Goal: Information Seeking & Learning: Check status

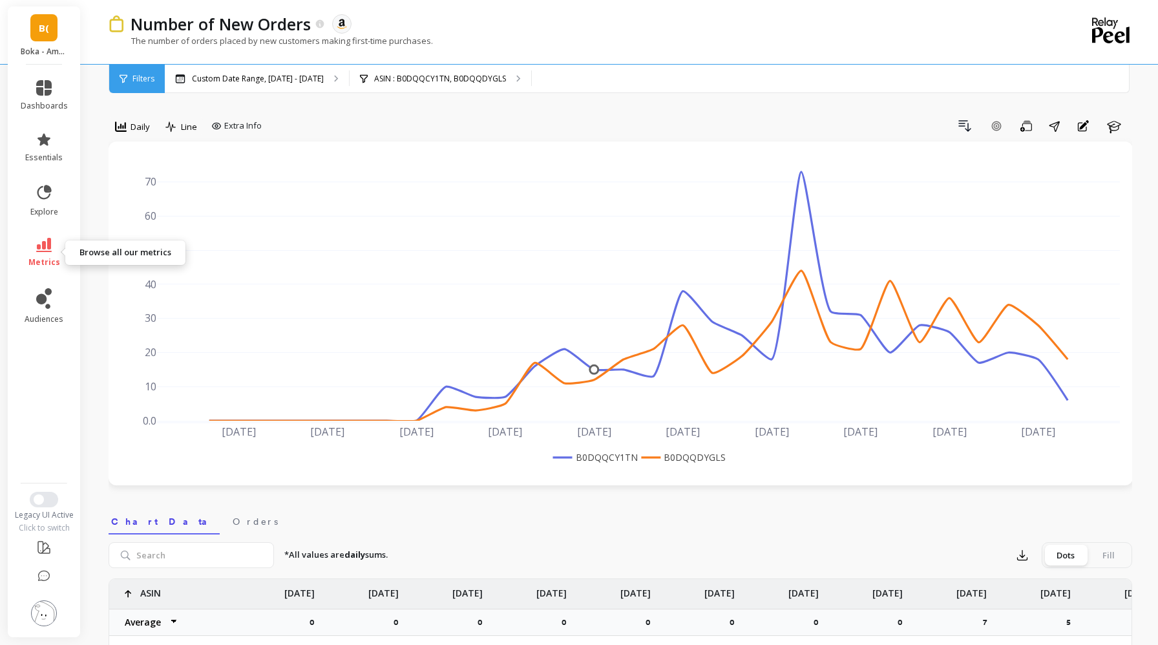
click at [59, 253] on link "metrics" at bounding box center [44, 253] width 47 height 30
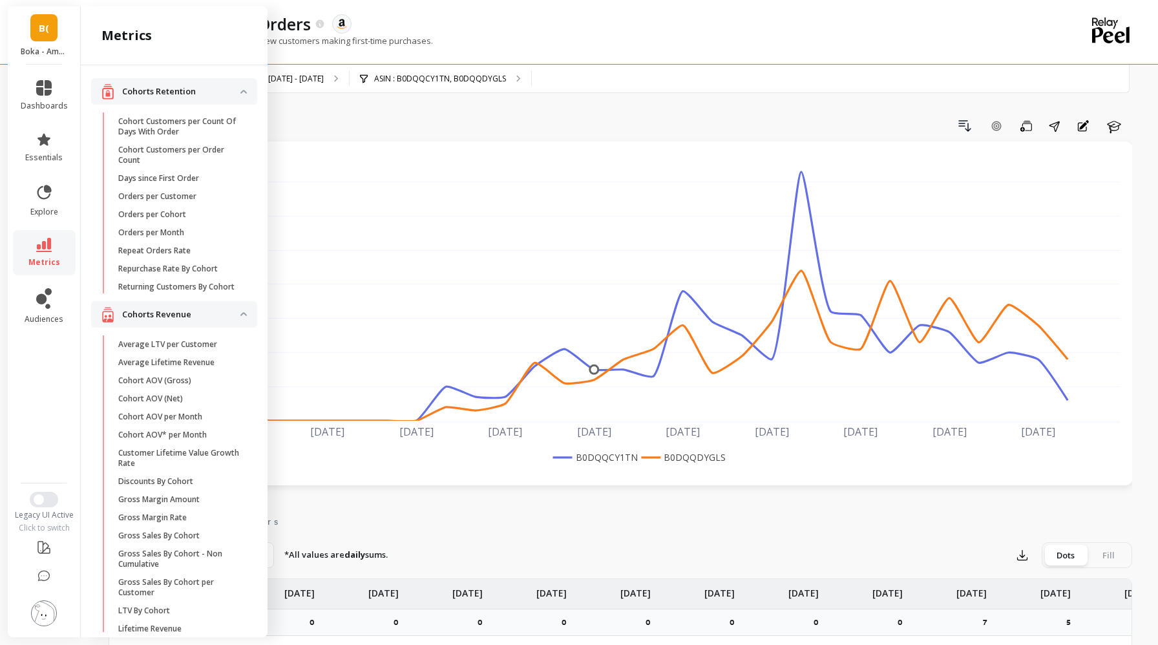
scroll to position [802, 0]
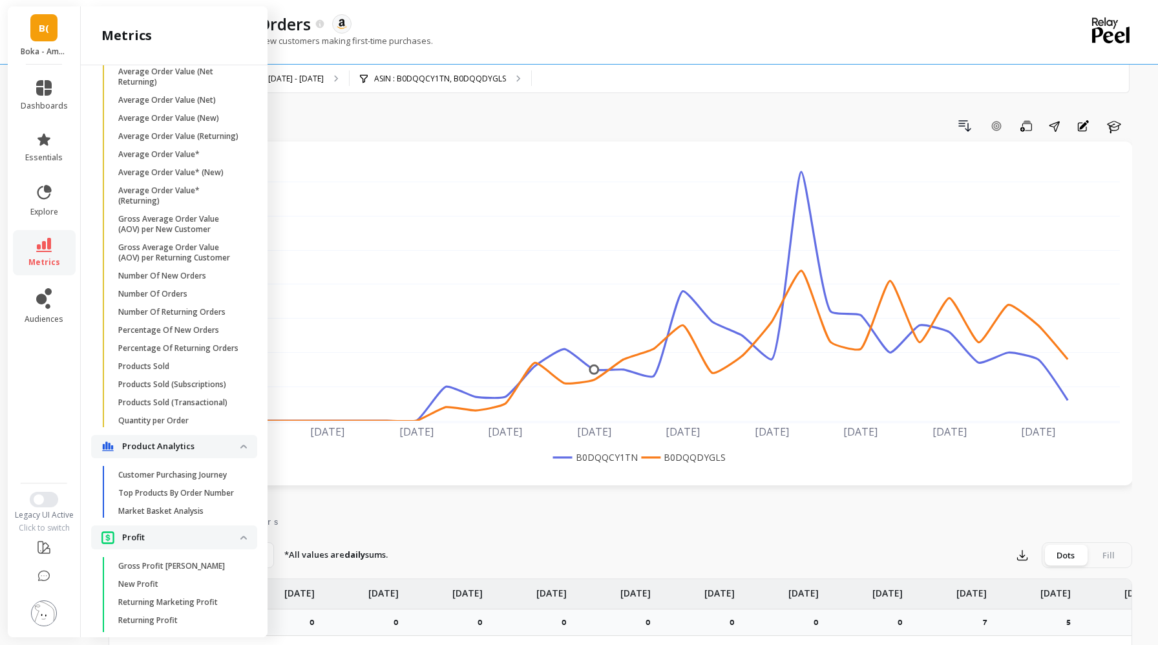
click at [550, 59] on div "Number of New Orders The data you are viewing comes from: Amazon Seller Central…" at bounding box center [567, 32] width 917 height 64
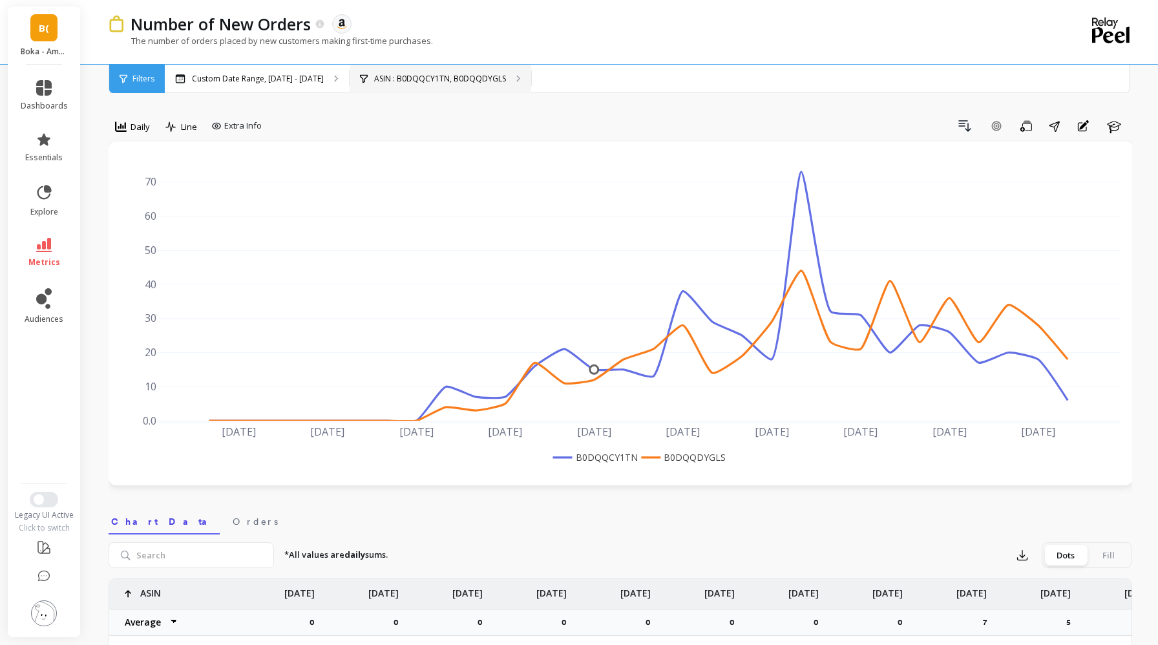
click at [499, 77] on div "ASIN : B0DQQCY1TN, B0DQQDYGLS" at bounding box center [440, 79] width 182 height 28
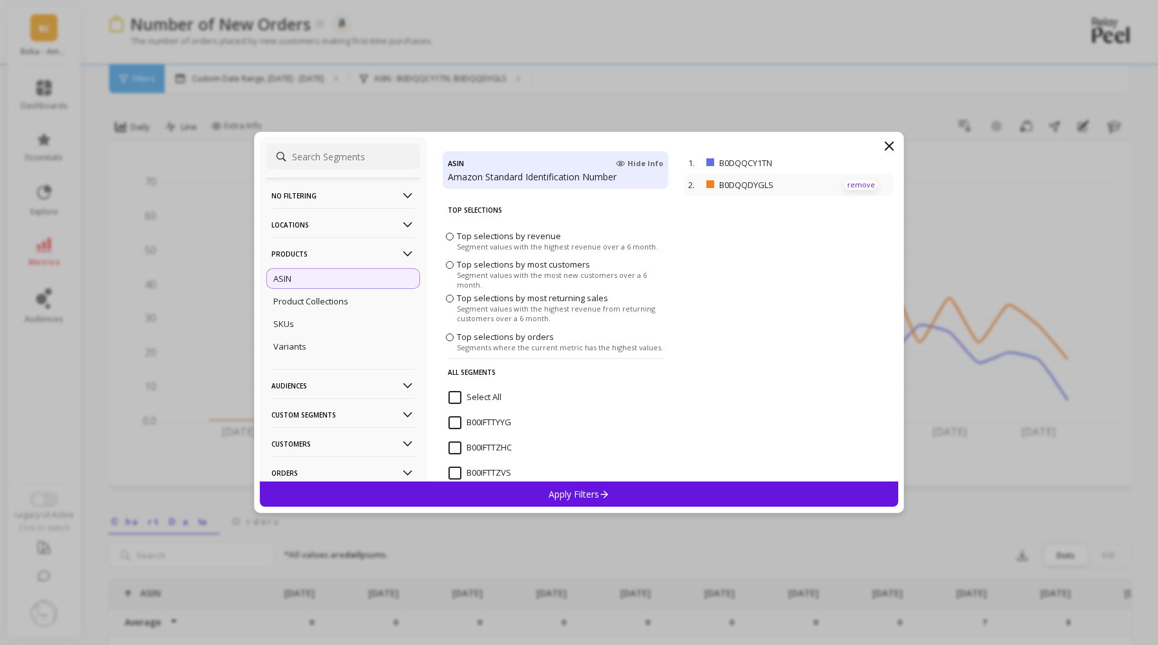
click at [855, 180] on p "remove" at bounding box center [860, 185] width 33 height 10
click at [859, 161] on p "remove" at bounding box center [860, 163] width 33 height 10
click at [583, 490] on p "Apply Filters" at bounding box center [578, 494] width 61 height 12
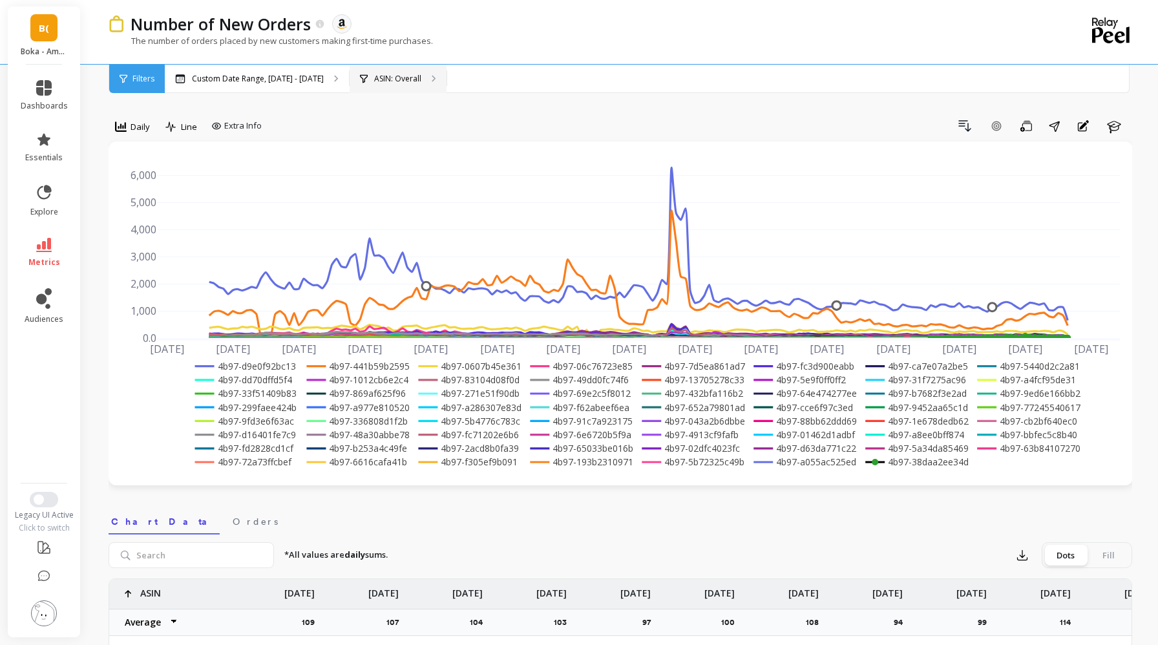
click at [405, 80] on p "ASIN: Overall" at bounding box center [397, 79] width 47 height 10
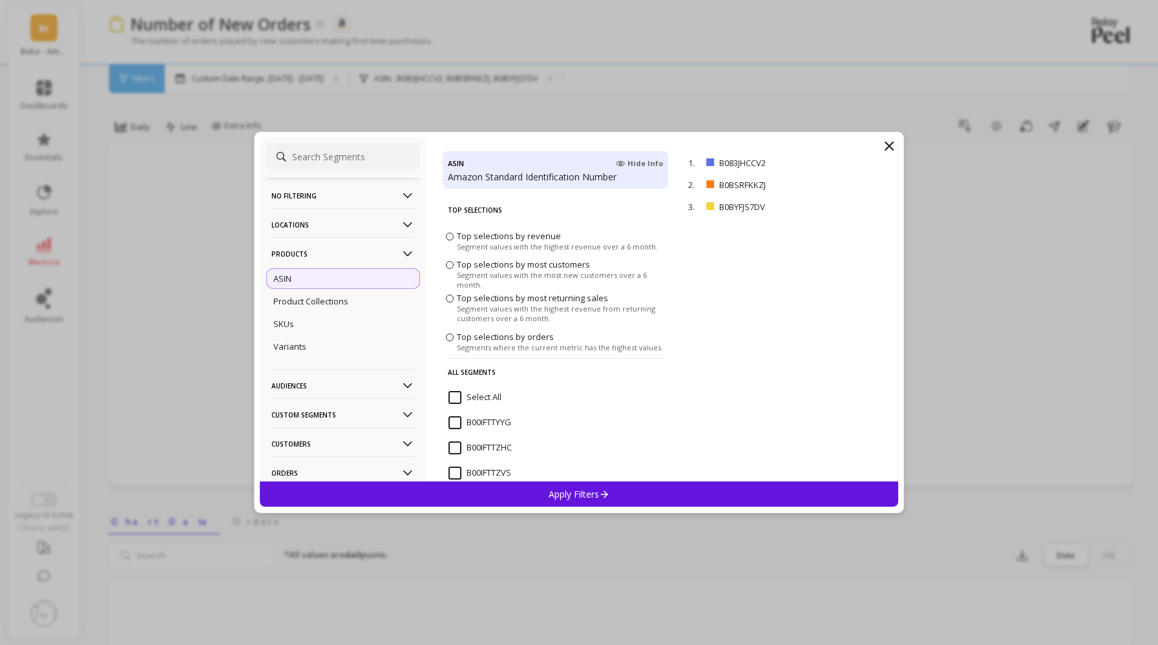
click at [888, 148] on icon at bounding box center [889, 146] width 16 height 16
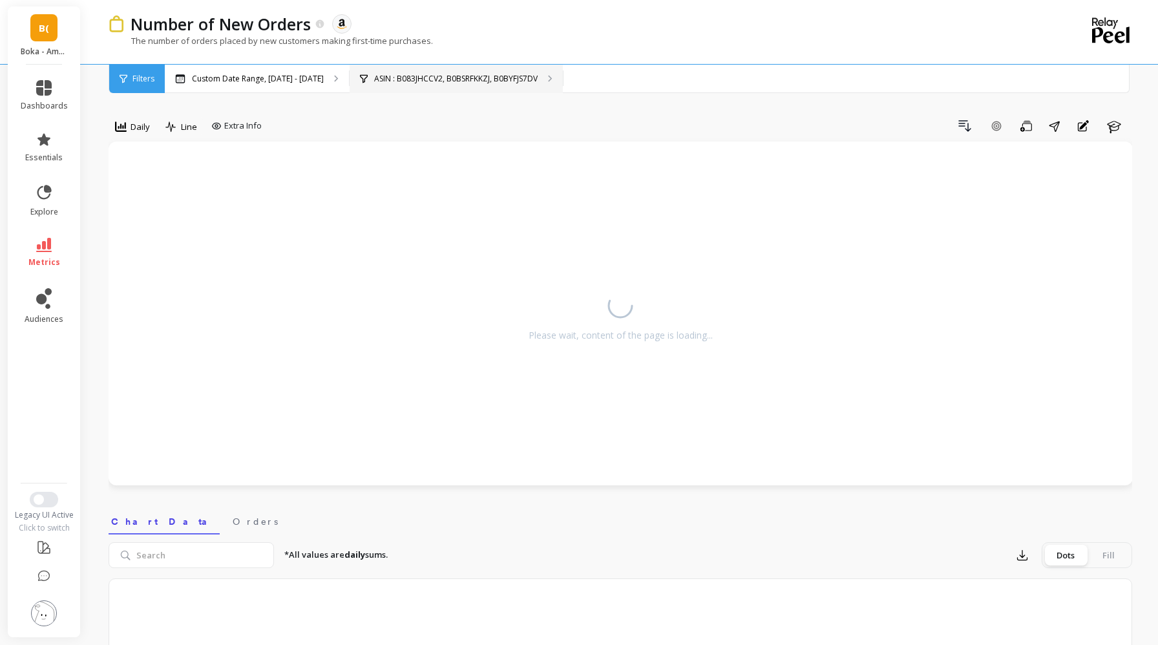
click at [383, 78] on p "ASIN : B083JHCCV2, B0BSRFKKZJ, B0BYFJS7DV" at bounding box center [455, 79] width 163 height 10
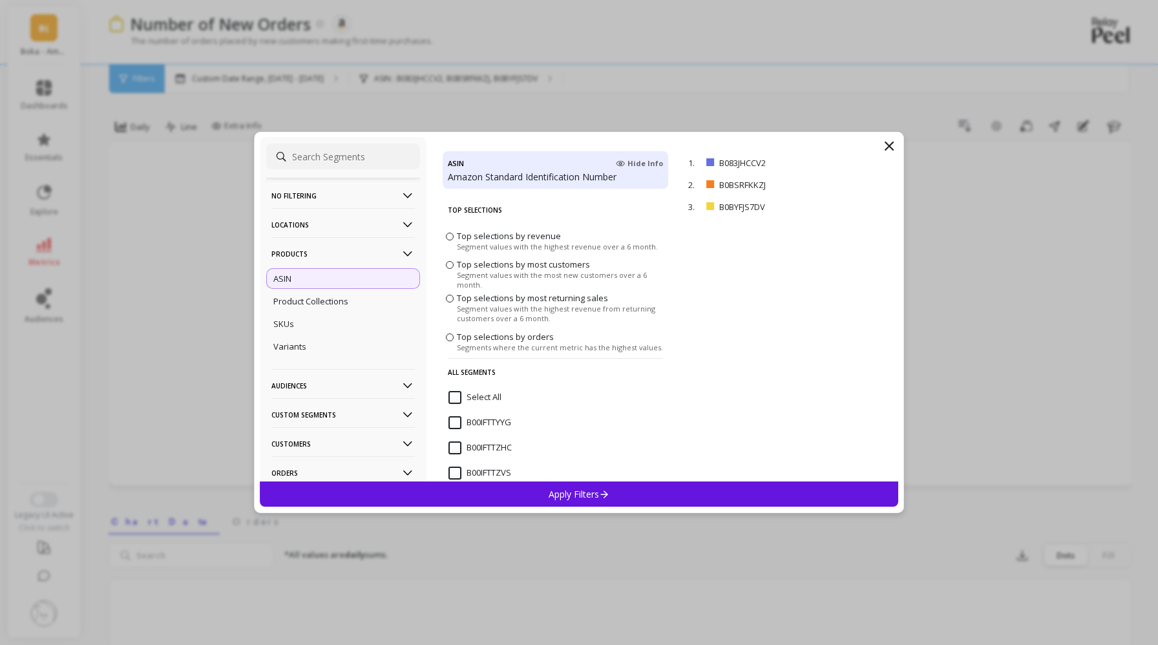
click at [313, 281] on div "ASIN" at bounding box center [343, 278] width 154 height 21
click at [862, 166] on div "Top 10" at bounding box center [869, 162] width 37 height 16
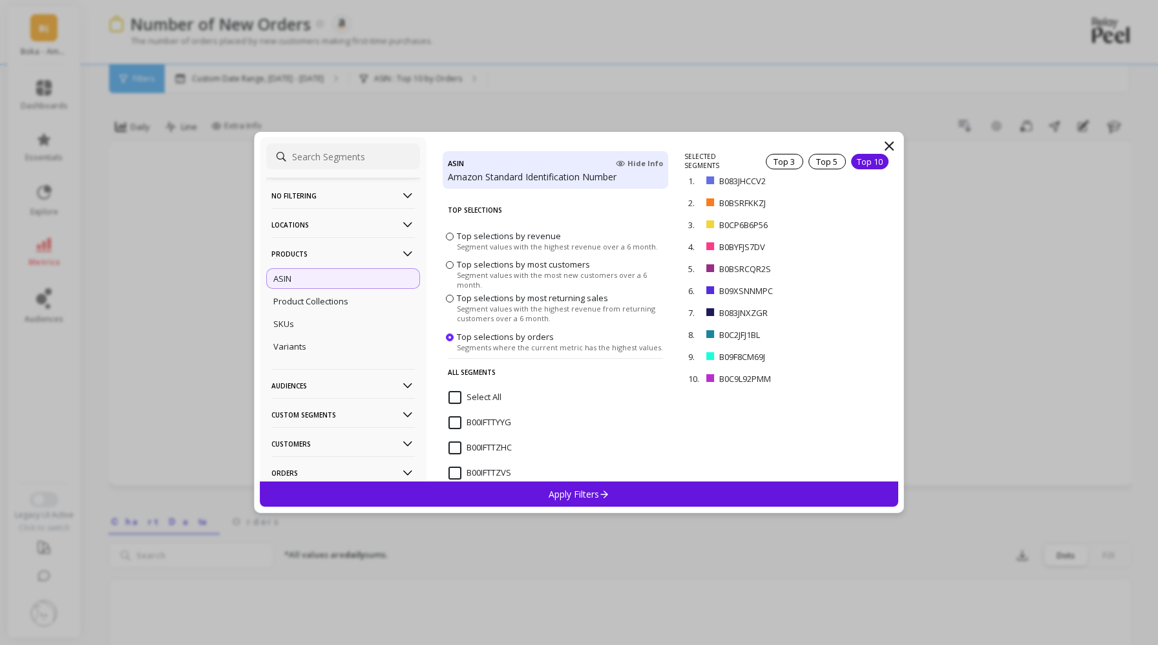
click at [574, 497] on p "Apply Filters" at bounding box center [578, 494] width 61 height 12
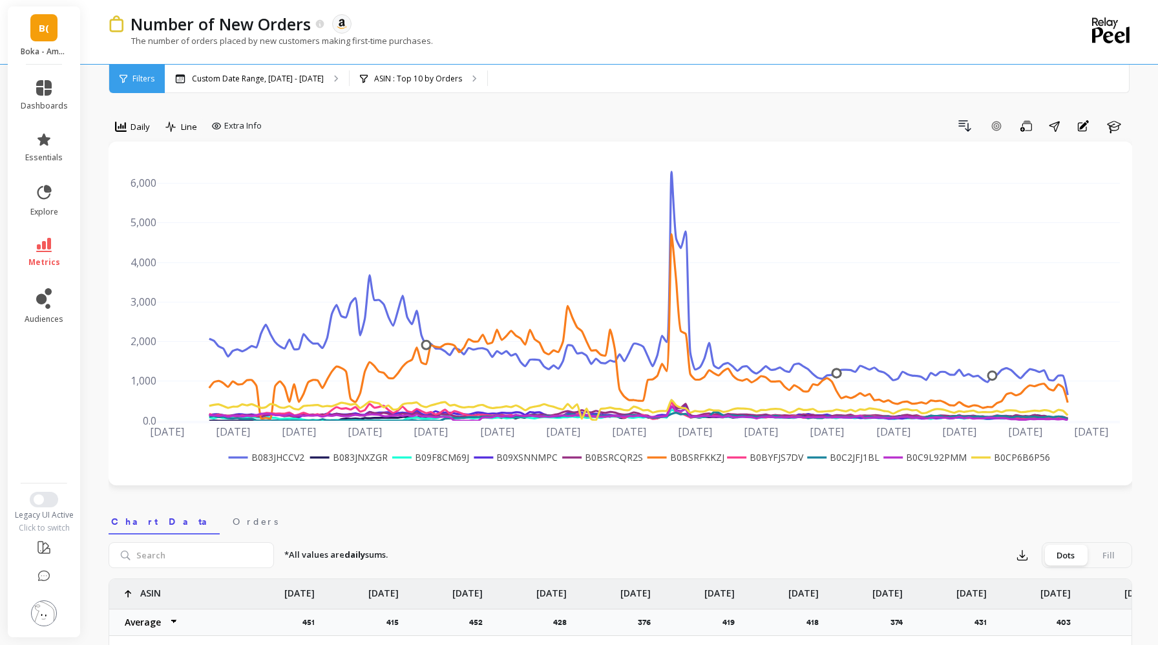
click at [143, 76] on span "Filters" at bounding box center [143, 79] width 22 height 10
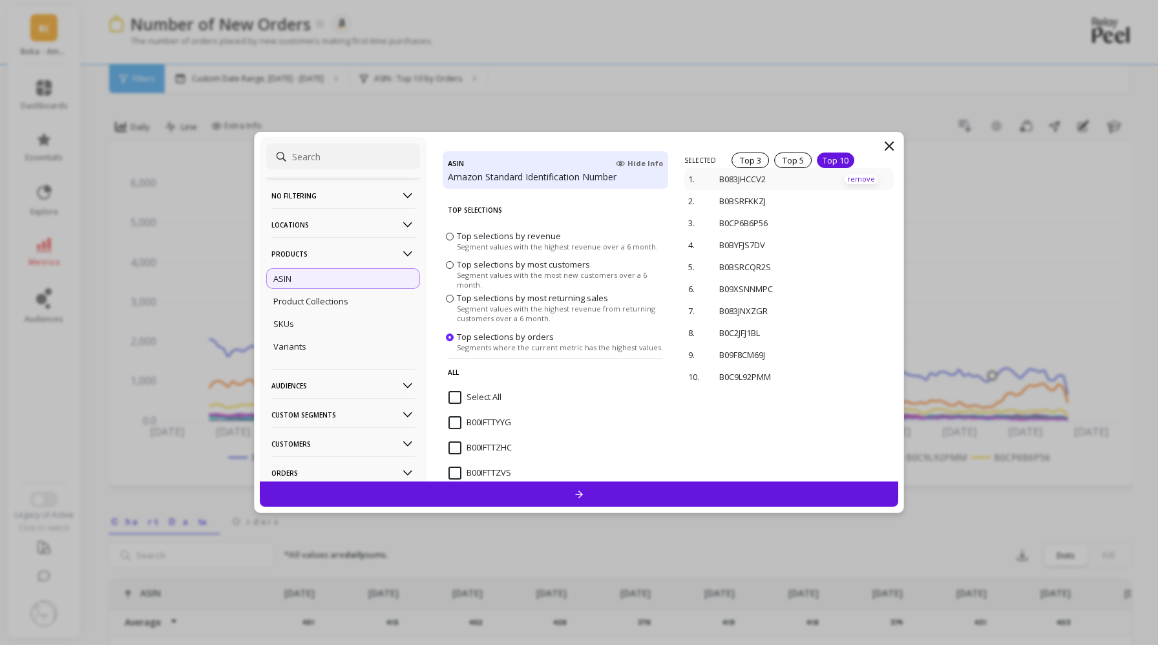
click at [867, 178] on p "remove" at bounding box center [860, 179] width 33 height 10
click at [864, 169] on p "remove" at bounding box center [860, 172] width 33 height 10
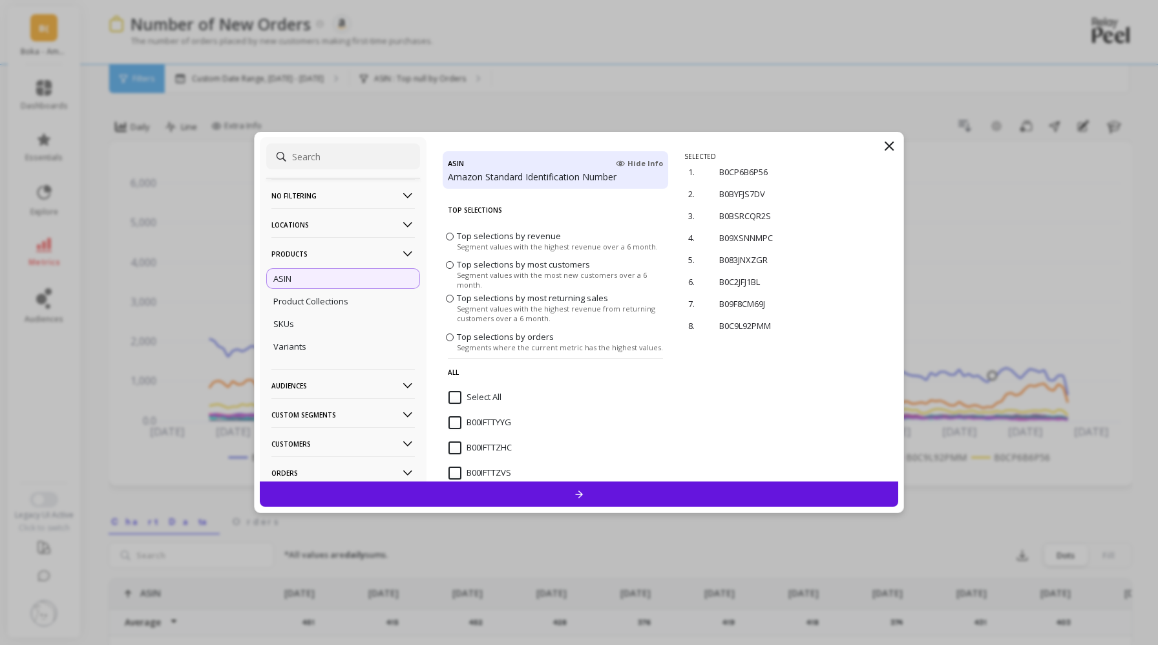
click at [682, 490] on div at bounding box center [579, 493] width 638 height 25
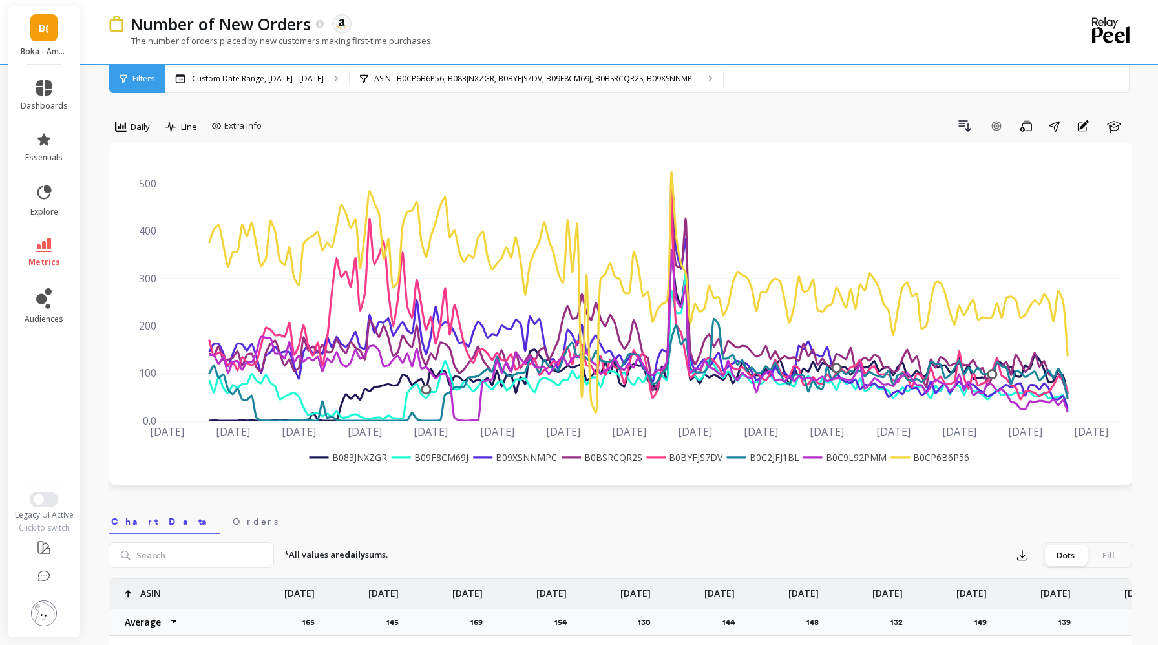
drag, startPoint x: 972, startPoint y: 460, endPoint x: 918, endPoint y: 461, distance: 53.6
click at [918, 461] on div "[DATE] Apr [DATE] [DATE] May [DATE] [DATE] Jun [DATE] [DATE] [DATE] Aug [DATE] …" at bounding box center [620, 313] width 998 height 318
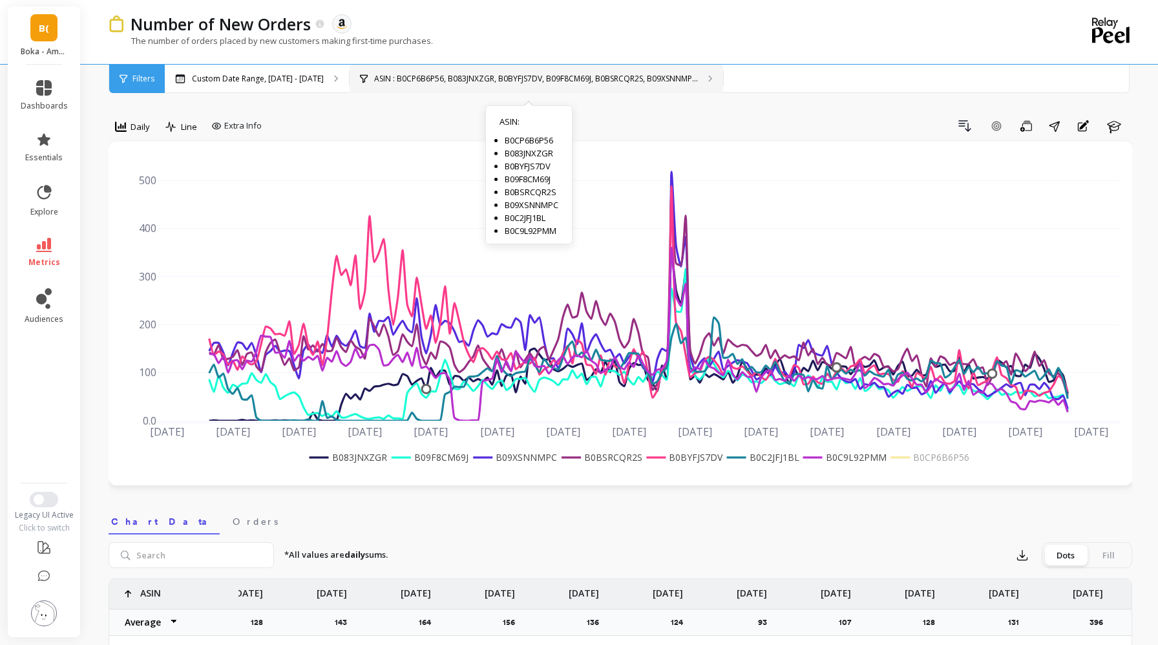
click at [402, 80] on p "ASIN : B0CP6B6P56, B083JNXZGR, B0BYFJS7DV, B09F8CM69J, B0BSRCQR2S, B09XSNNMP..." at bounding box center [536, 79] width 324 height 10
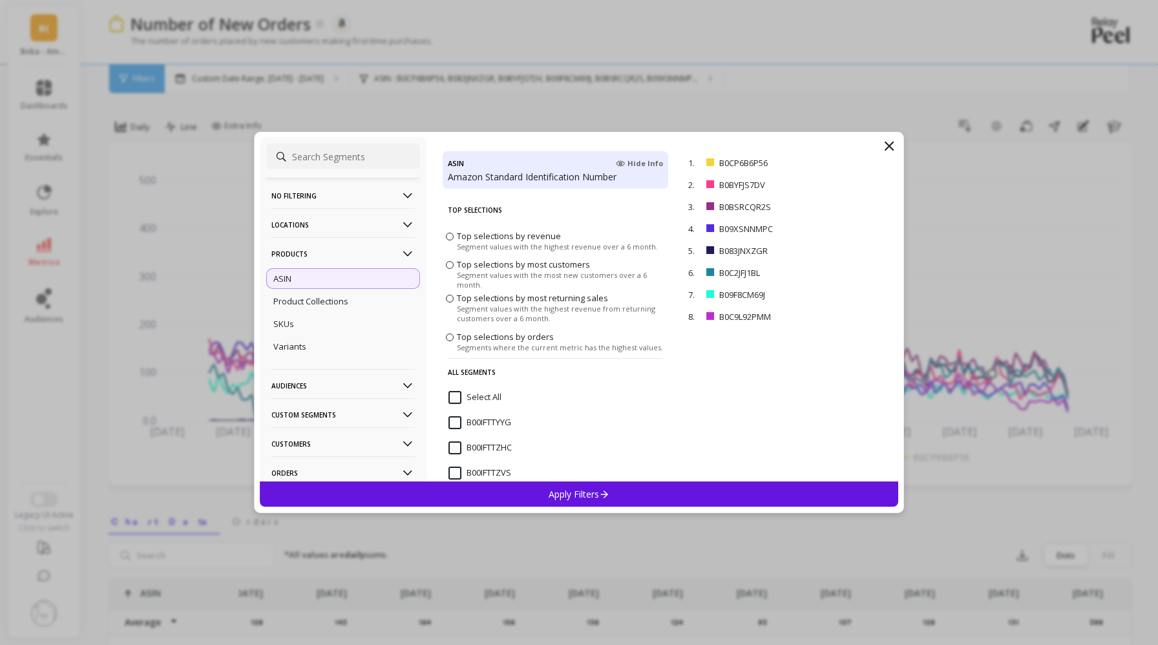
click at [283, 278] on p "ASIN" at bounding box center [282, 279] width 18 height 12
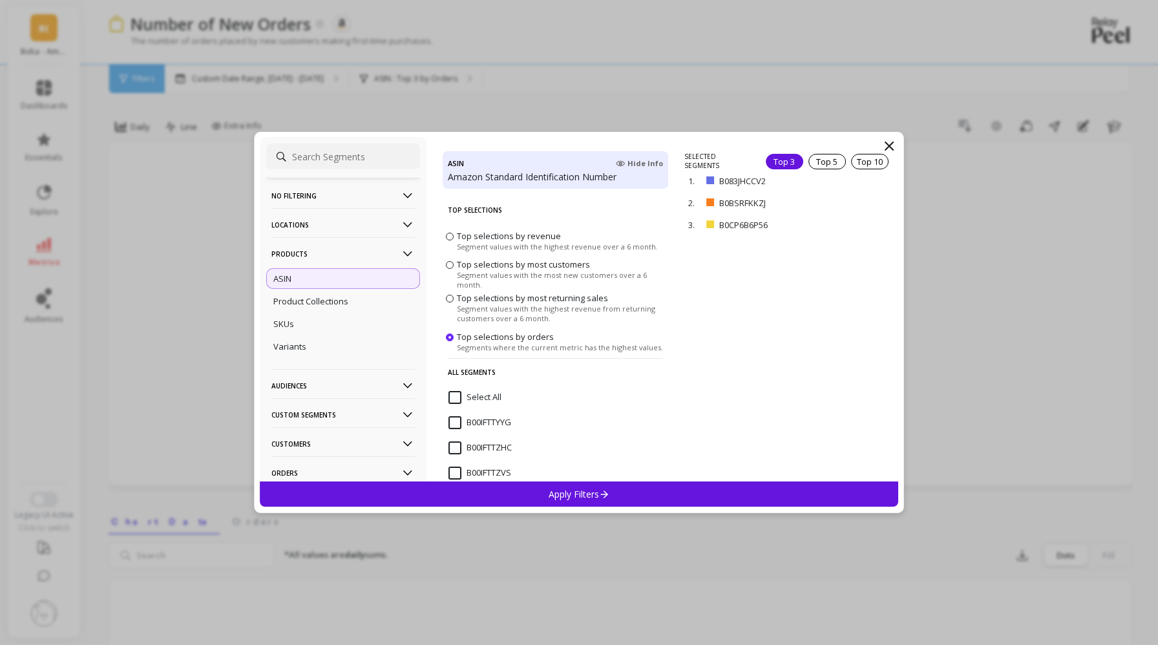
click at [313, 195] on p "No filtering" at bounding box center [342, 195] width 143 height 33
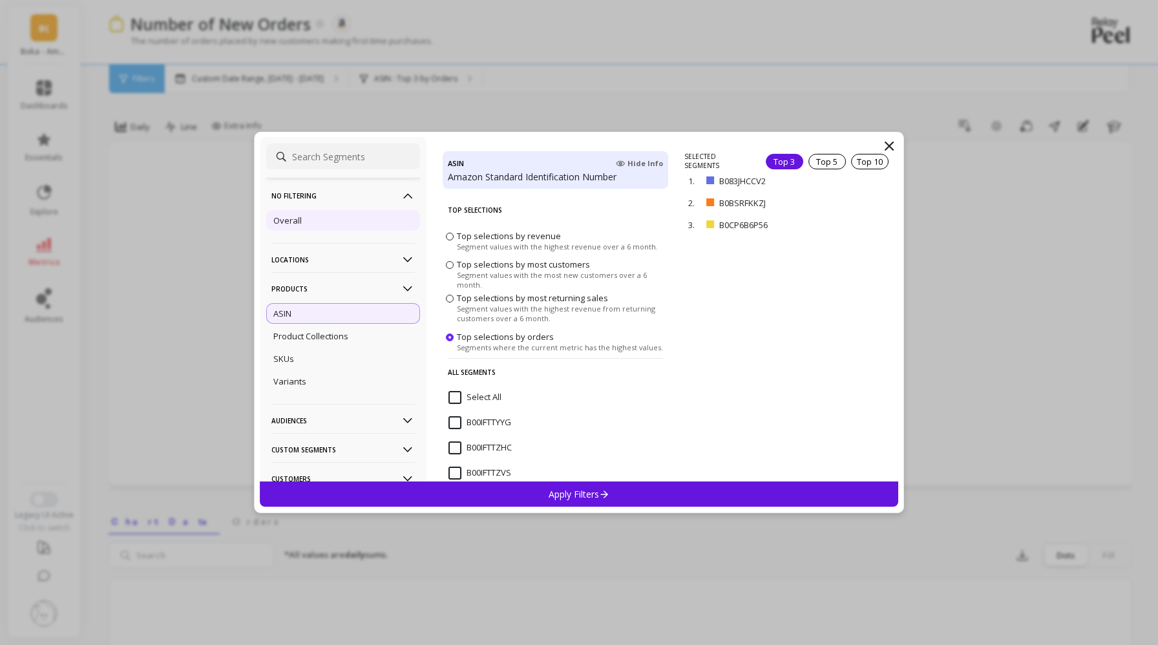
click at [310, 215] on div "Overall" at bounding box center [343, 220] width 154 height 21
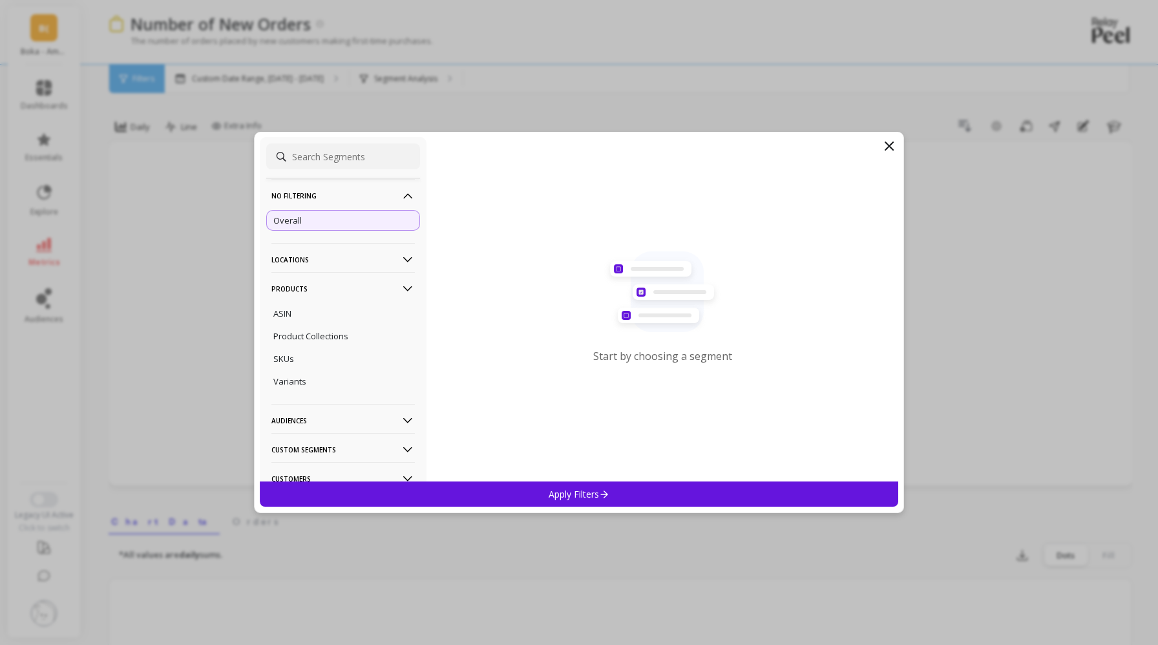
click at [564, 497] on p "Apply Filters" at bounding box center [578, 494] width 61 height 12
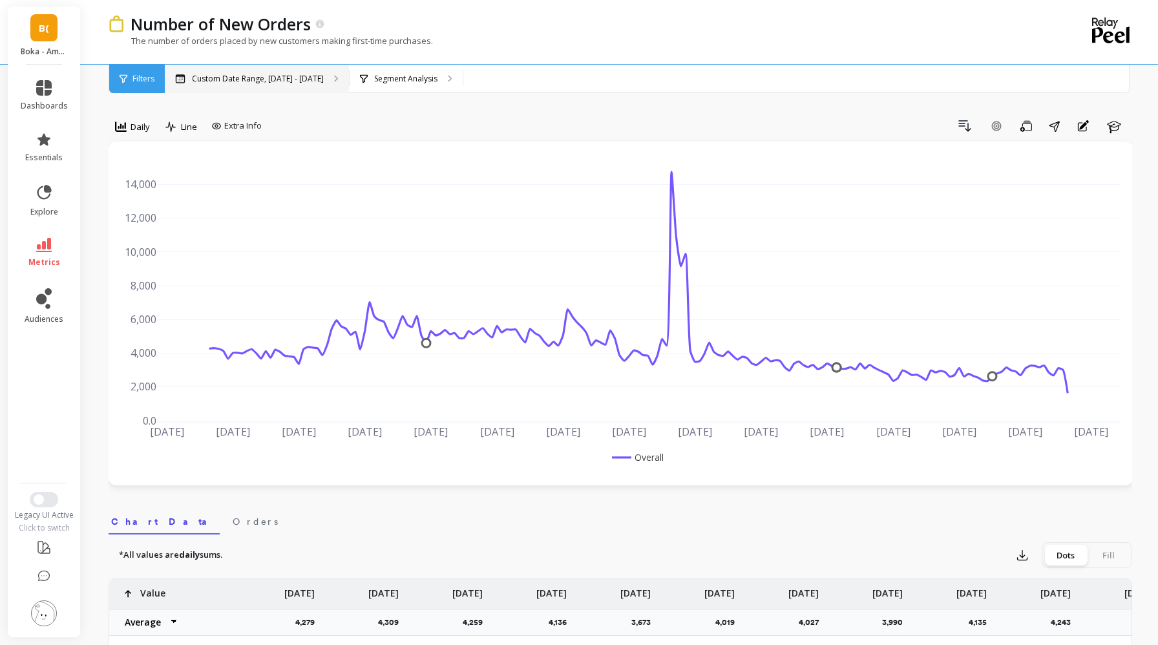
click at [240, 74] on p "Custom Date Range, [DATE] - [DATE]" at bounding box center [258, 79] width 132 height 10
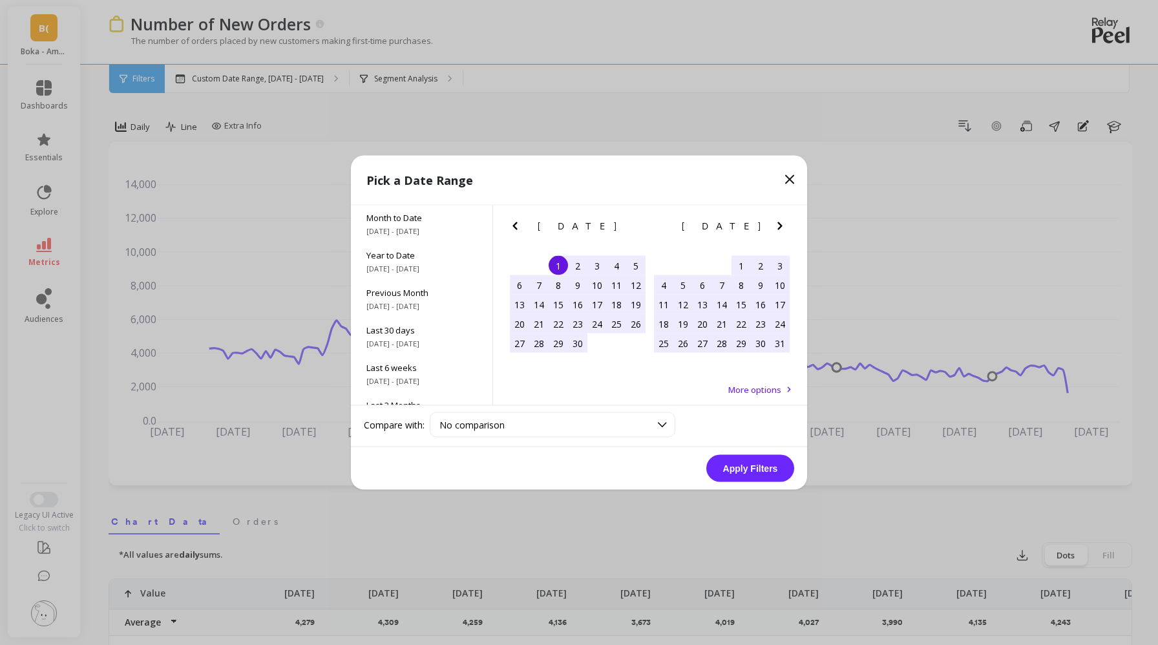
click at [557, 287] on div "8" at bounding box center [557, 284] width 19 height 19
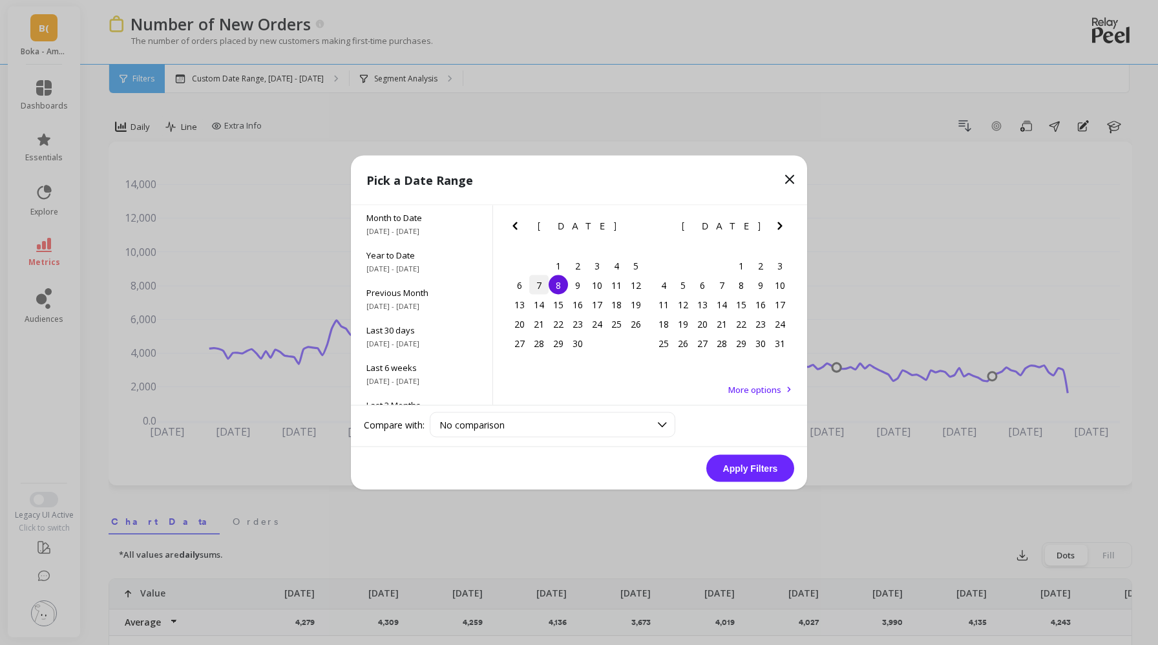
click at [532, 284] on div "7" at bounding box center [538, 284] width 19 height 19
click at [575, 281] on div "9" at bounding box center [577, 284] width 19 height 19
click at [757, 469] on button "Apply Filters" at bounding box center [750, 468] width 88 height 27
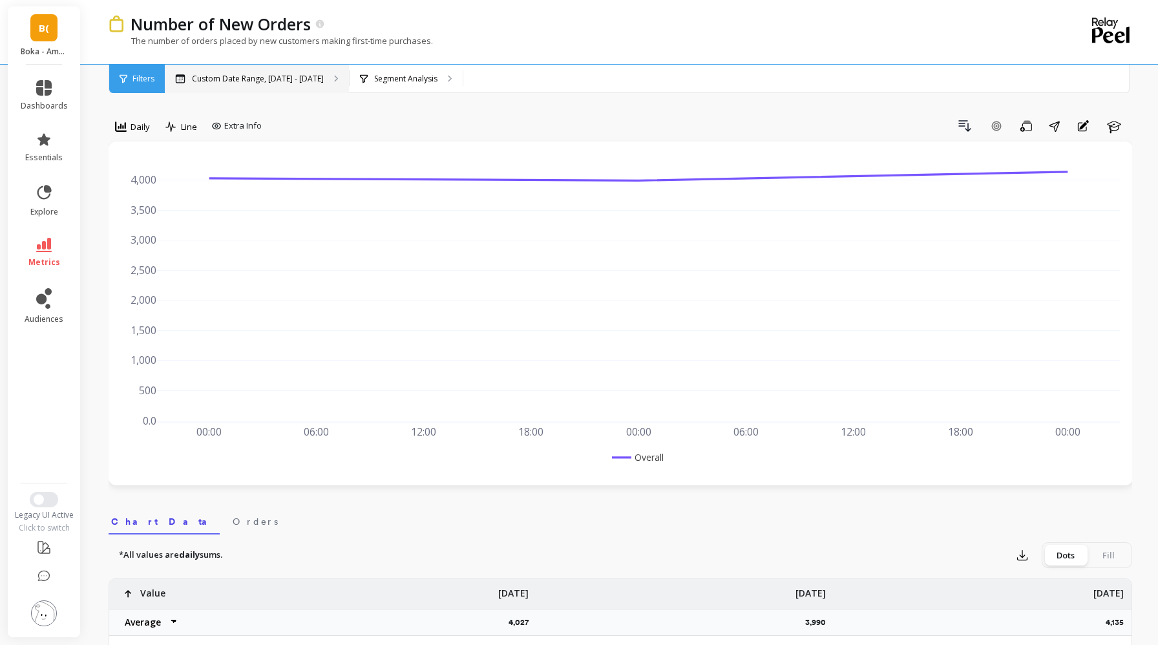
click at [231, 86] on div "Custom Date Range, [DATE] - [DATE]" at bounding box center [257, 79] width 184 height 28
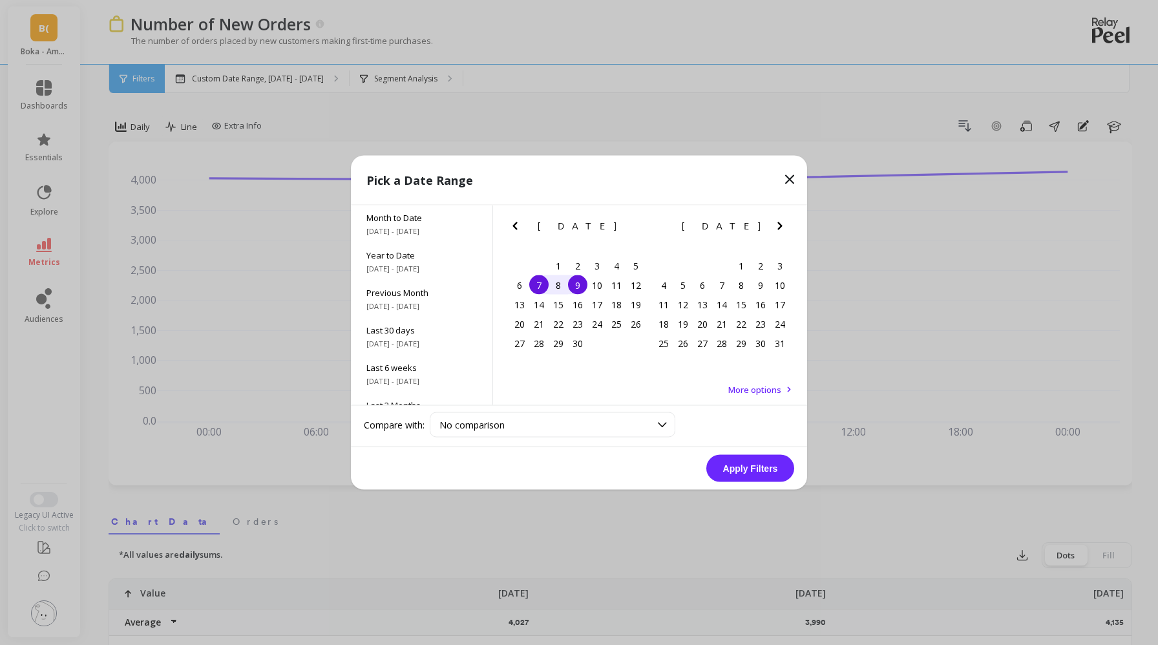
click at [780, 229] on icon "Next Month" at bounding box center [780, 226] width 16 height 16
click at [697, 263] on div "1" at bounding box center [701, 265] width 19 height 19
click at [773, 284] on div "12" at bounding box center [779, 284] width 19 height 19
click at [742, 470] on button "Apply Filters" at bounding box center [750, 468] width 88 height 27
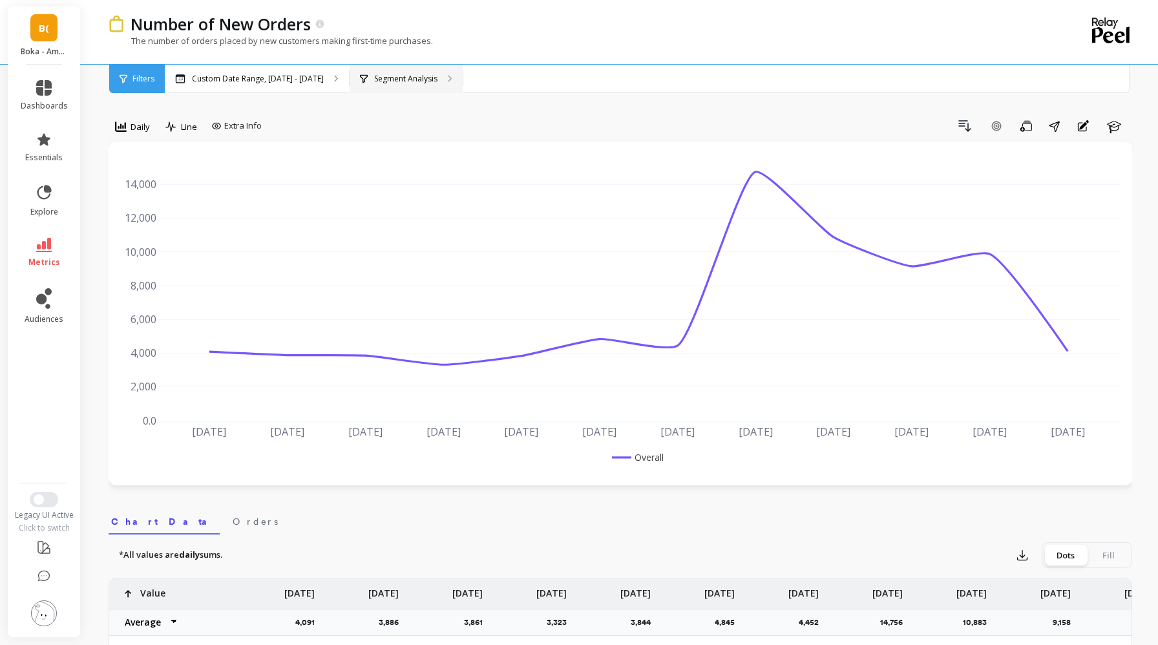
click at [364, 89] on div "Segment Analysis" at bounding box center [405, 79] width 113 height 28
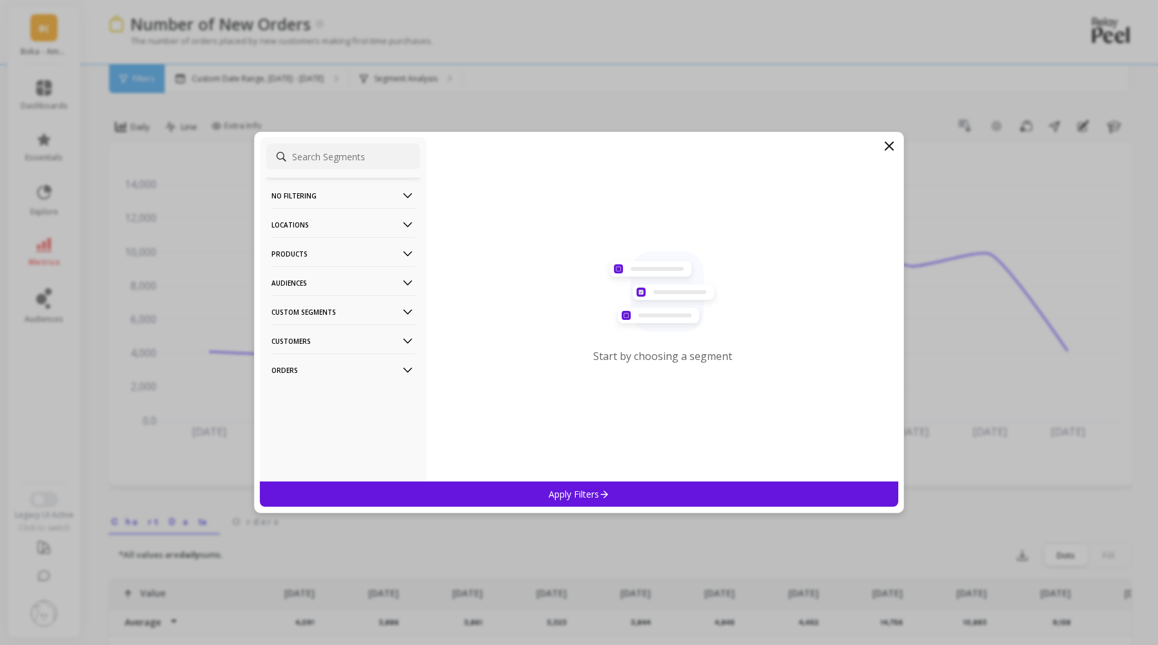
click at [313, 253] on p "Products" at bounding box center [342, 253] width 143 height 33
click at [312, 276] on div "ASIN" at bounding box center [343, 278] width 154 height 21
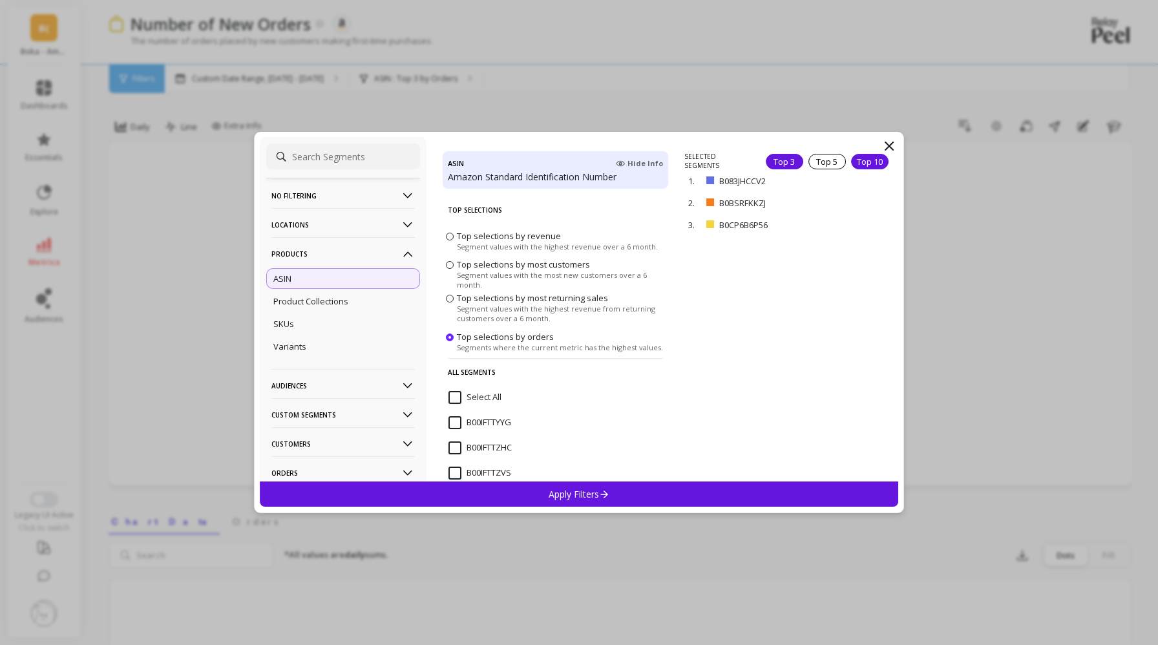
click at [869, 160] on div "Top 10" at bounding box center [869, 162] width 37 height 16
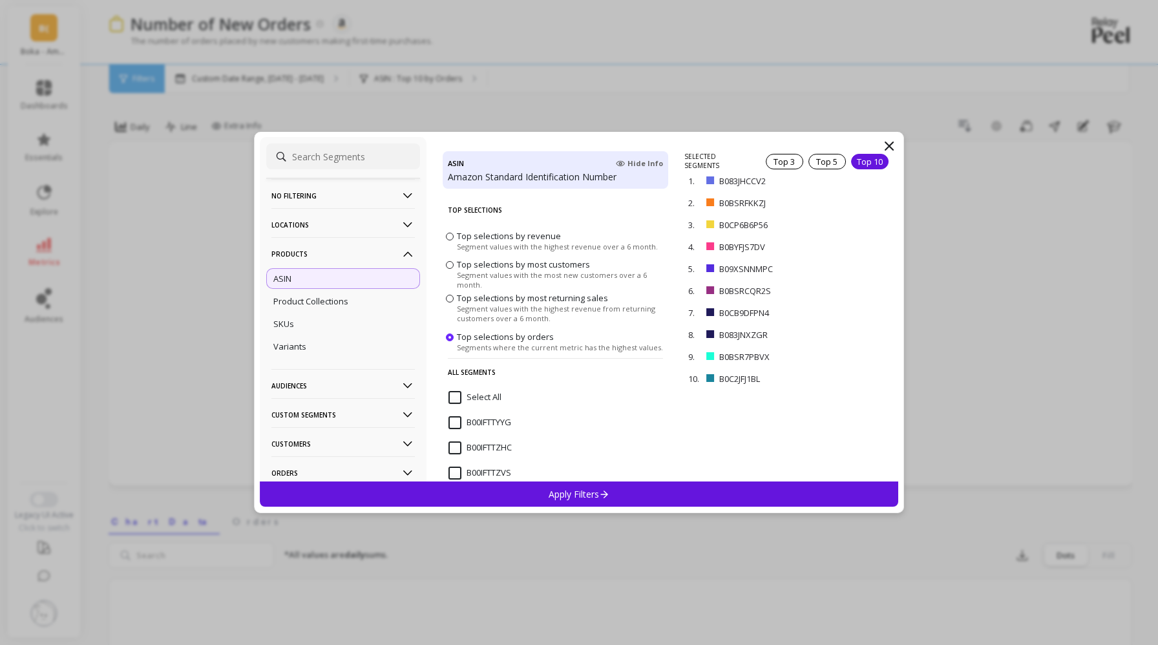
click at [563, 499] on p "Apply Filters" at bounding box center [578, 494] width 61 height 12
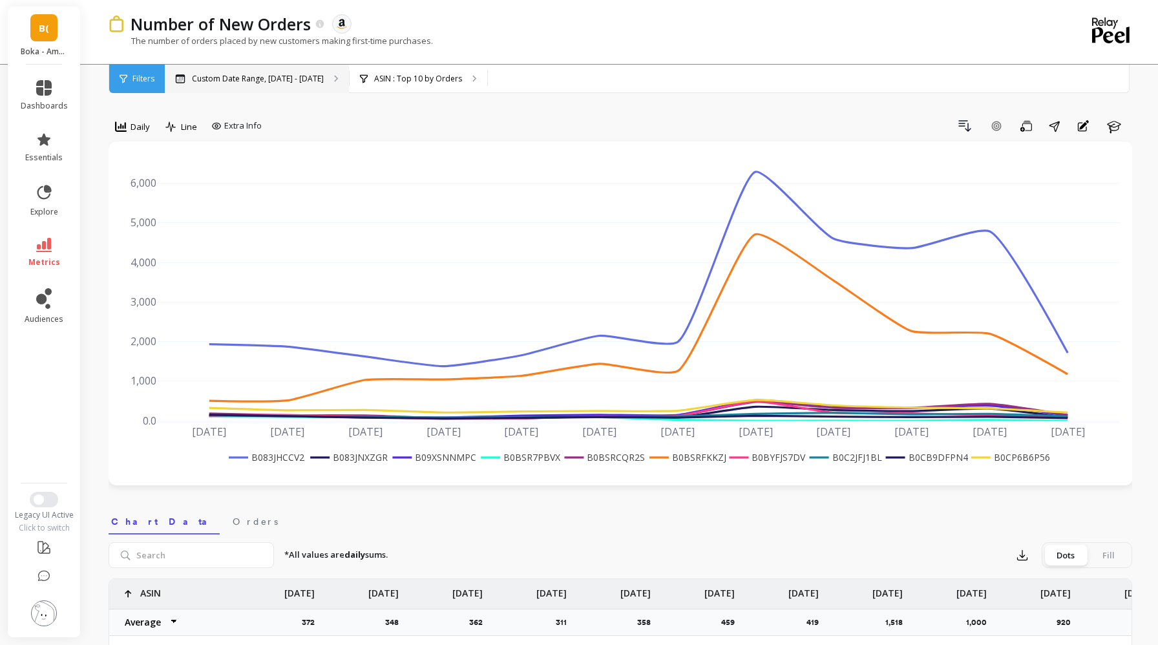
click at [287, 83] on p "Custom Date Range, [DATE] - [DATE]" at bounding box center [258, 79] width 132 height 10
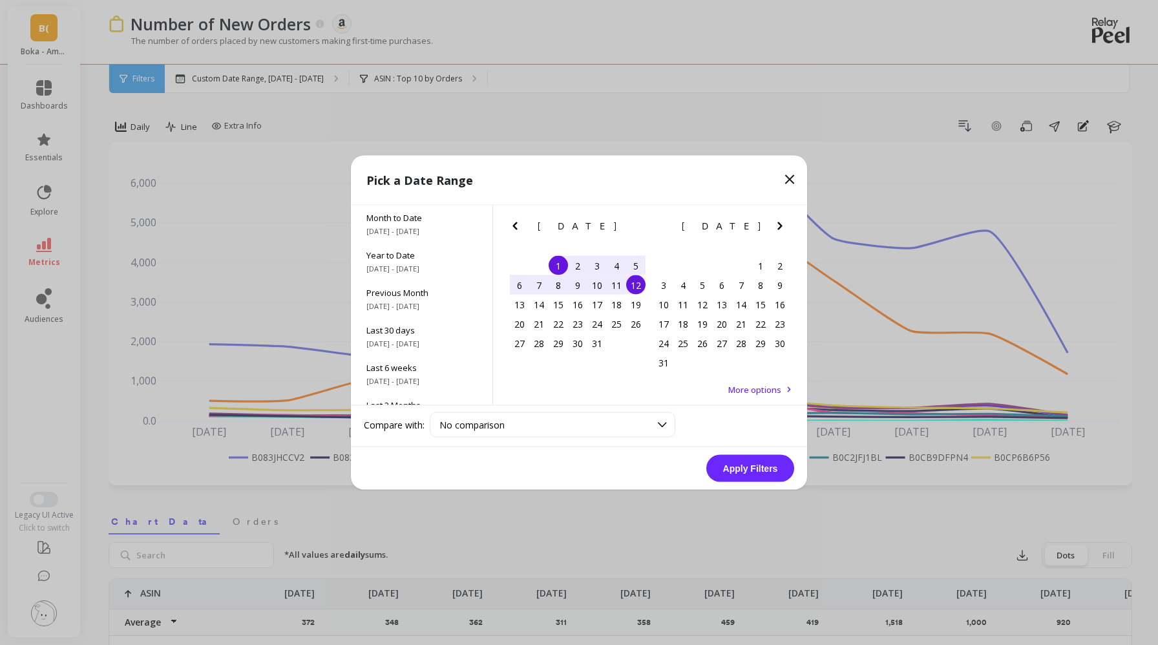
click at [778, 224] on icon "Next Month" at bounding box center [779, 226] width 5 height 8
click at [685, 269] on div "1" at bounding box center [682, 265] width 19 height 19
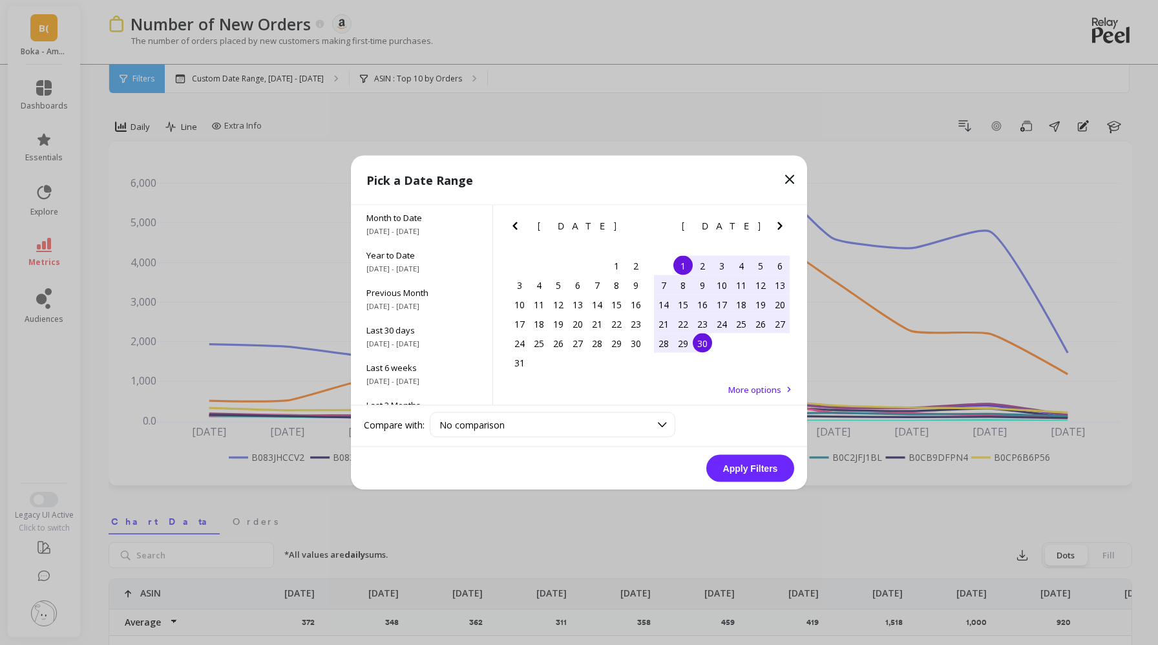
click at [706, 348] on div "30" at bounding box center [701, 342] width 19 height 19
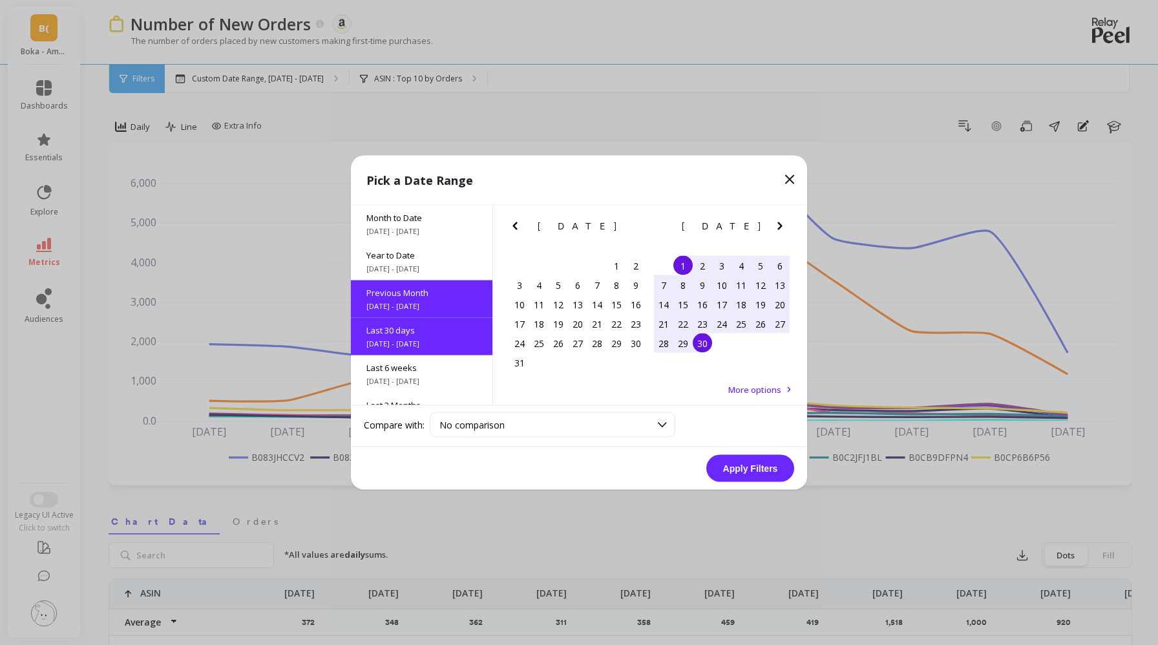
scroll to position [31, 0]
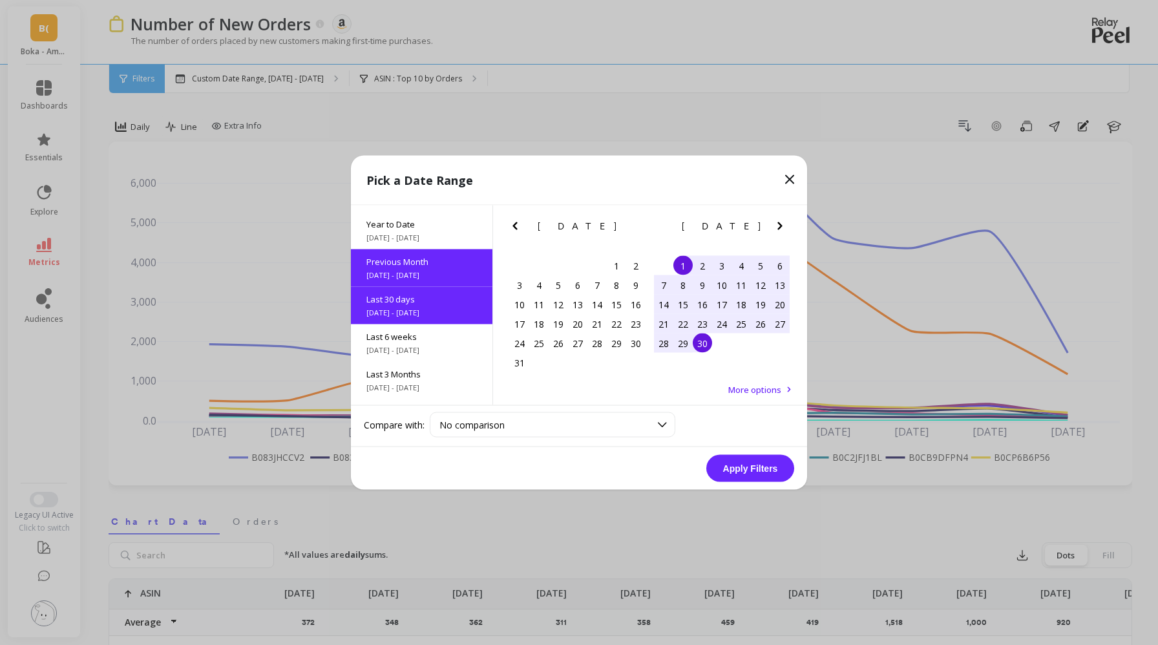
click at [747, 471] on button "Apply Filters" at bounding box center [750, 468] width 88 height 27
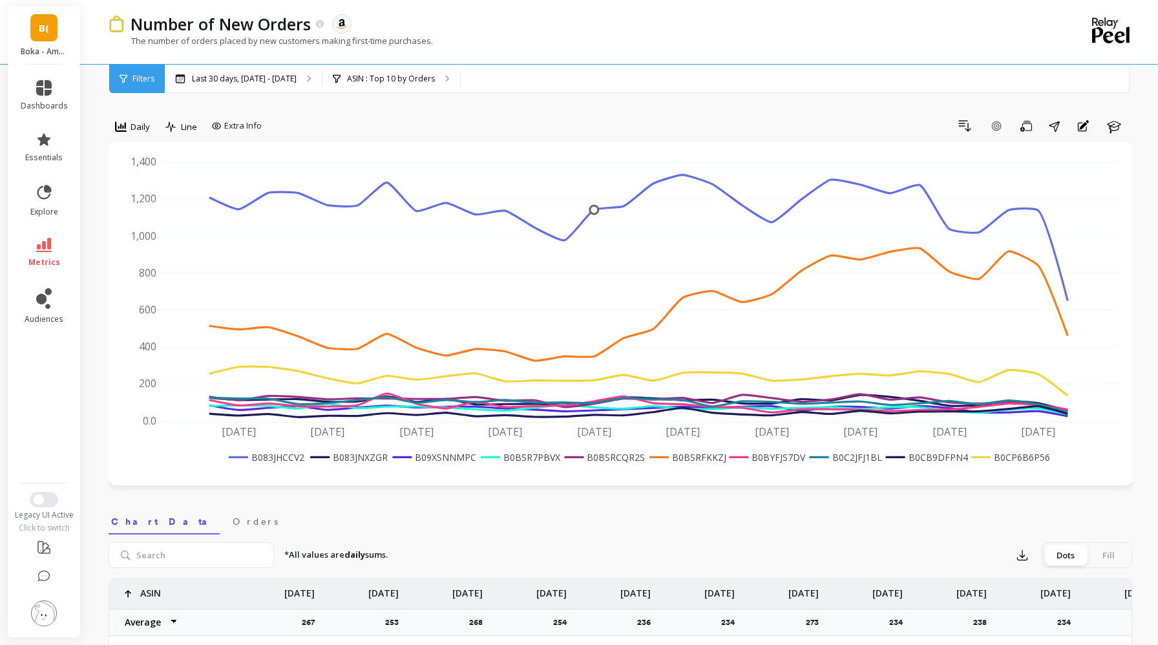
click at [151, 86] on div "Filters" at bounding box center [137, 79] width 56 height 28
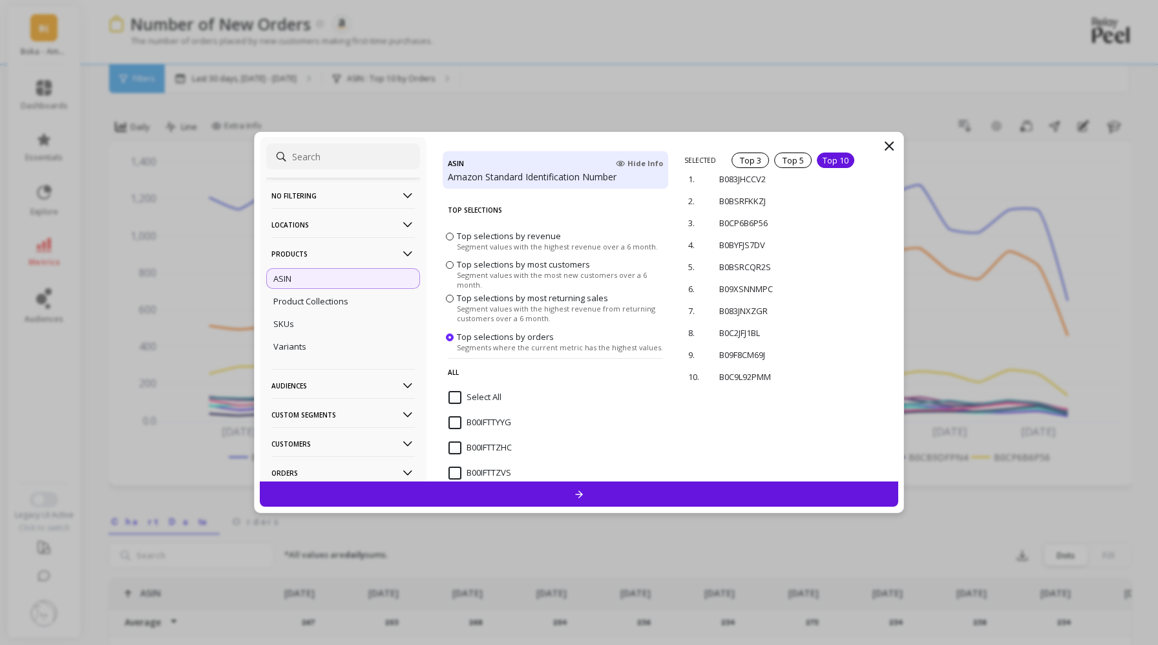
click at [291, 192] on p "No filtering" at bounding box center [342, 195] width 143 height 33
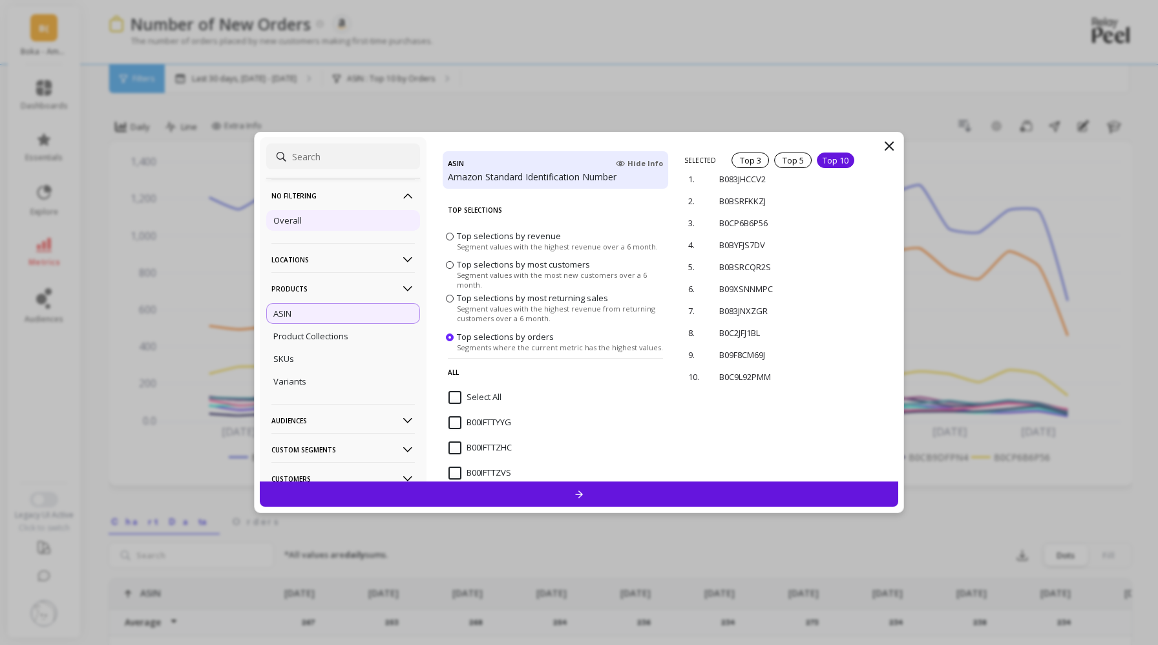
click at [304, 225] on div "Overall" at bounding box center [343, 220] width 154 height 21
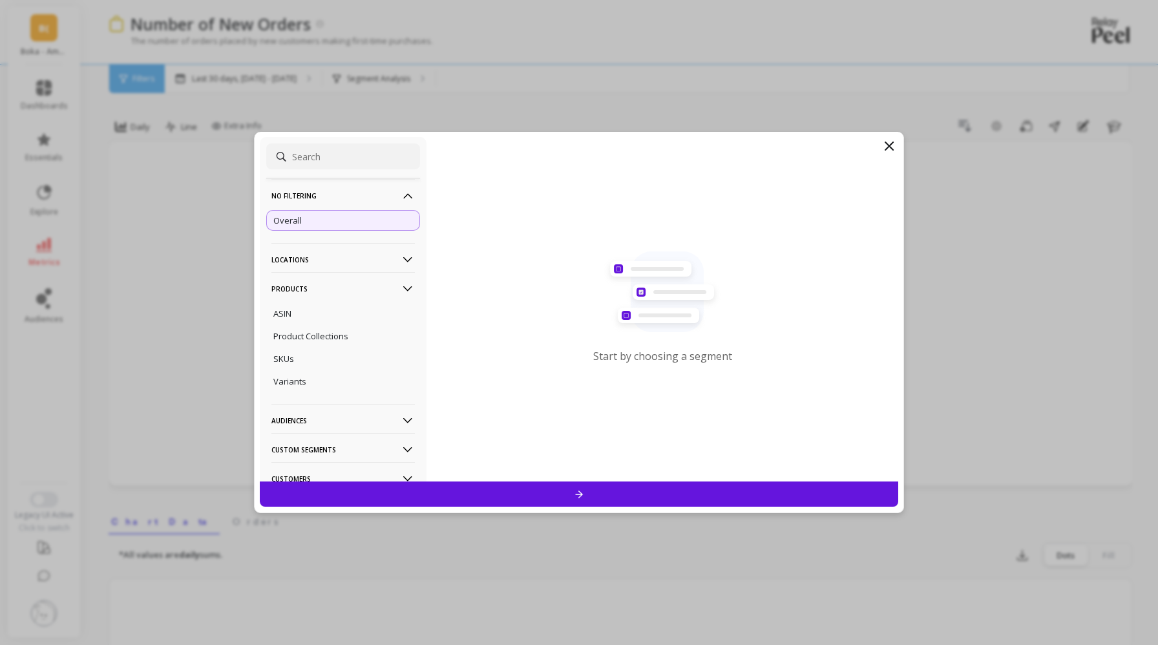
click at [593, 503] on div at bounding box center [579, 493] width 638 height 25
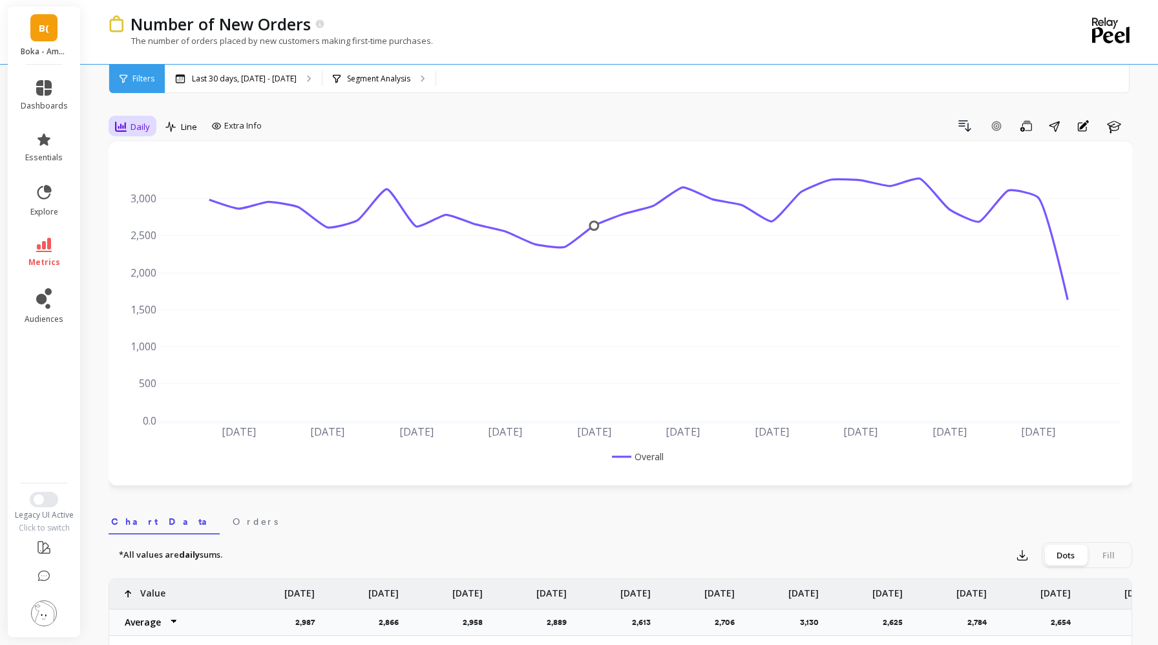
click at [140, 125] on span "Daily" at bounding box center [139, 127] width 19 height 12
click at [167, 209] on div "Weekly" at bounding box center [157, 205] width 74 height 12
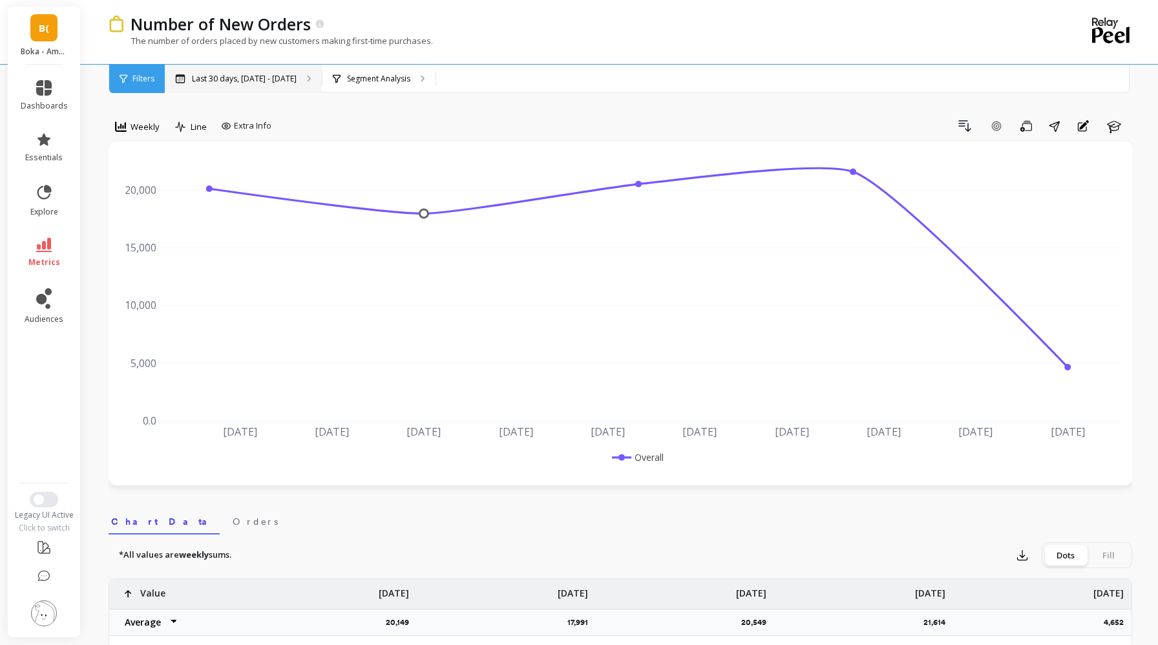
click at [264, 77] on p "Last 30 days, [DATE] - [DATE]" at bounding box center [244, 79] width 105 height 10
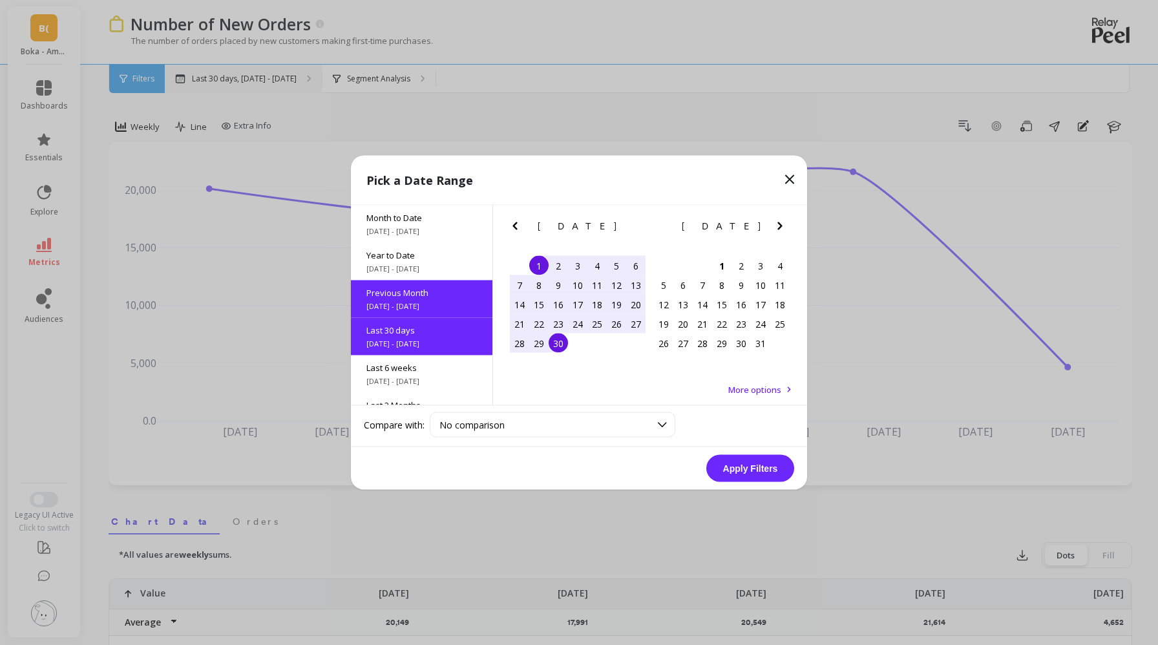
scroll to position [1, 0]
click at [510, 225] on icon "Previous Month" at bounding box center [515, 226] width 16 height 16
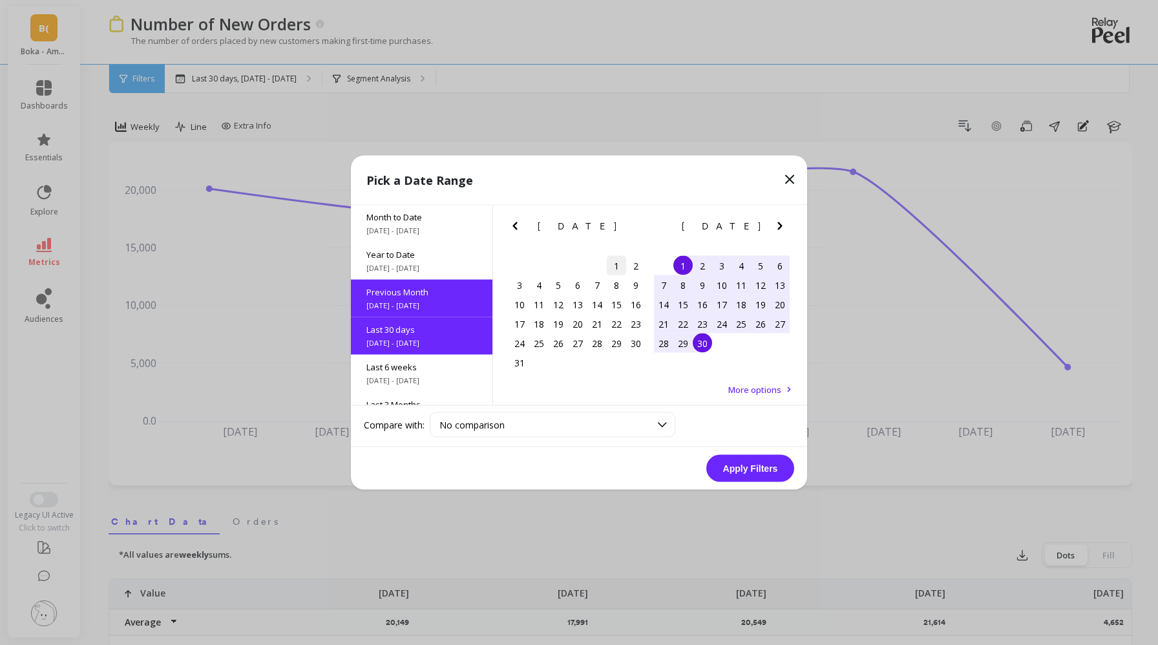
click at [614, 271] on div "1" at bounding box center [616, 265] width 19 height 19
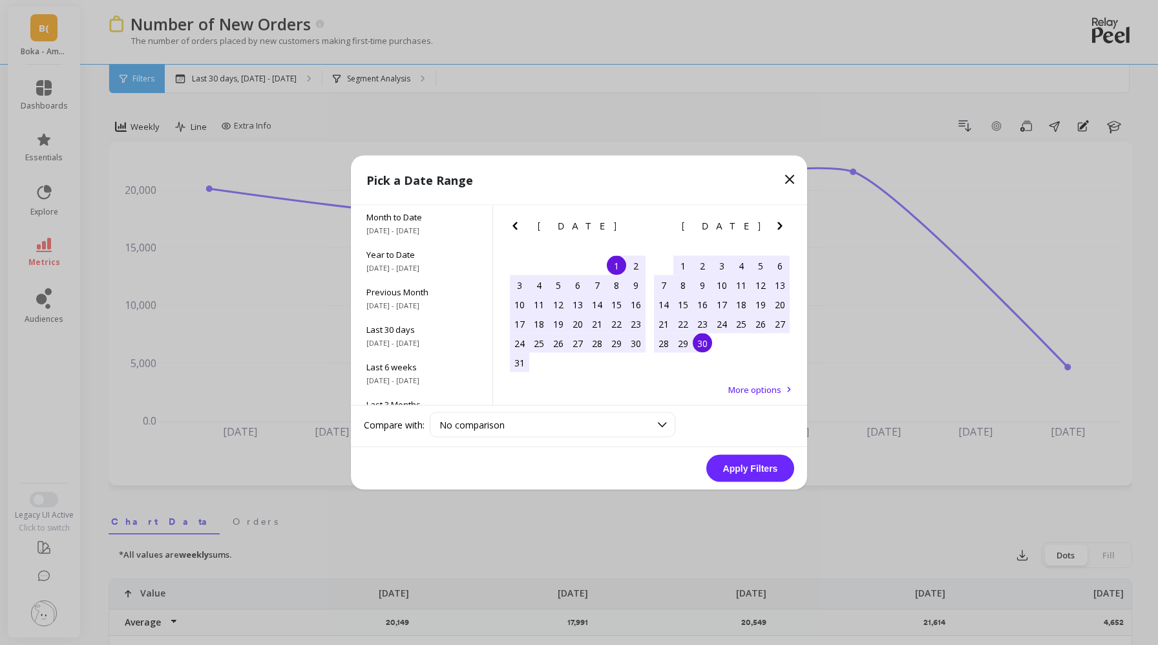
click at [703, 344] on div "30" at bounding box center [701, 342] width 19 height 19
click at [745, 466] on button "Apply Filters" at bounding box center [750, 468] width 88 height 27
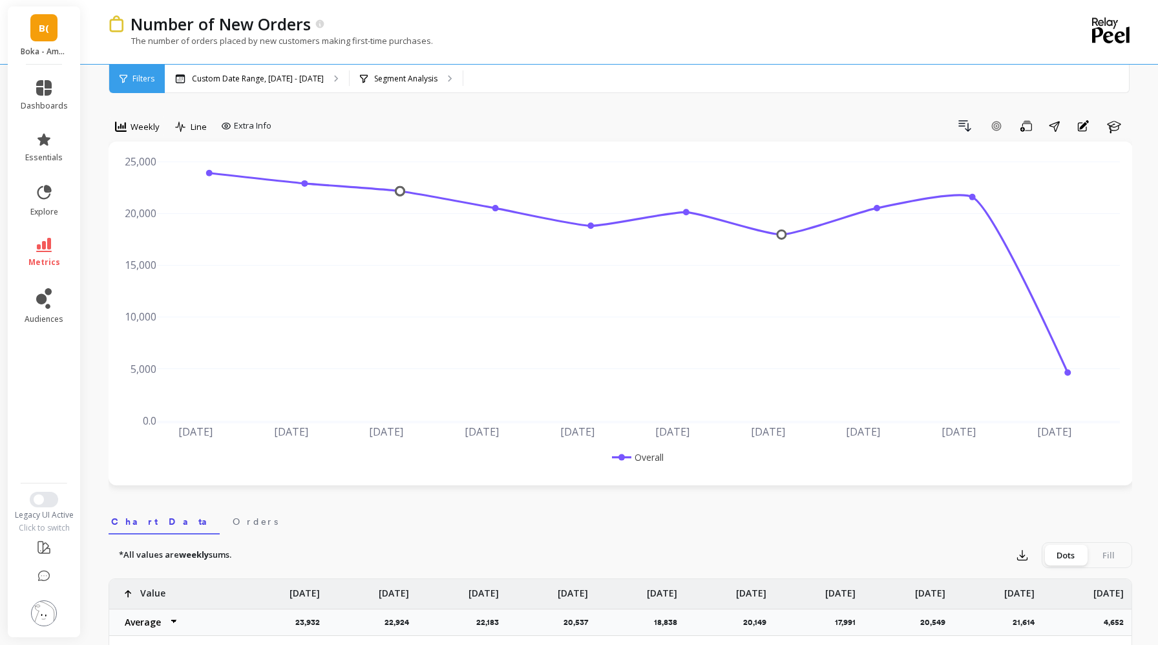
click at [149, 83] on span "Filters" at bounding box center [143, 79] width 22 height 10
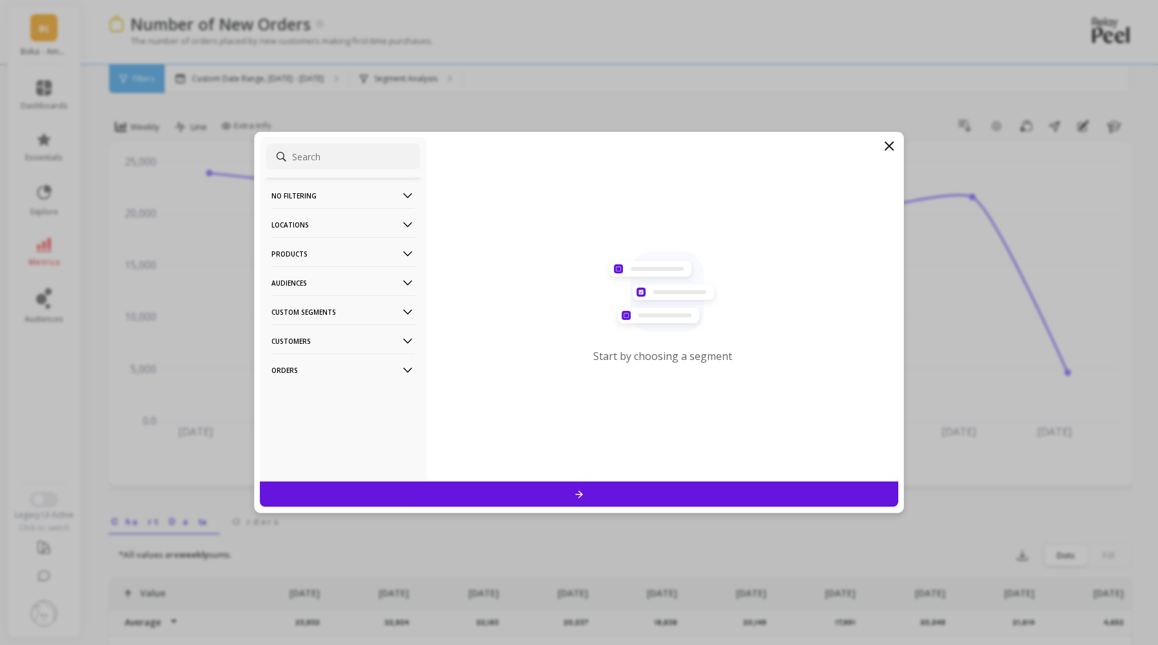
click at [332, 251] on p "Products" at bounding box center [342, 253] width 143 height 33
click at [318, 278] on div "ASIN" at bounding box center [343, 278] width 154 height 21
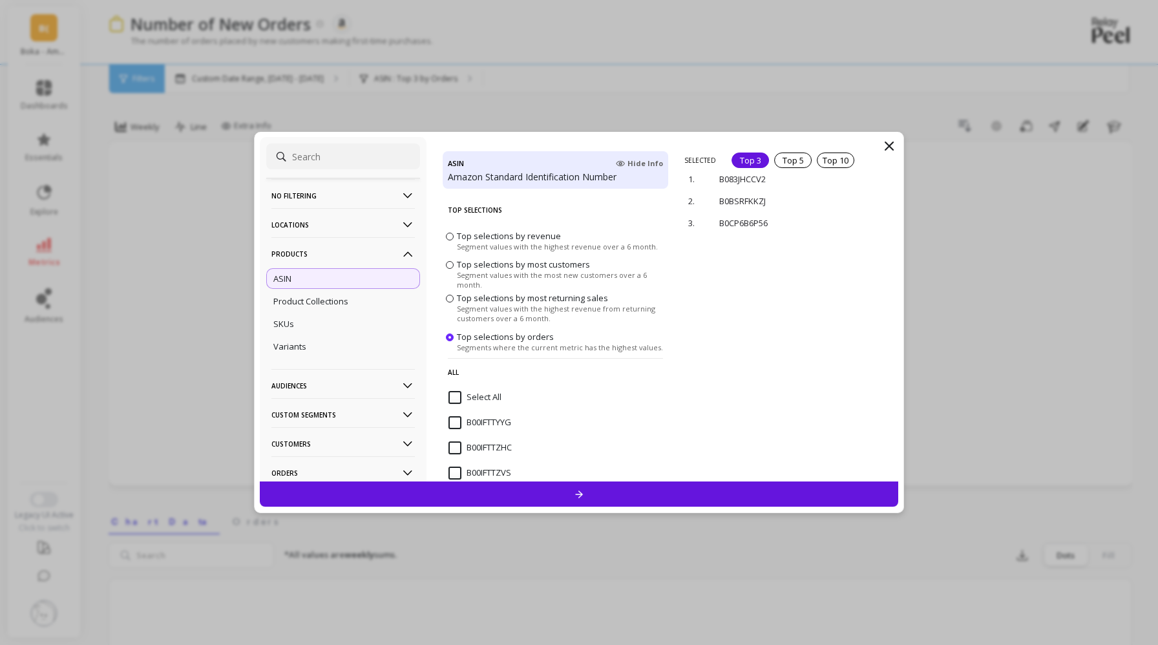
click at [577, 495] on icon at bounding box center [579, 493] width 11 height 11
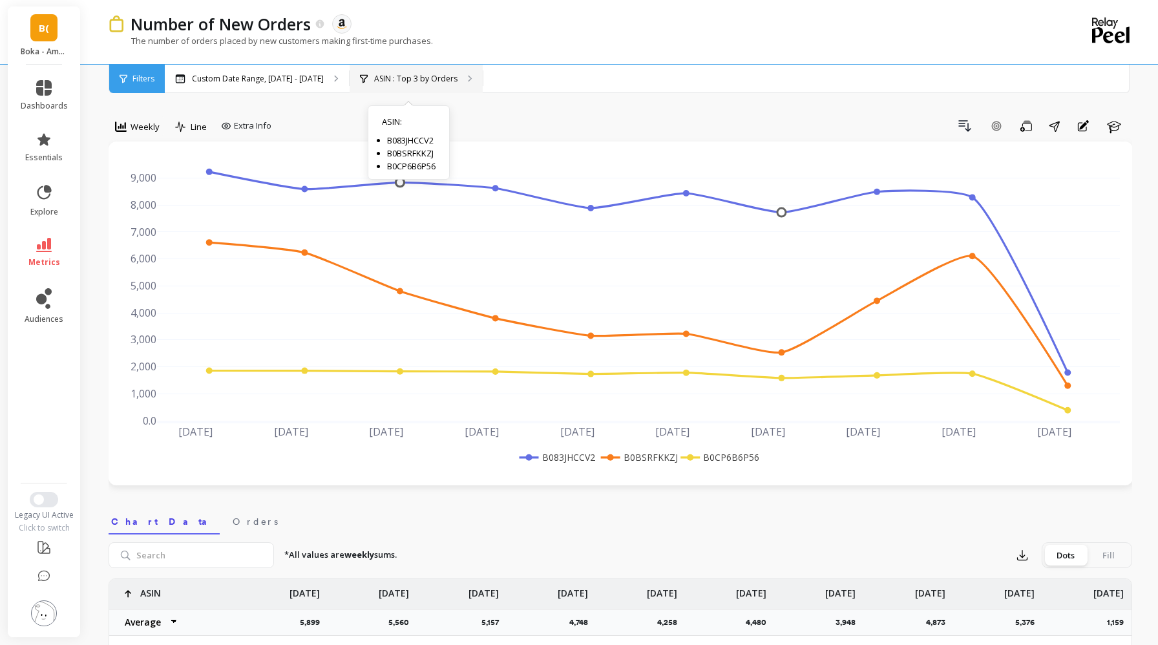
click at [384, 83] on p "ASIN : Top 3 by Orders" at bounding box center [415, 79] width 83 height 10
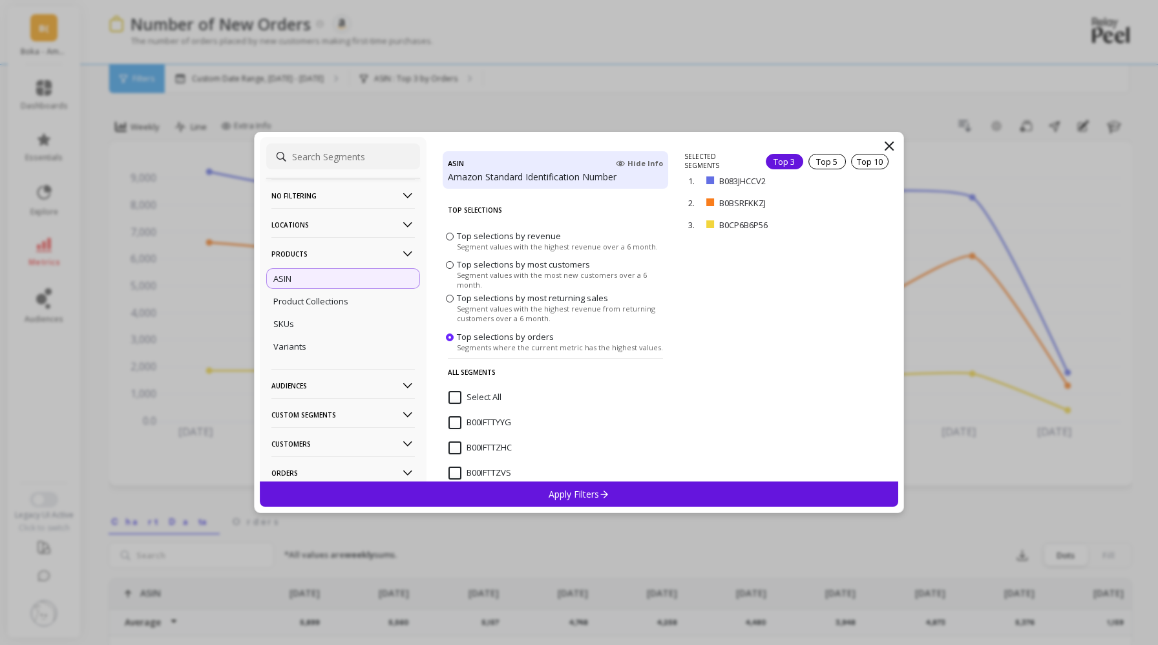
click at [891, 147] on icon at bounding box center [889, 146] width 16 height 16
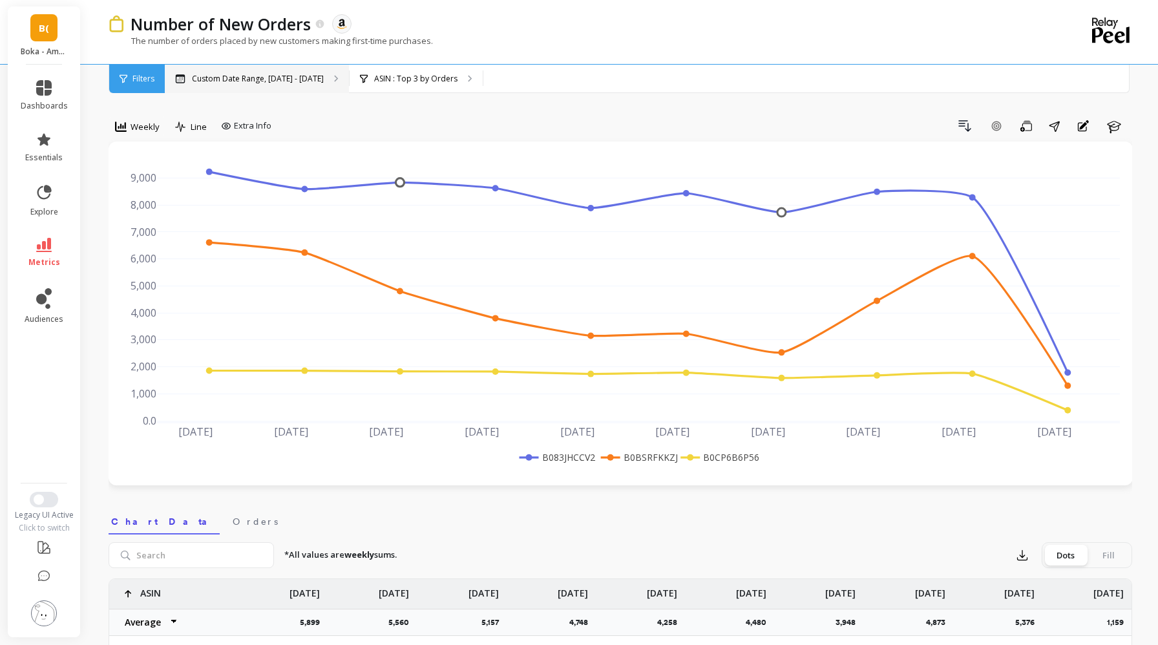
click at [235, 81] on p "Custom Date Range, [DATE] - [DATE]" at bounding box center [258, 79] width 132 height 10
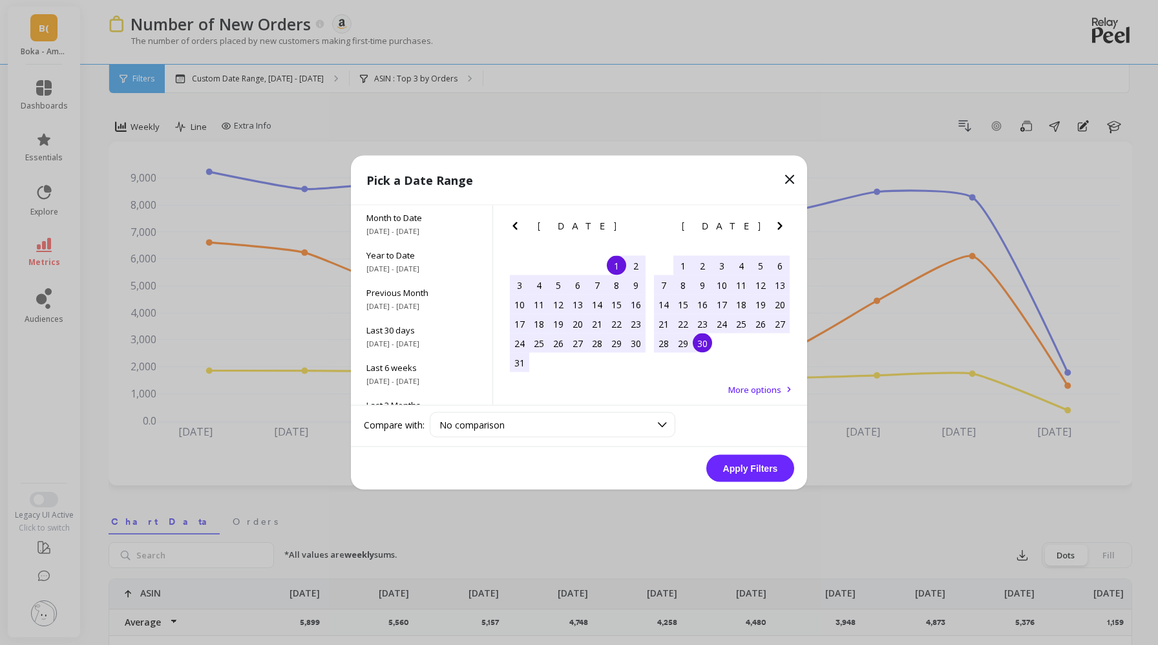
click at [512, 225] on icon "Previous Month" at bounding box center [515, 226] width 16 height 16
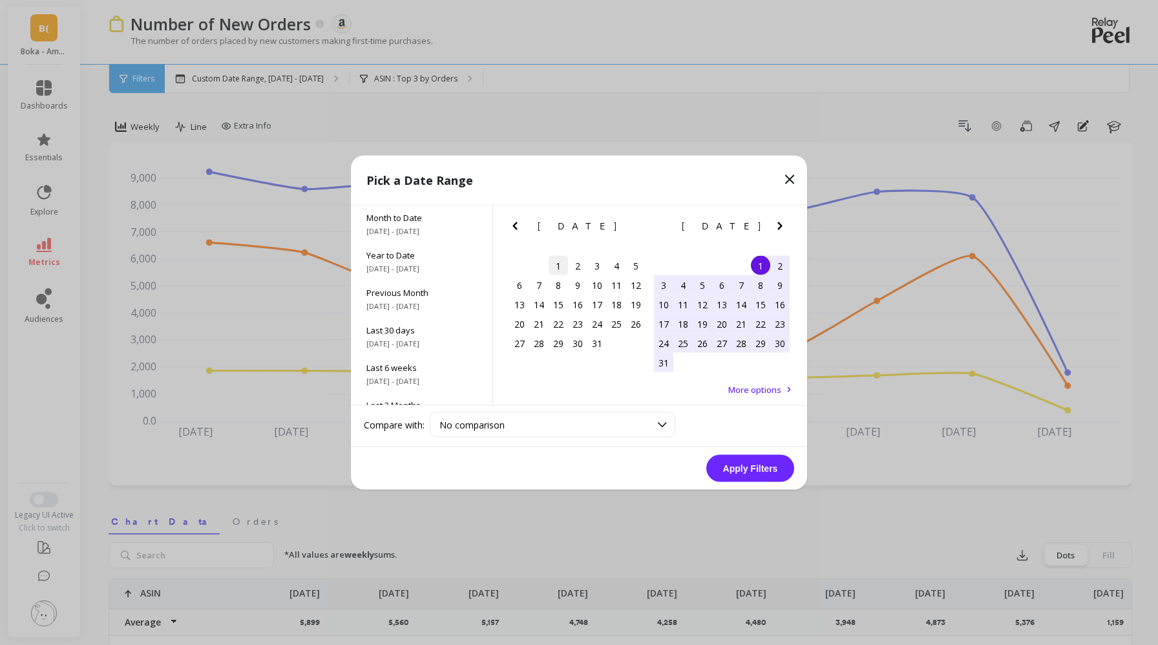
click at [552, 267] on div "1" at bounding box center [557, 265] width 19 height 19
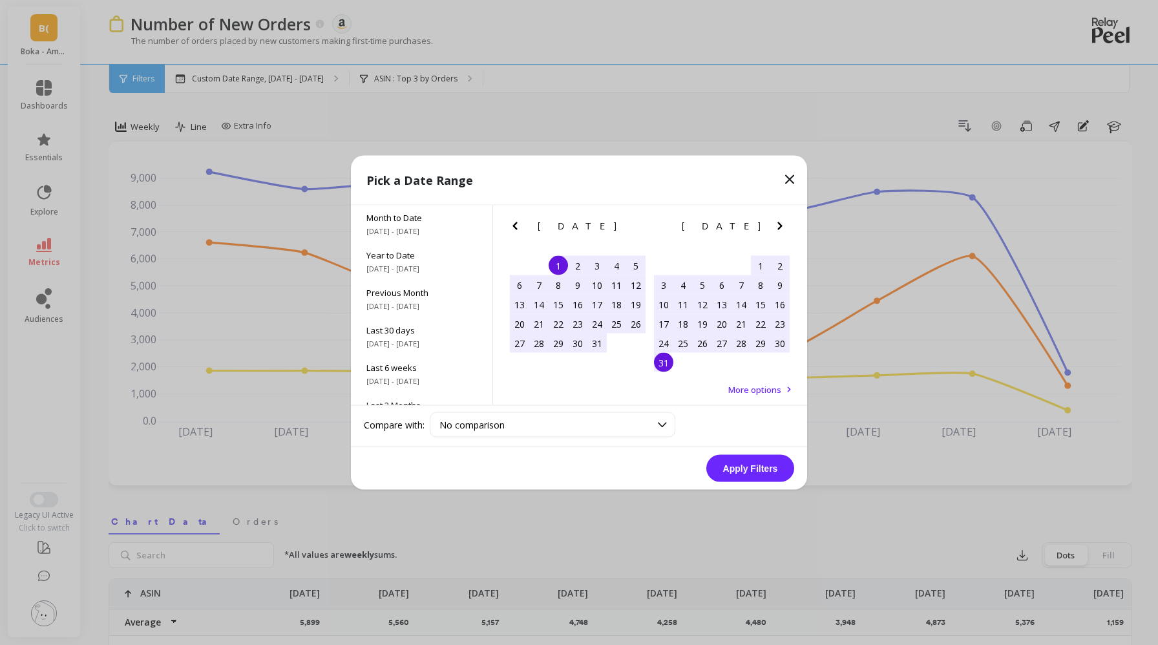
click at [672, 364] on div "31" at bounding box center [663, 362] width 19 height 19
click at [555, 262] on div "1" at bounding box center [557, 265] width 19 height 19
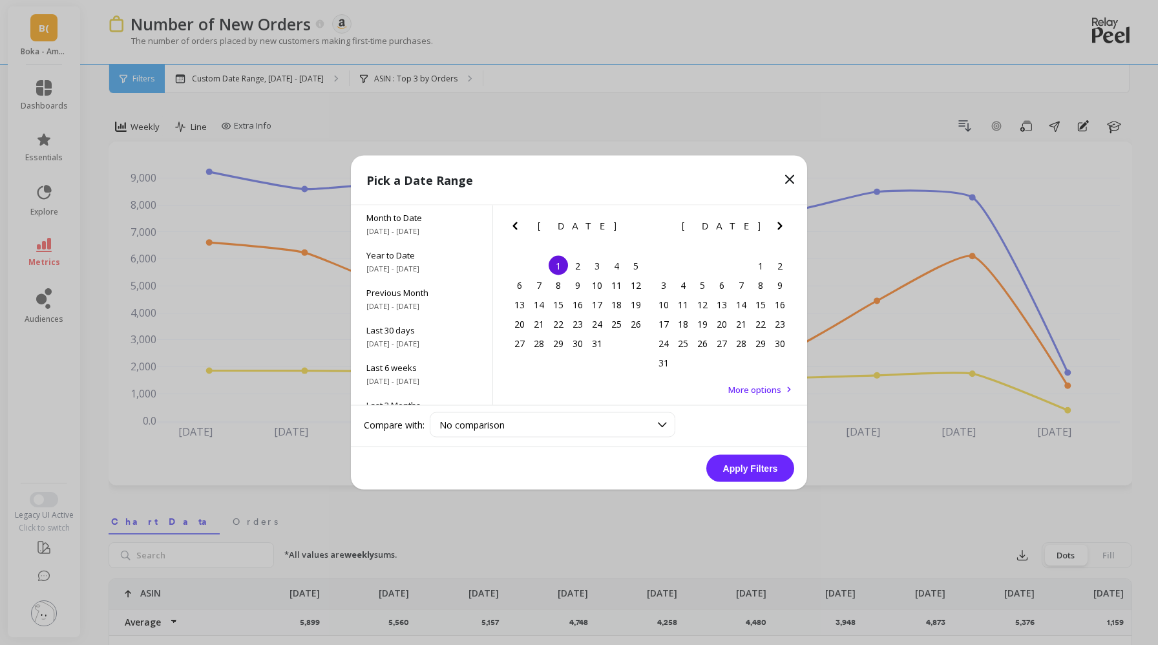
click at [780, 229] on icon "Next Month" at bounding box center [780, 226] width 16 height 16
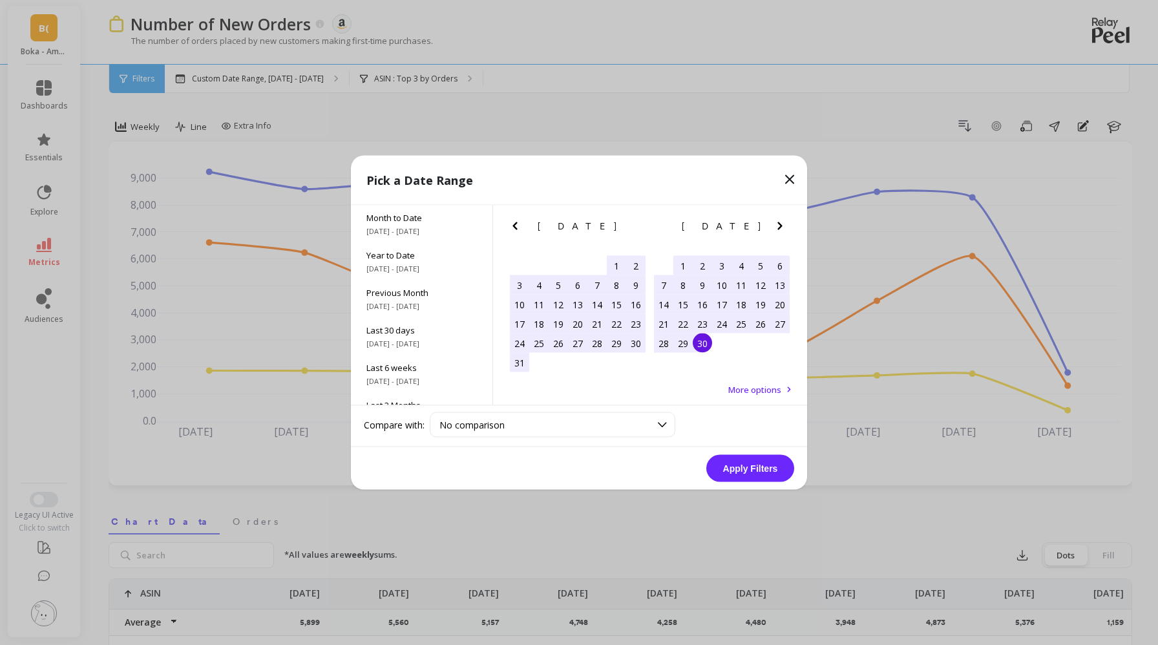
click at [700, 348] on div "30" at bounding box center [701, 342] width 19 height 19
click at [749, 472] on button "Apply Filters" at bounding box center [750, 468] width 88 height 27
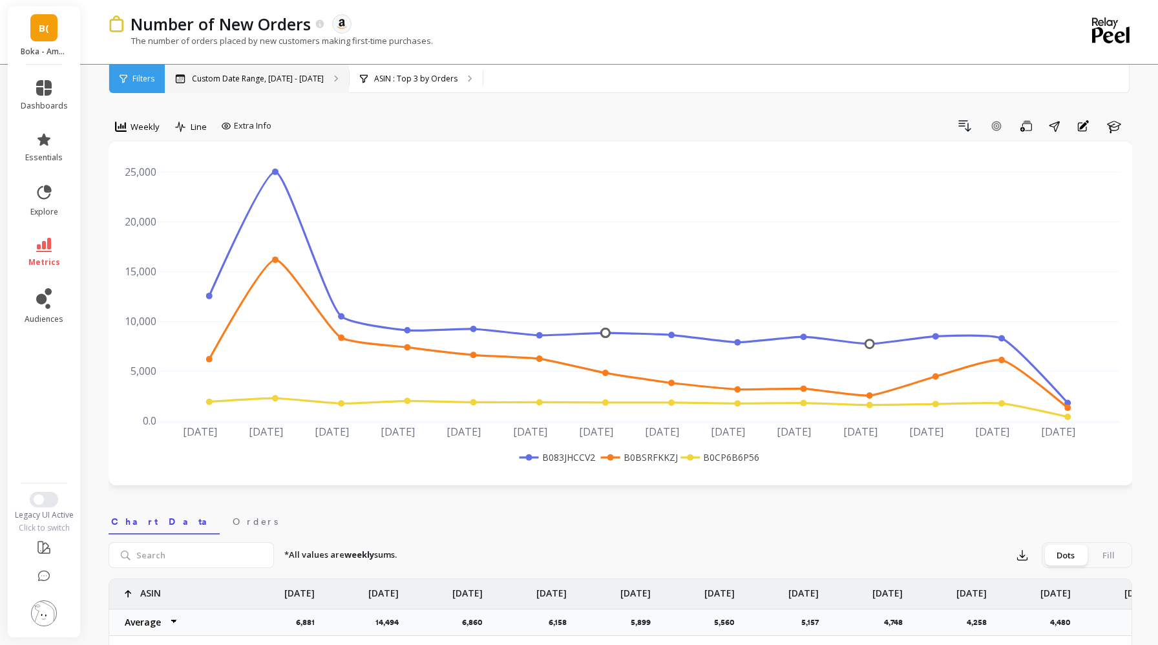
click at [238, 84] on div "Custom Date Range, [DATE] - [DATE]" at bounding box center [257, 79] width 184 height 28
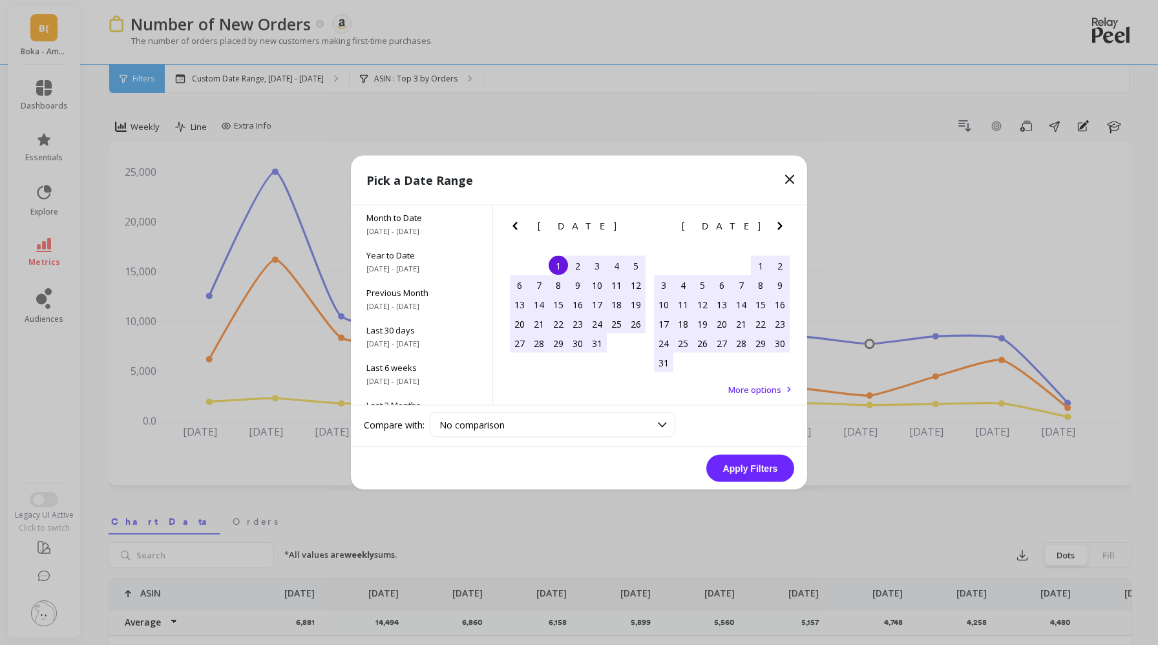
click at [561, 262] on div "1" at bounding box center [557, 265] width 19 height 19
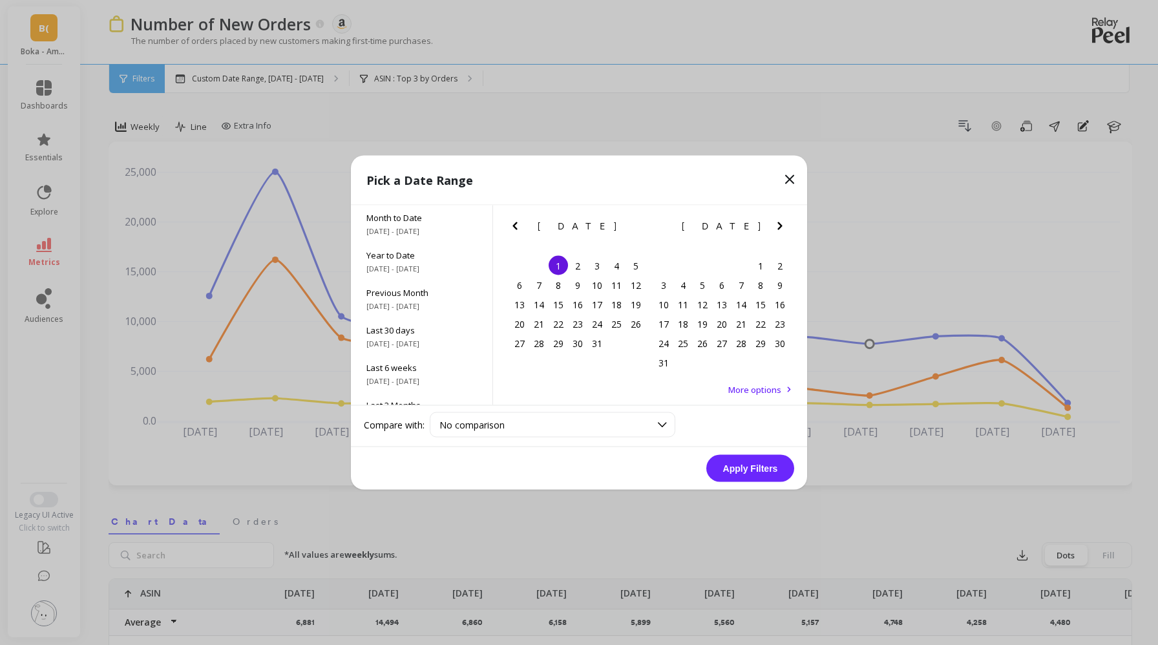
click at [780, 225] on icon "Next Month" at bounding box center [779, 226] width 5 height 8
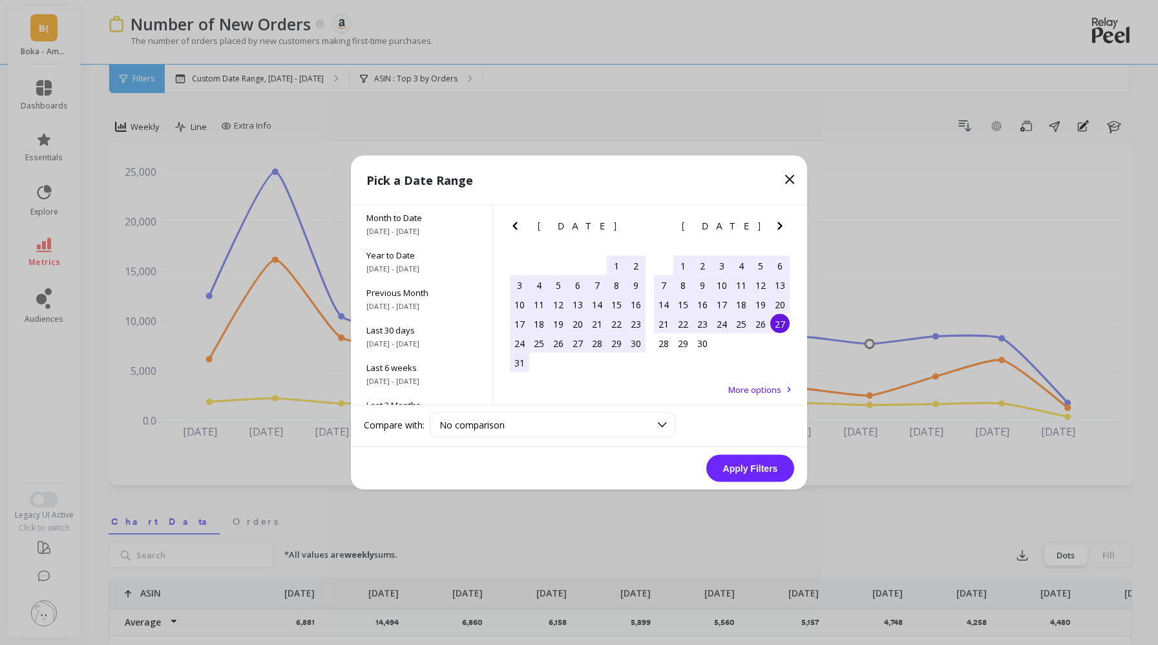
click at [774, 326] on div "27" at bounding box center [779, 323] width 19 height 19
click at [775, 472] on button "Apply Filters" at bounding box center [750, 468] width 88 height 27
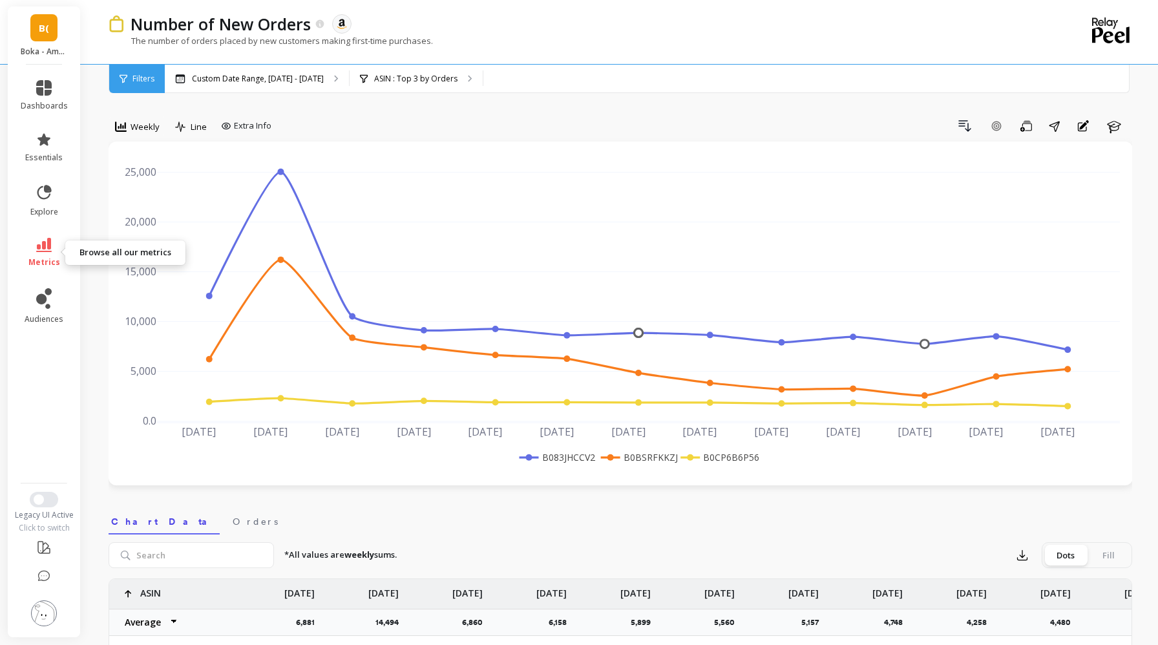
click at [53, 251] on link "metrics" at bounding box center [44, 253] width 47 height 30
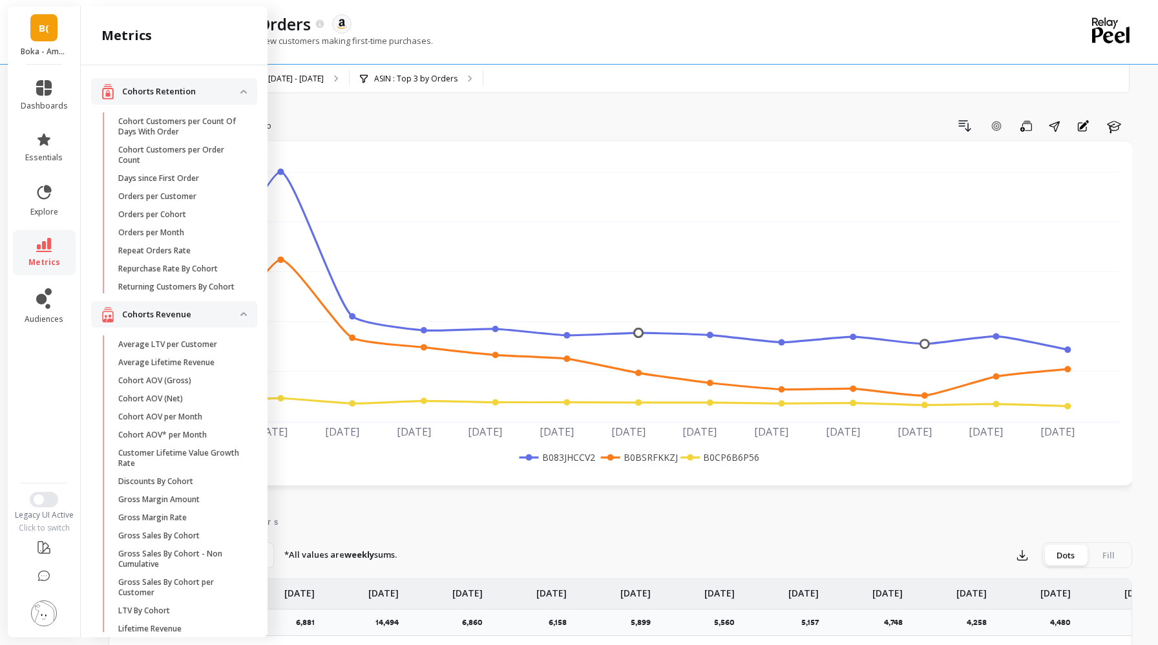
scroll to position [802, 0]
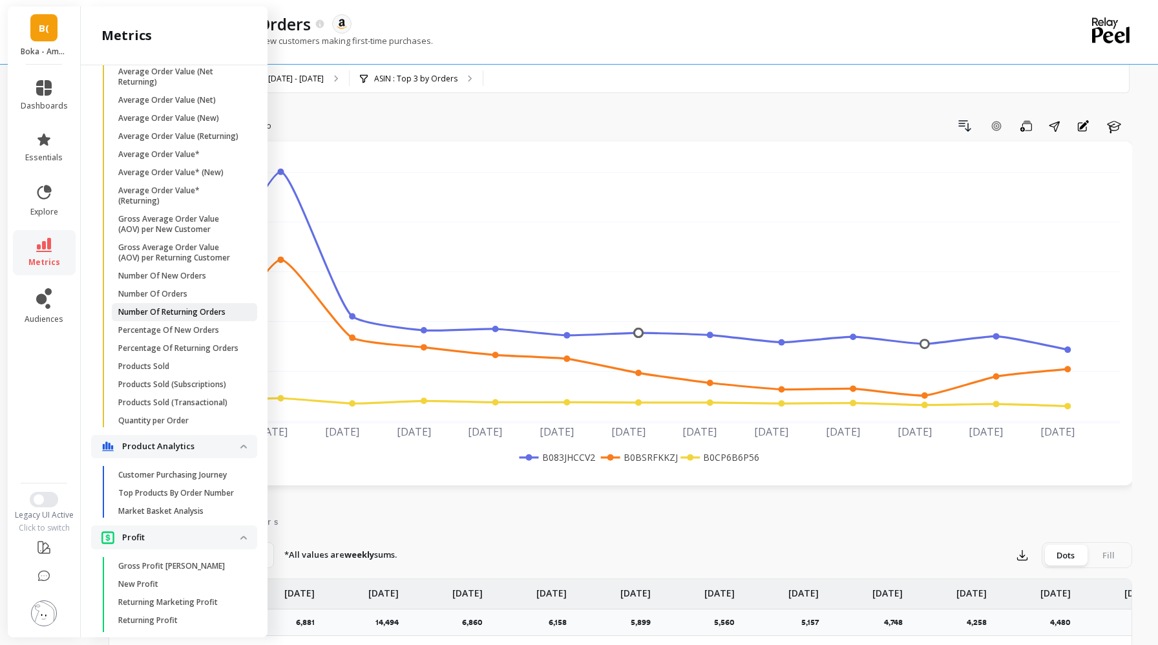
click at [176, 314] on p "Number Of Returning Orders" at bounding box center [171, 312] width 107 height 10
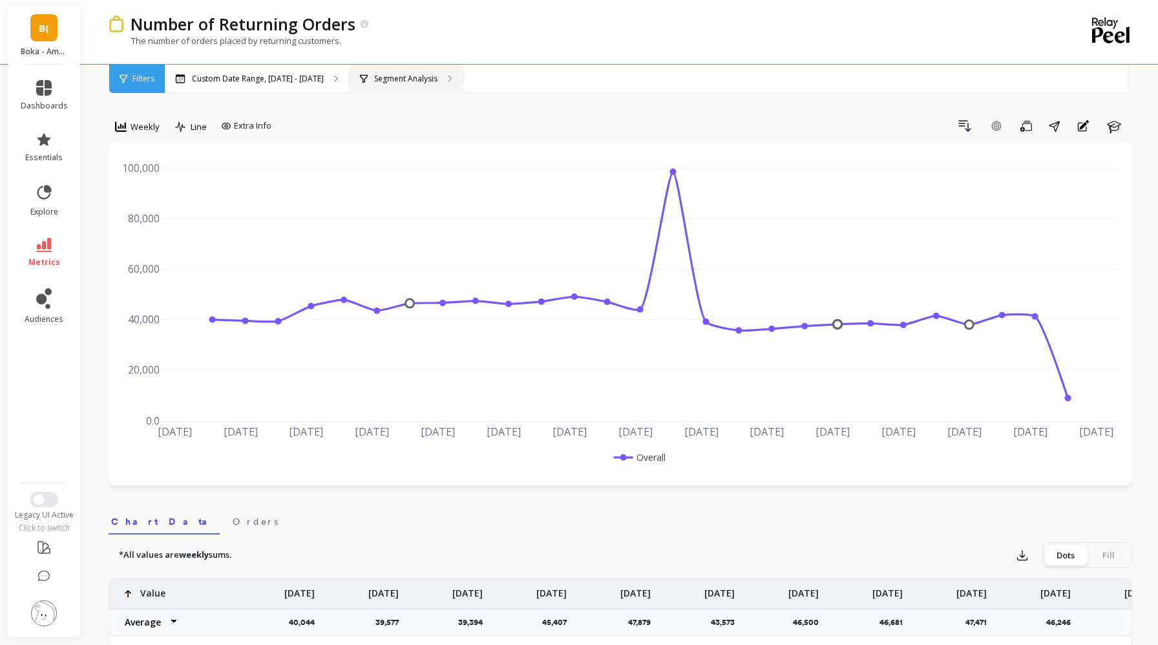
click at [391, 74] on p "Segment Analysis" at bounding box center [405, 79] width 63 height 10
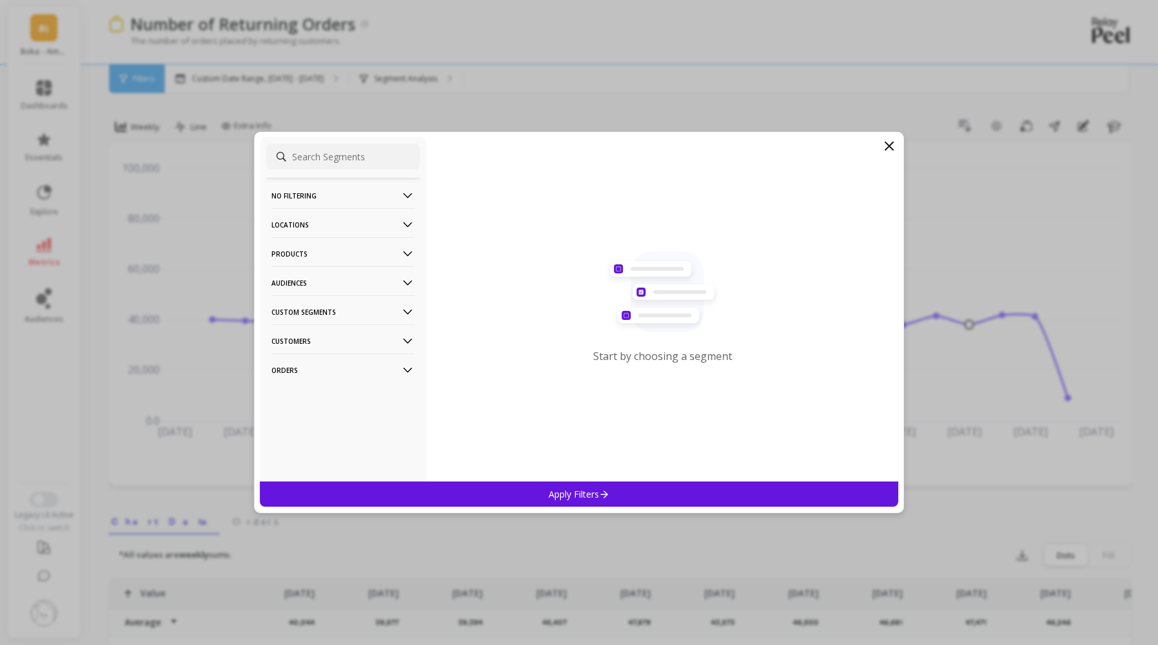
click at [354, 247] on p "Products" at bounding box center [342, 253] width 143 height 33
click at [338, 277] on div "ASIN" at bounding box center [343, 278] width 154 height 21
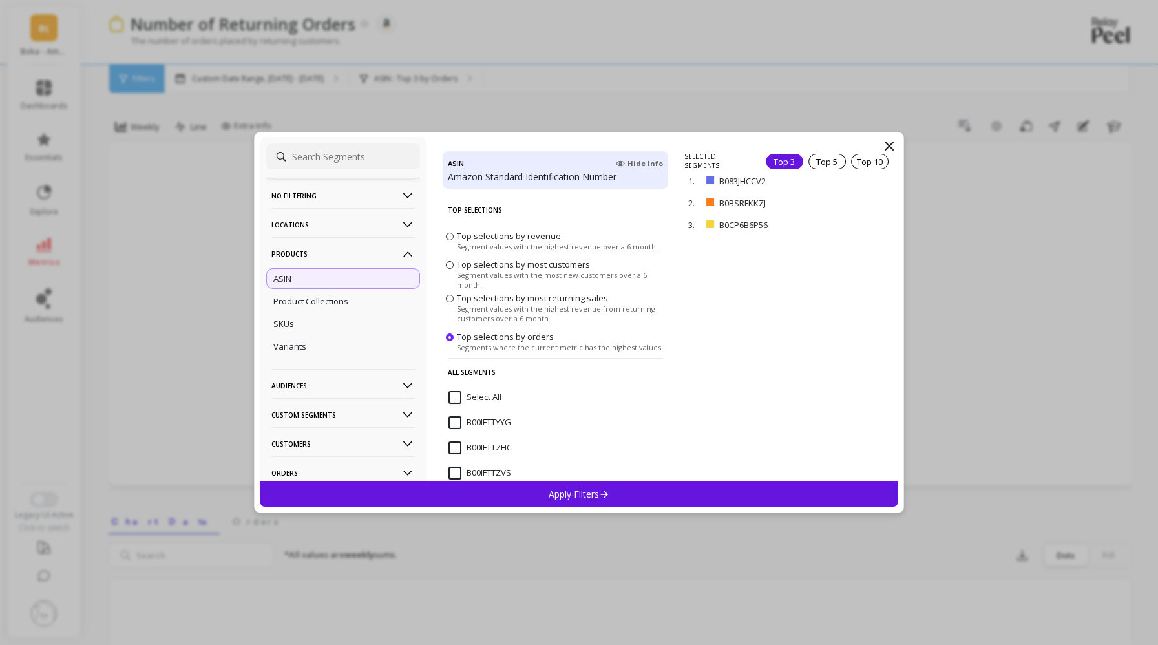
click at [737, 497] on div "Apply Filters" at bounding box center [579, 493] width 638 height 25
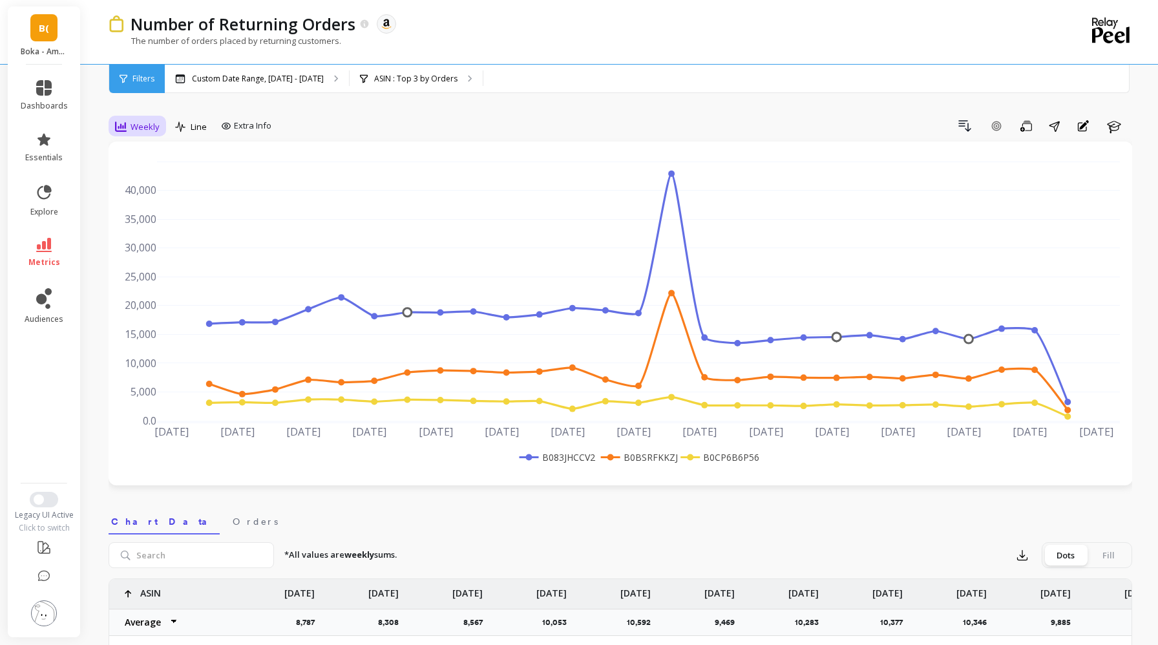
click at [156, 127] on span "Weekly" at bounding box center [144, 127] width 29 height 12
click at [158, 199] on div "Weekly" at bounding box center [157, 205] width 74 height 12
click at [384, 76] on p "ASIN : Top 3 by Orders" at bounding box center [415, 79] width 83 height 10
click at [211, 76] on p "Custom Date Range, [DATE] - [DATE]" at bounding box center [258, 79] width 132 height 10
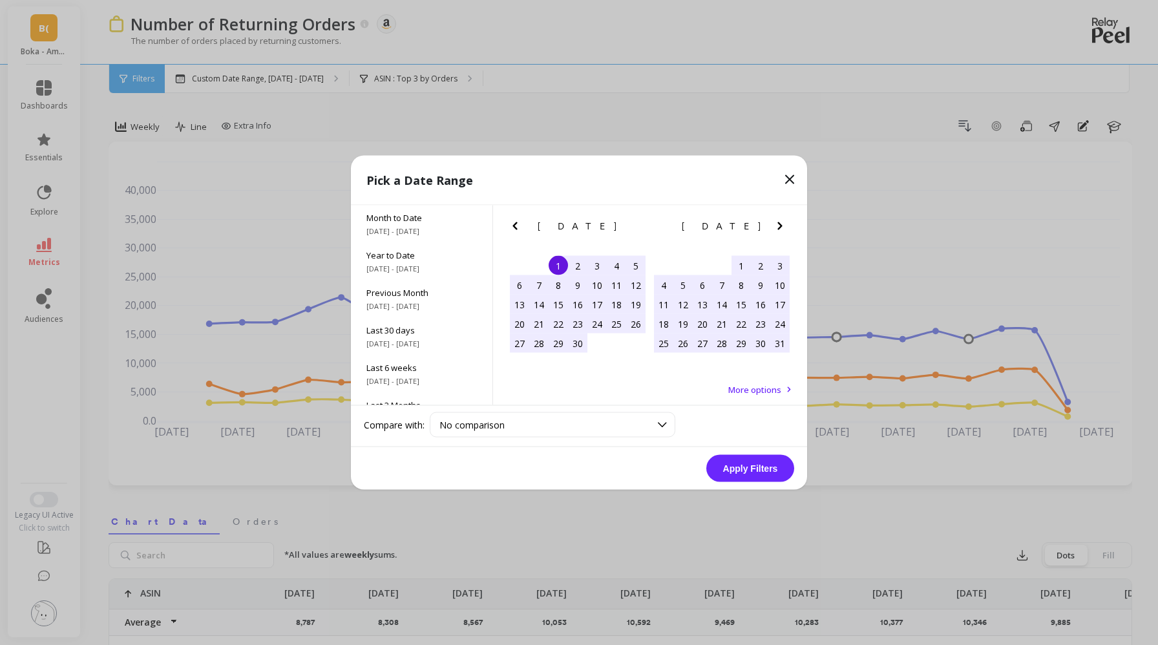
click at [784, 224] on icon "Next Month" at bounding box center [780, 226] width 16 height 16
click at [780, 229] on icon "Next Month" at bounding box center [780, 226] width 16 height 16
click at [761, 264] on div "1" at bounding box center [760, 265] width 19 height 19
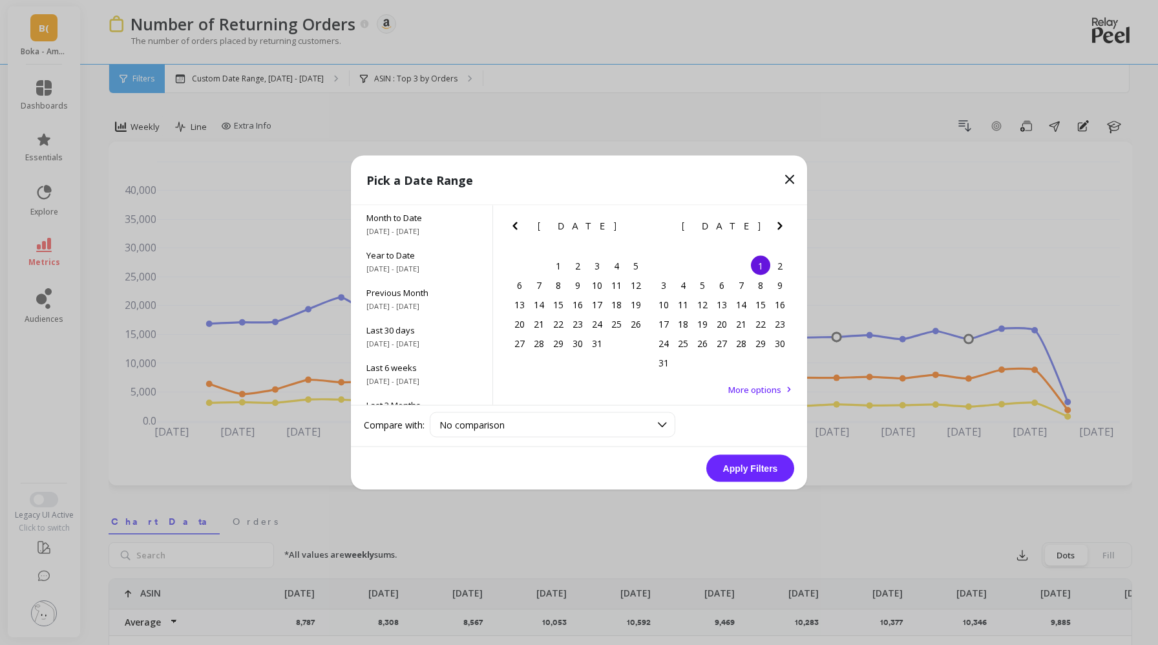
click at [784, 223] on icon "Next Month" at bounding box center [780, 226] width 16 height 16
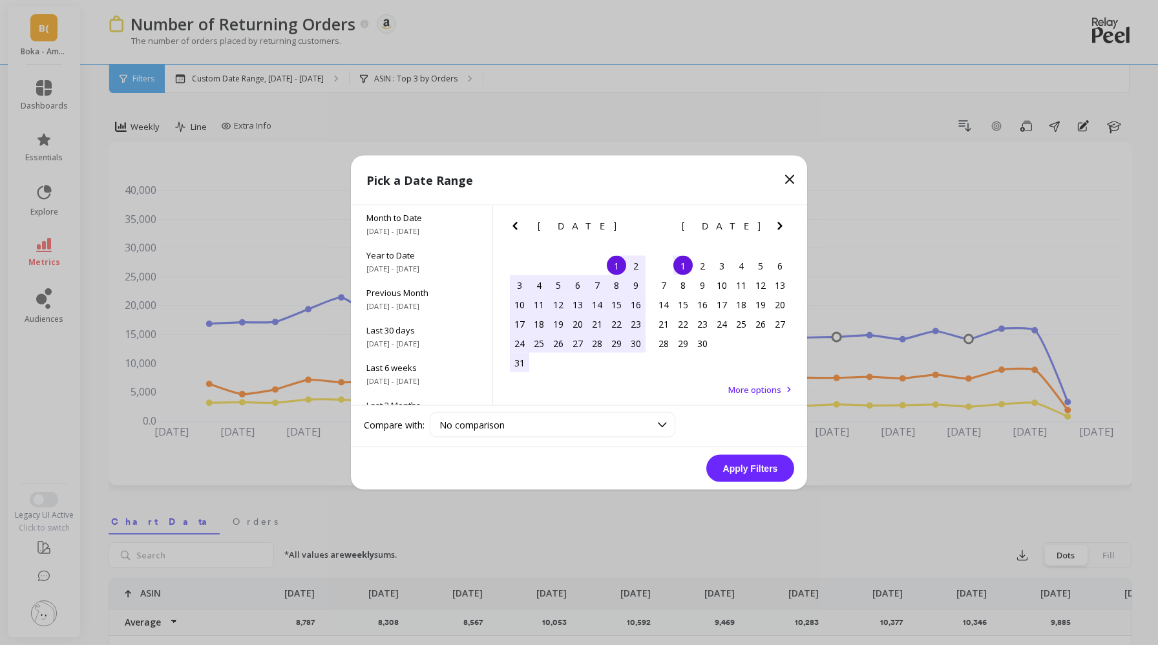
click at [784, 223] on icon "Next Month" at bounding box center [780, 226] width 16 height 16
click at [638, 321] on div "27" at bounding box center [635, 323] width 19 height 19
click at [740, 465] on button "Apply Filters" at bounding box center [750, 468] width 88 height 27
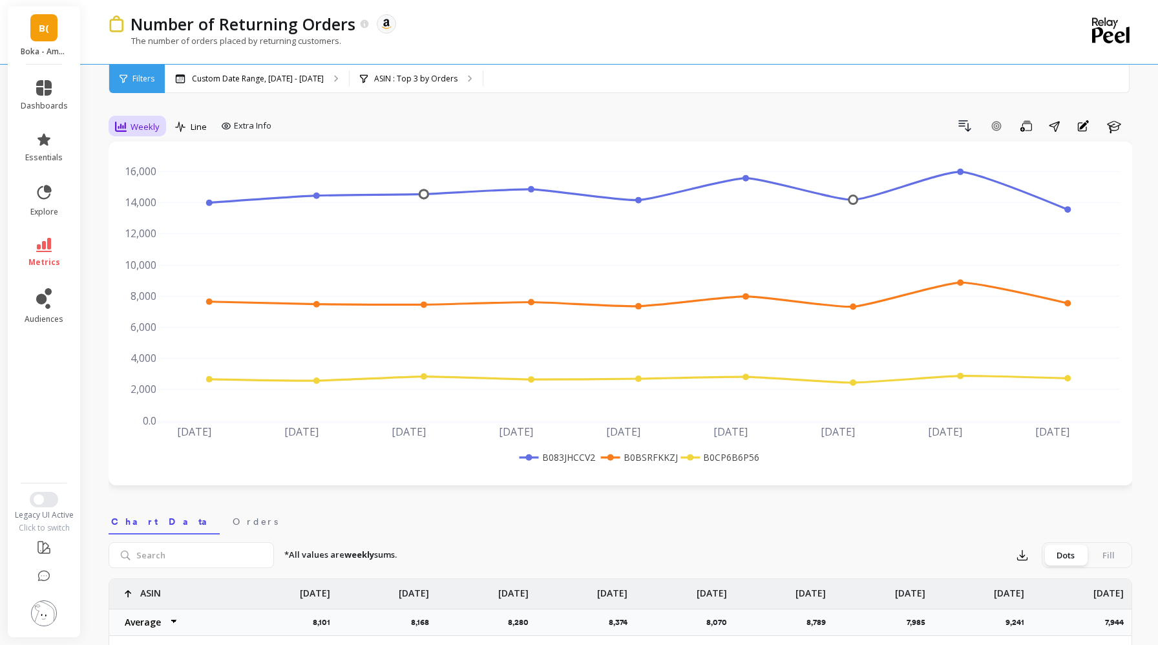
click at [147, 121] on span "Weekly" at bounding box center [144, 127] width 29 height 12
click at [157, 185] on div "Daily" at bounding box center [157, 180] width 74 height 12
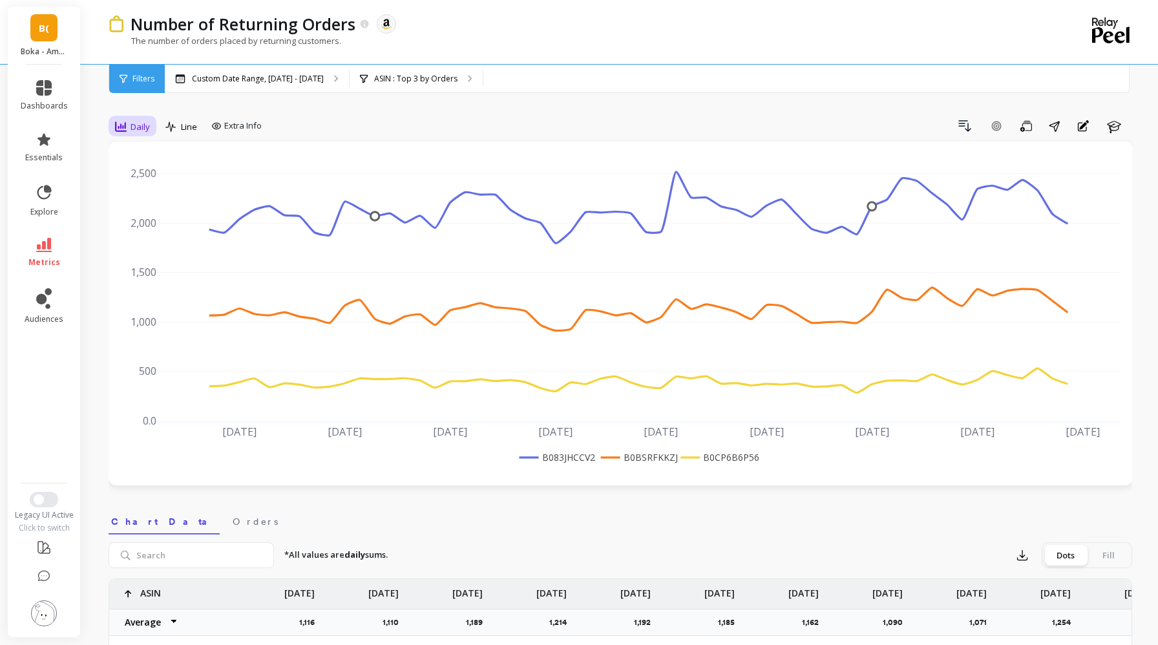
click at [139, 127] on span "Daily" at bounding box center [139, 127] width 19 height 12
click at [152, 204] on div "Weekly" at bounding box center [157, 205] width 74 height 12
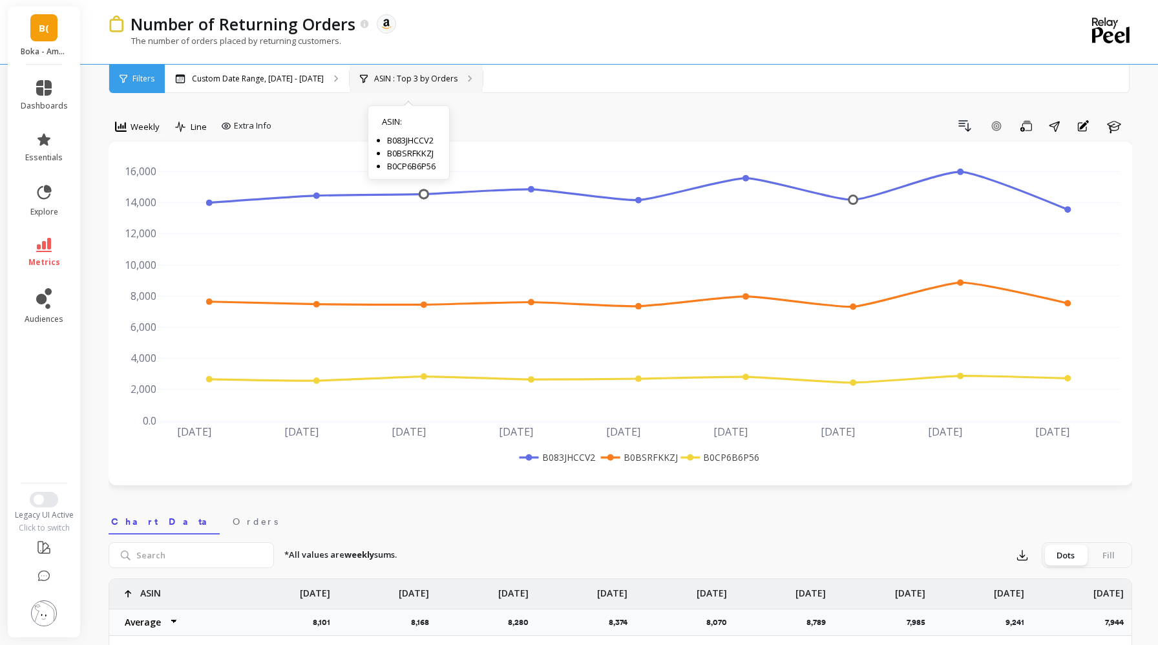
click at [405, 79] on p "ASIN : Top 3 by Orders" at bounding box center [415, 79] width 83 height 10
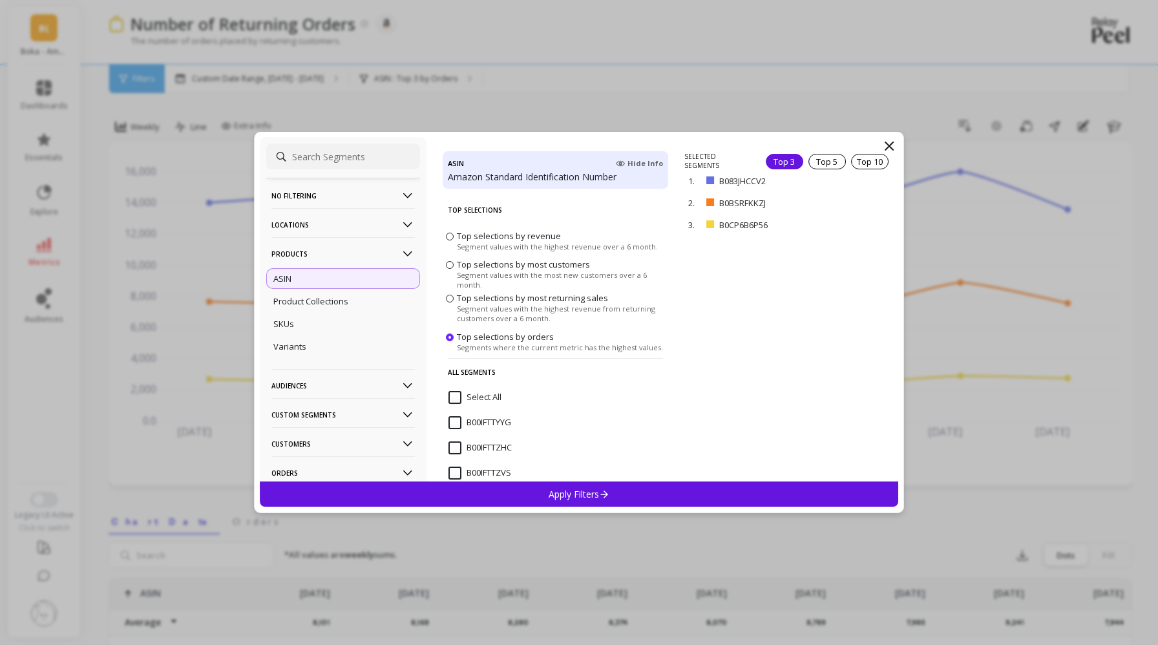
click at [478, 393] on input "Select All" at bounding box center [474, 397] width 53 height 13
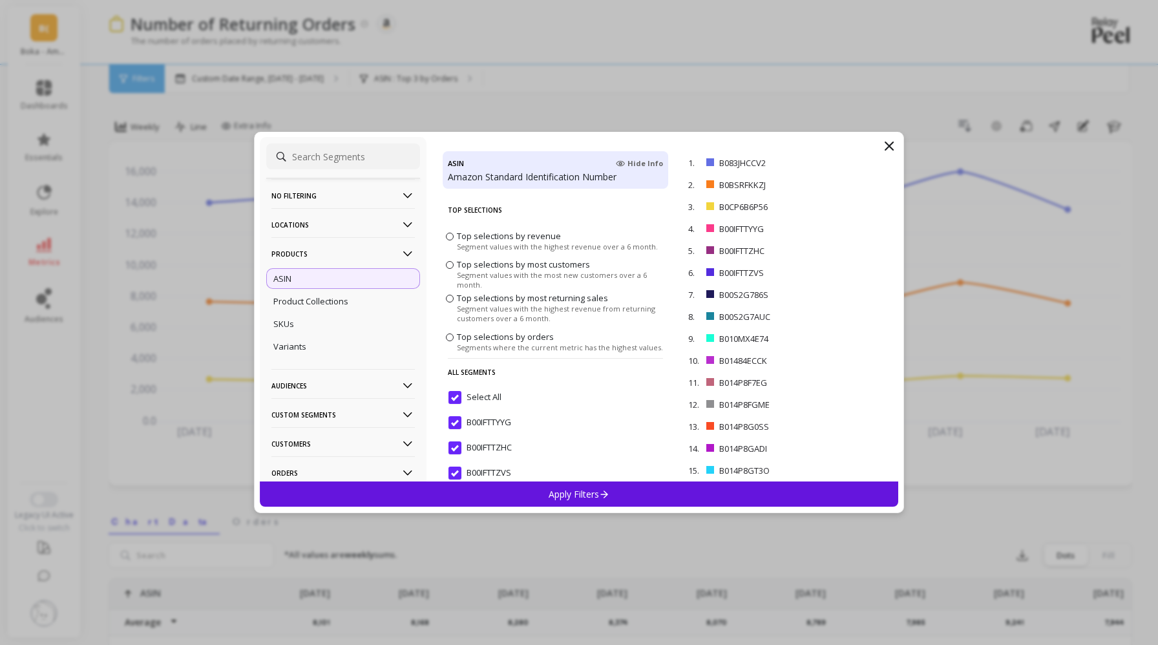
click at [478, 393] on input "Select All" at bounding box center [474, 397] width 53 height 13
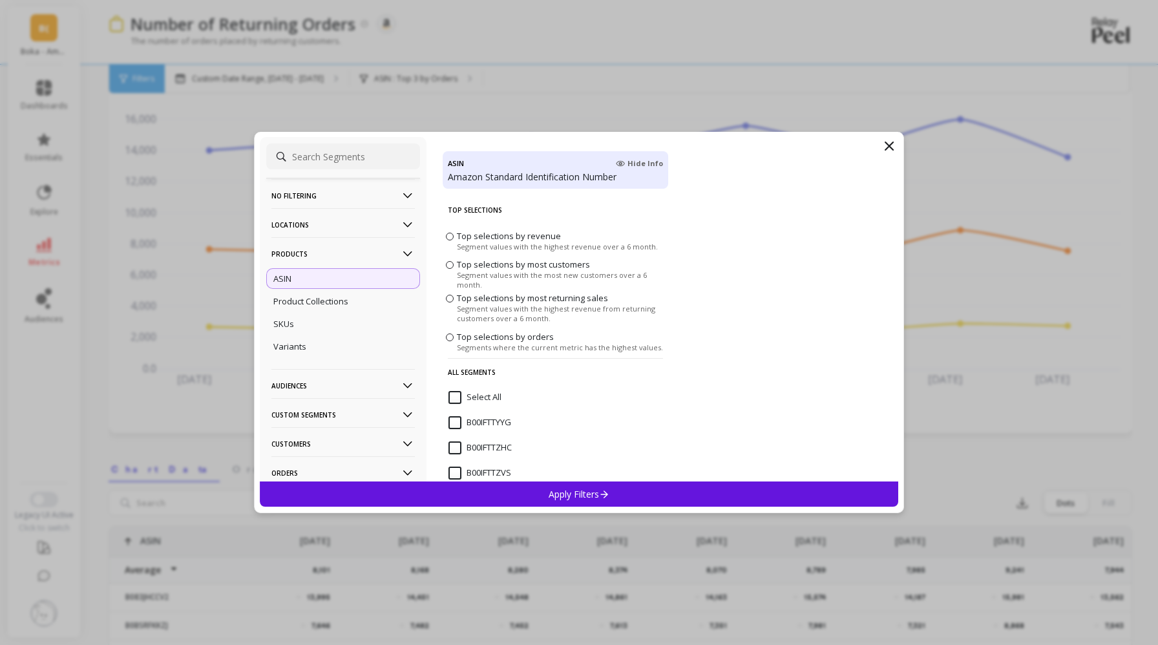
scroll to position [56, 0]
click at [610, 346] on span "Segments where the current metric has the highest values." at bounding box center [560, 347] width 206 height 10
click at [0, 0] on input "Top selections by orders Segments where the current metric has the highest valu…" at bounding box center [0, 0] width 0 height 0
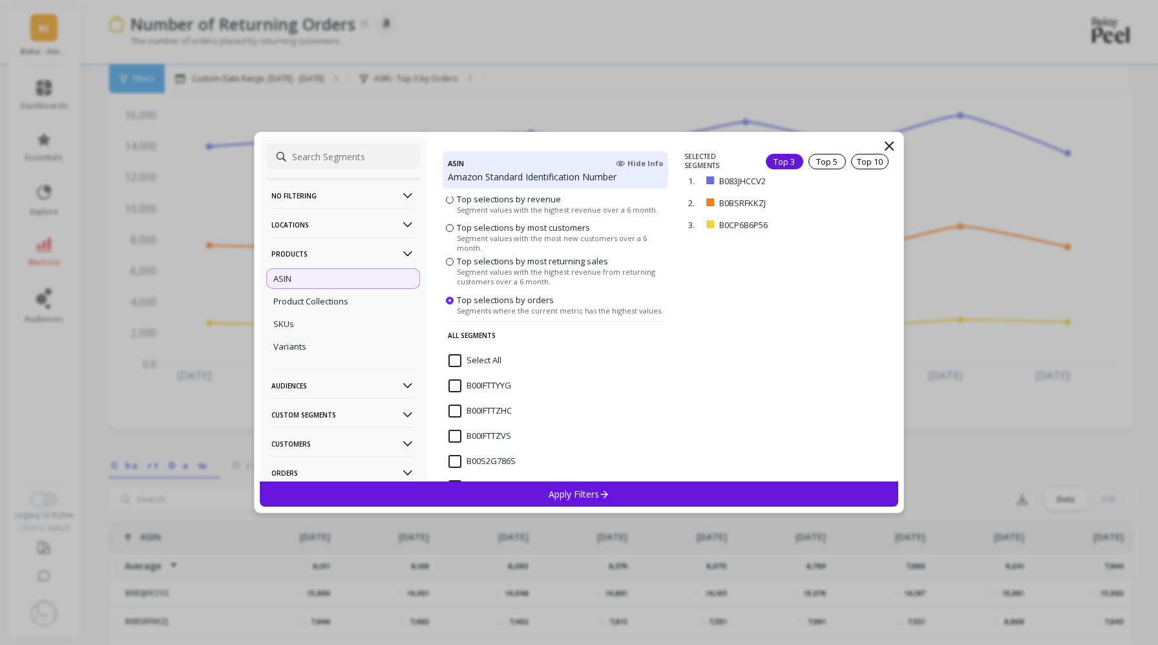
scroll to position [41, 0]
click at [821, 154] on div "Top 5" at bounding box center [826, 162] width 37 height 16
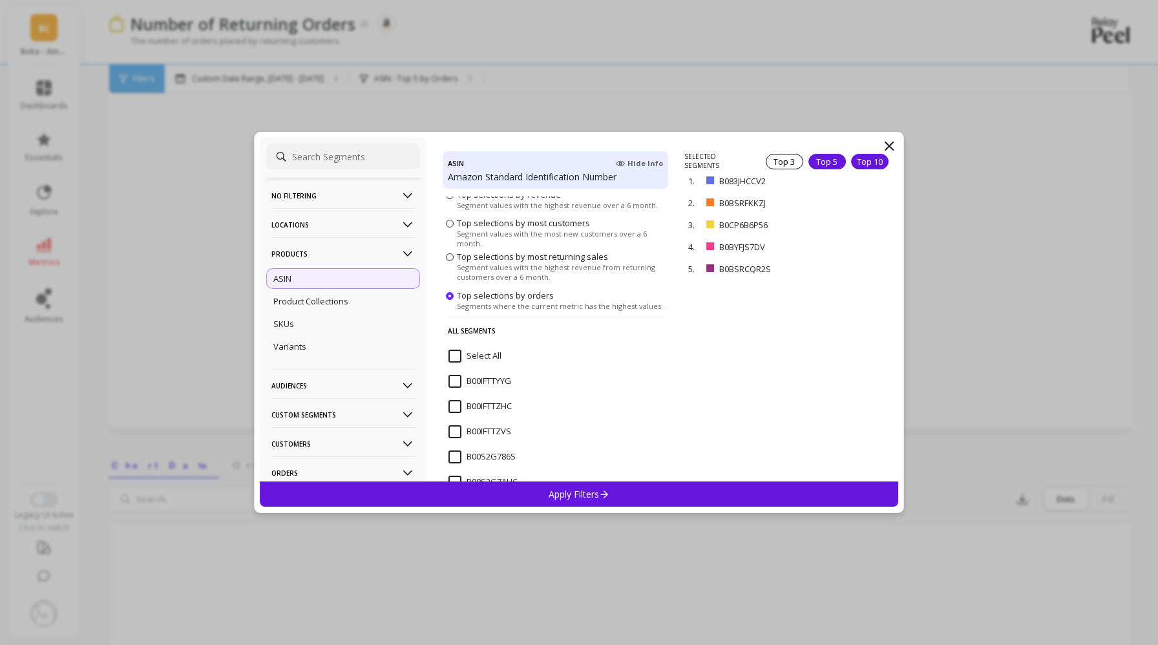
click at [862, 165] on div "Top 10" at bounding box center [869, 162] width 37 height 16
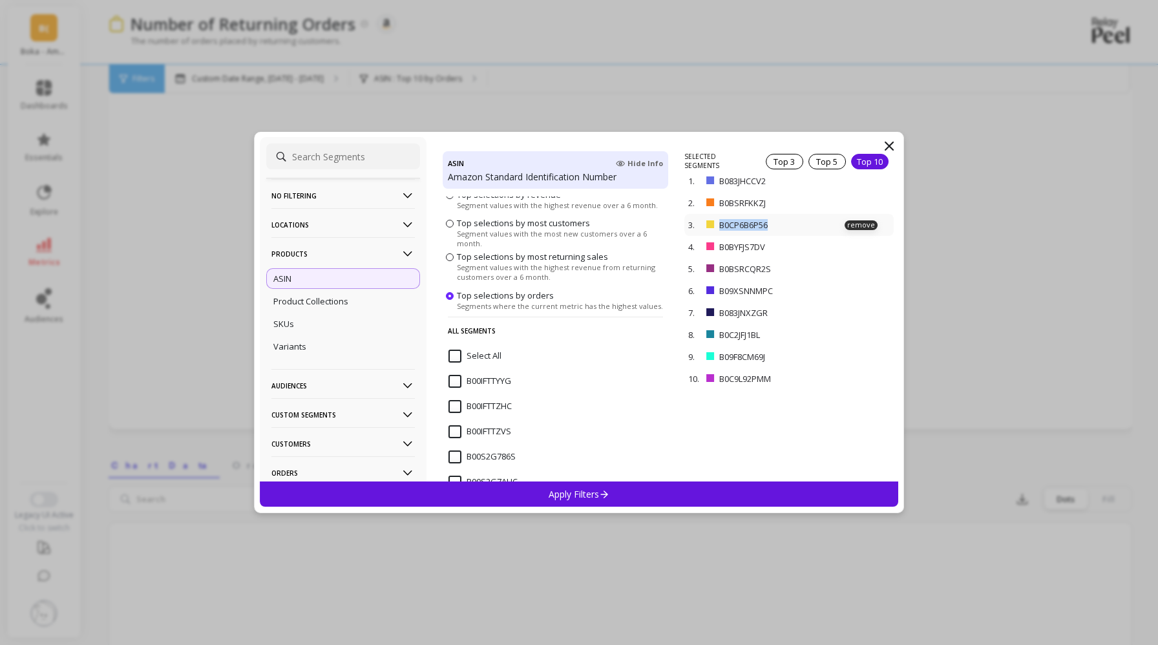
drag, startPoint x: 778, startPoint y: 223, endPoint x: 717, endPoint y: 222, distance: 60.7
click at [717, 222] on div "3. B0CP6B6P56 remove" at bounding box center [788, 225] width 209 height 22
copy p "B0CP6B6P56"
click at [321, 161] on input at bounding box center [343, 156] width 154 height 26
paste input "B0CB9DFPN4"
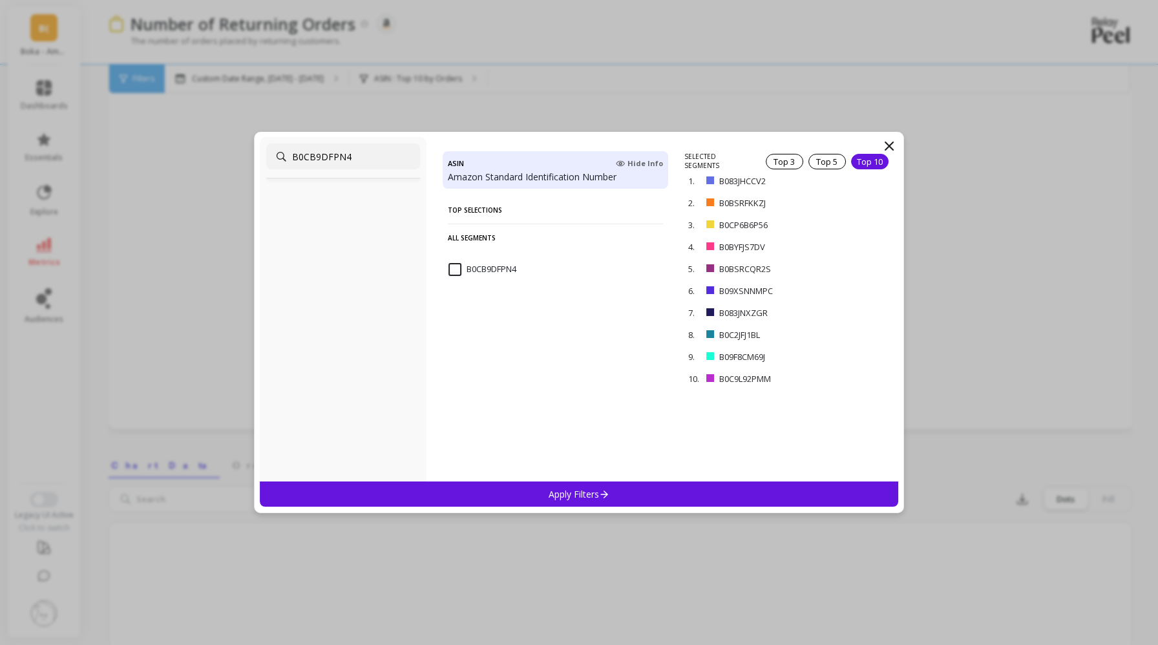
type input "B0CB9DFPN4"
click at [466, 271] on input "B0CB9DFPN4" at bounding box center [482, 269] width 68 height 13
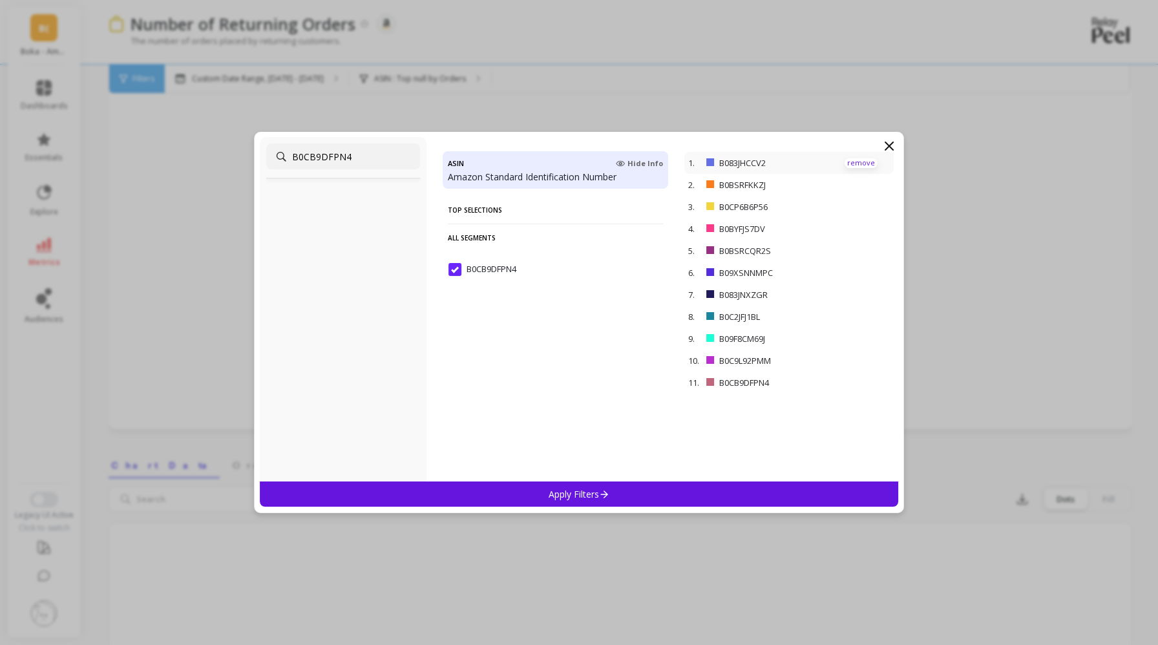
click at [862, 165] on p "remove" at bounding box center [860, 163] width 33 height 10
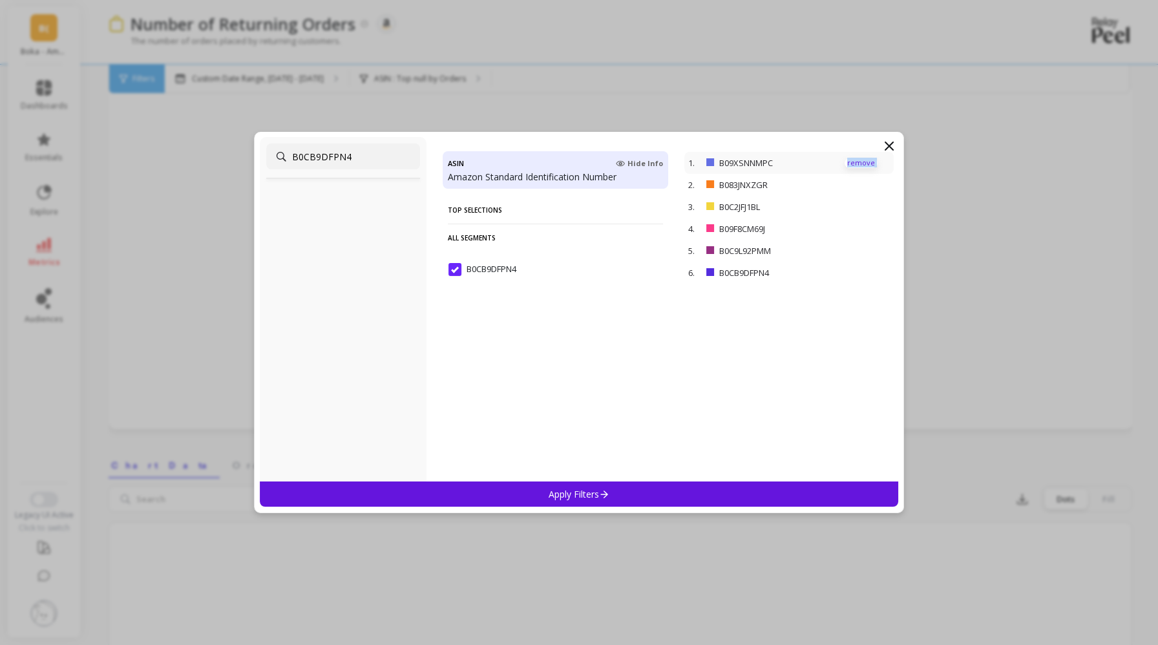
click at [862, 165] on p "remove" at bounding box center [860, 163] width 33 height 10
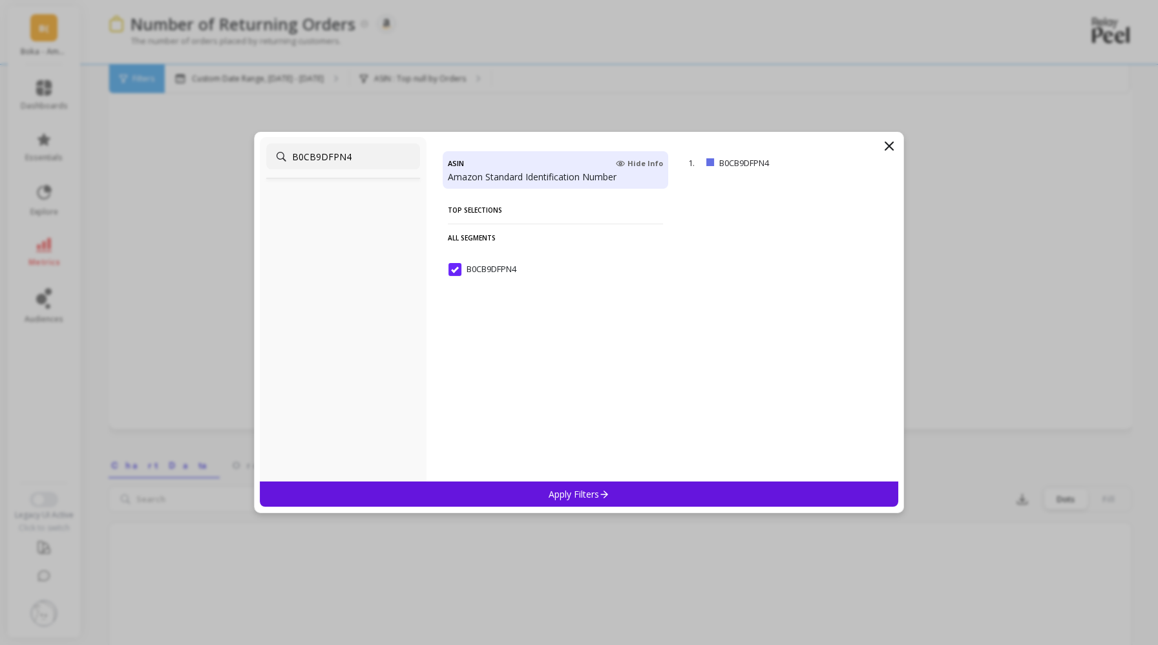
click at [649, 497] on div "Apply Filters" at bounding box center [579, 493] width 638 height 25
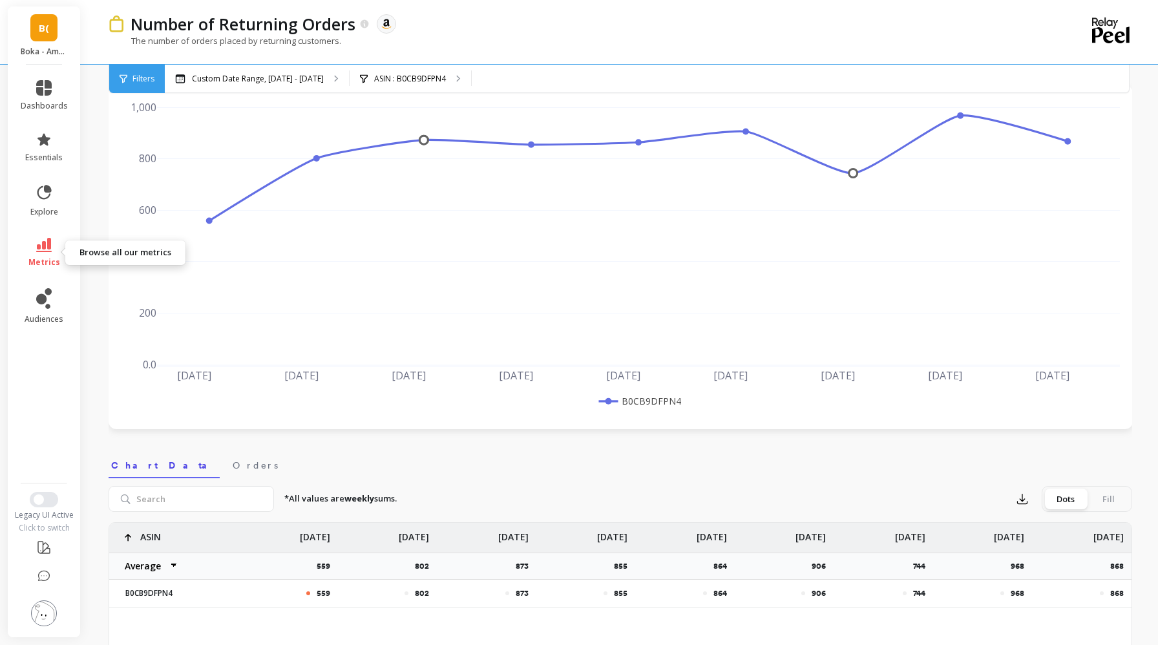
click at [40, 242] on icon at bounding box center [44, 245] width 16 height 14
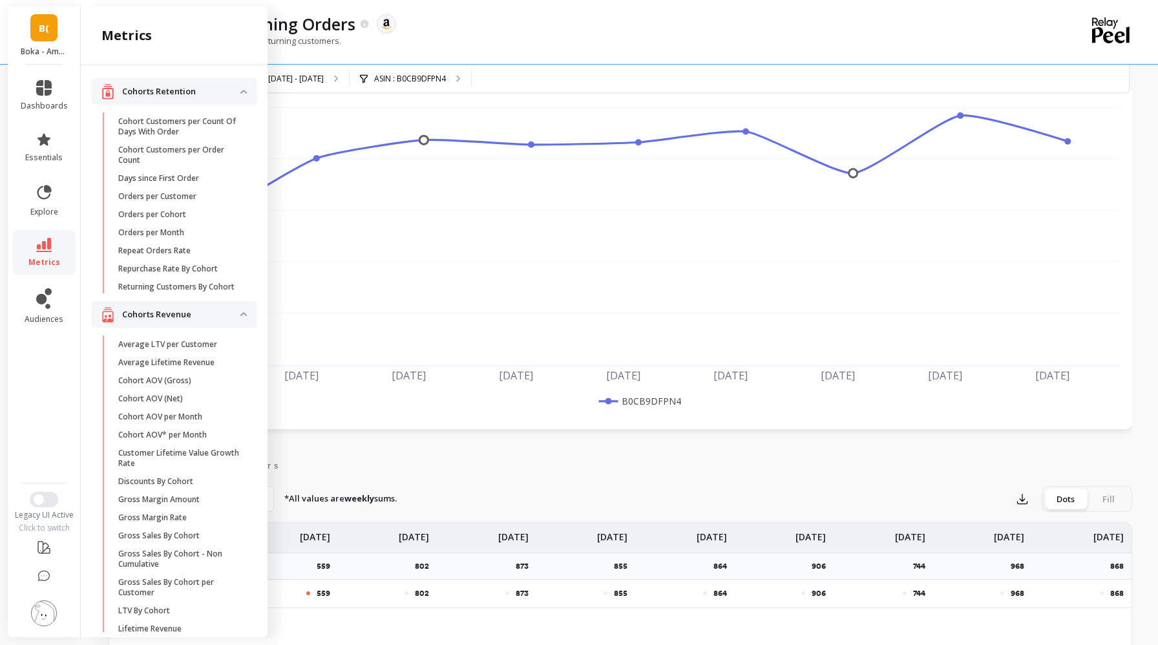
scroll to position [802, 0]
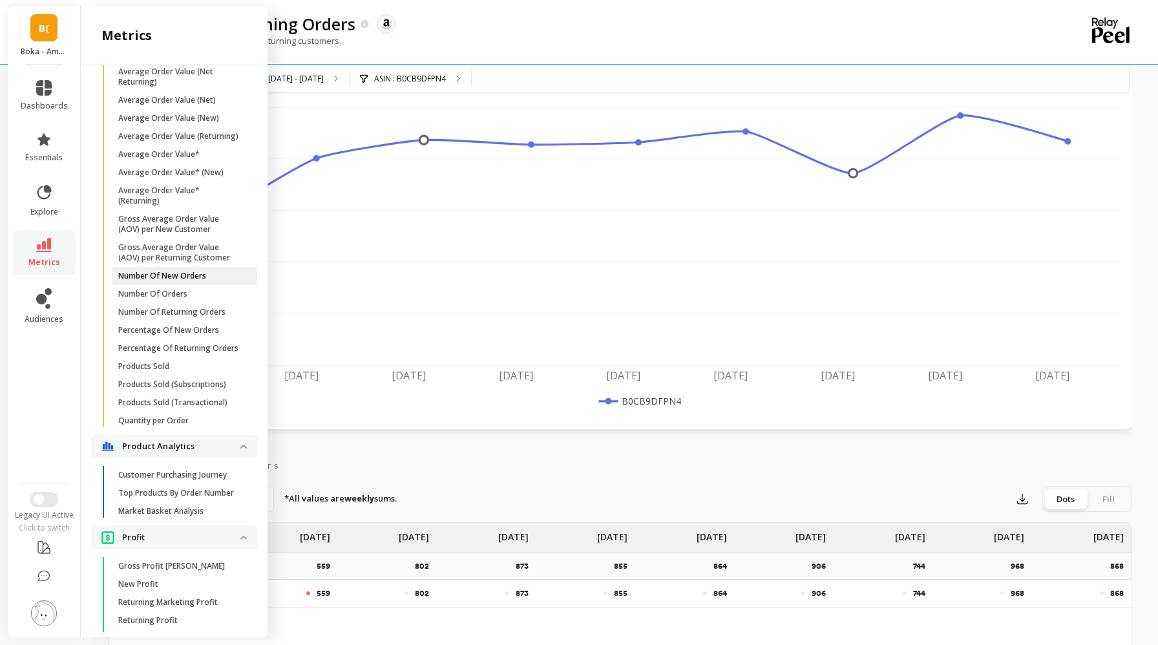
click at [165, 282] on link "Number Of New Orders" at bounding box center [184, 276] width 145 height 18
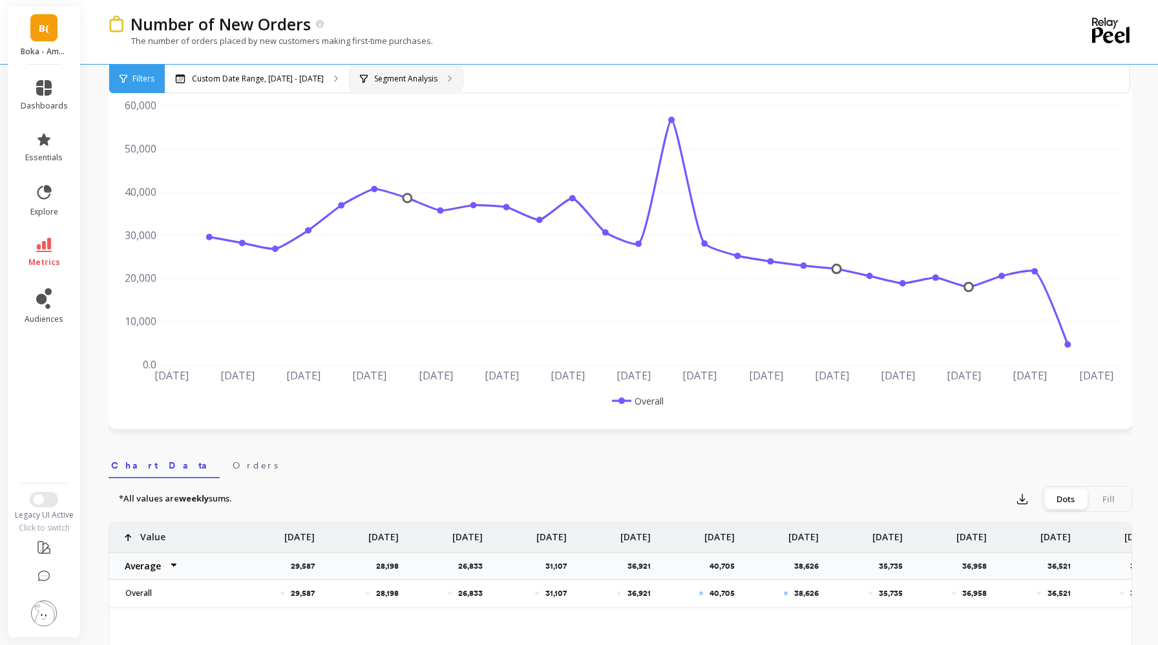
click at [415, 74] on p "Segment Analysis" at bounding box center [405, 79] width 63 height 10
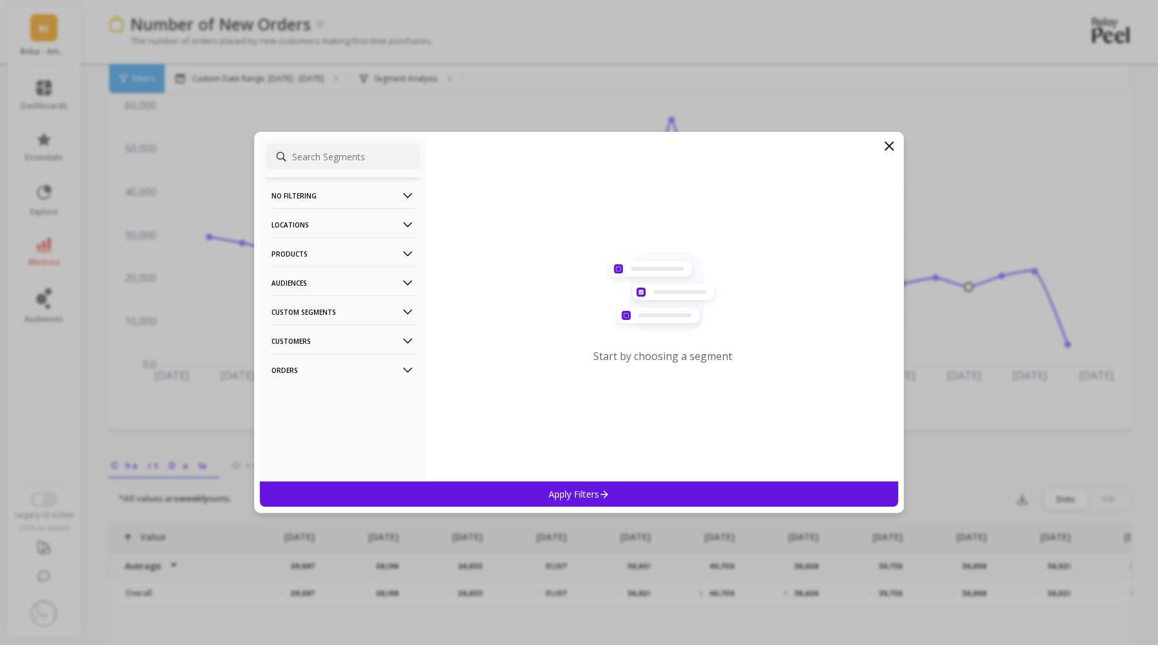
click at [313, 258] on p "Products" at bounding box center [342, 253] width 143 height 33
click at [311, 283] on div "ASIN" at bounding box center [343, 278] width 154 height 21
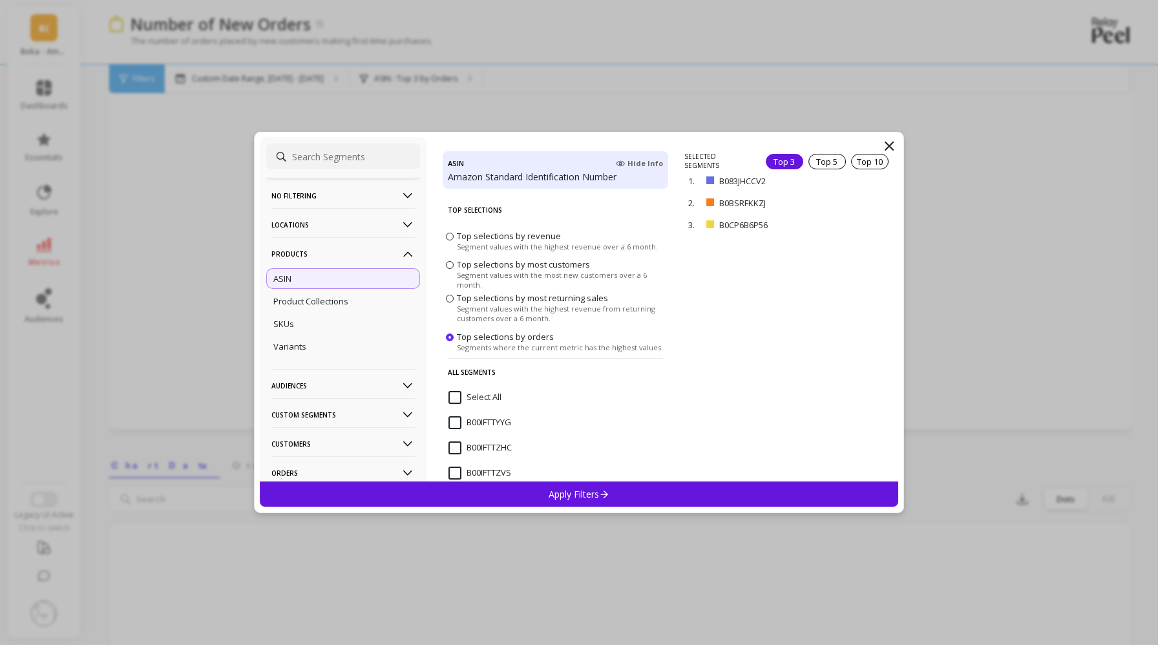
click at [319, 156] on input at bounding box center [343, 156] width 154 height 26
paste input "B0CB9DFPN4"
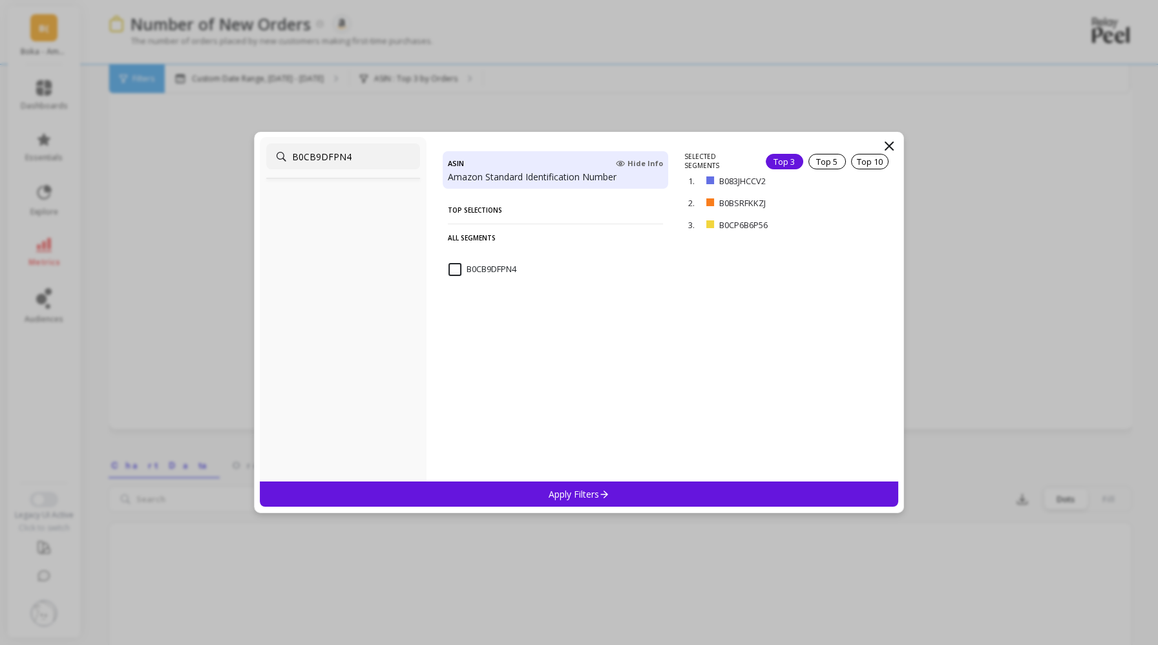
type input "B0CB9DFPN4"
click at [483, 267] on input "B0CB9DFPN4" at bounding box center [482, 269] width 68 height 13
click at [859, 203] on p "remove" at bounding box center [860, 207] width 33 height 10
click at [855, 187] on p "remove" at bounding box center [860, 185] width 33 height 10
click at [851, 165] on p "remove" at bounding box center [860, 163] width 33 height 10
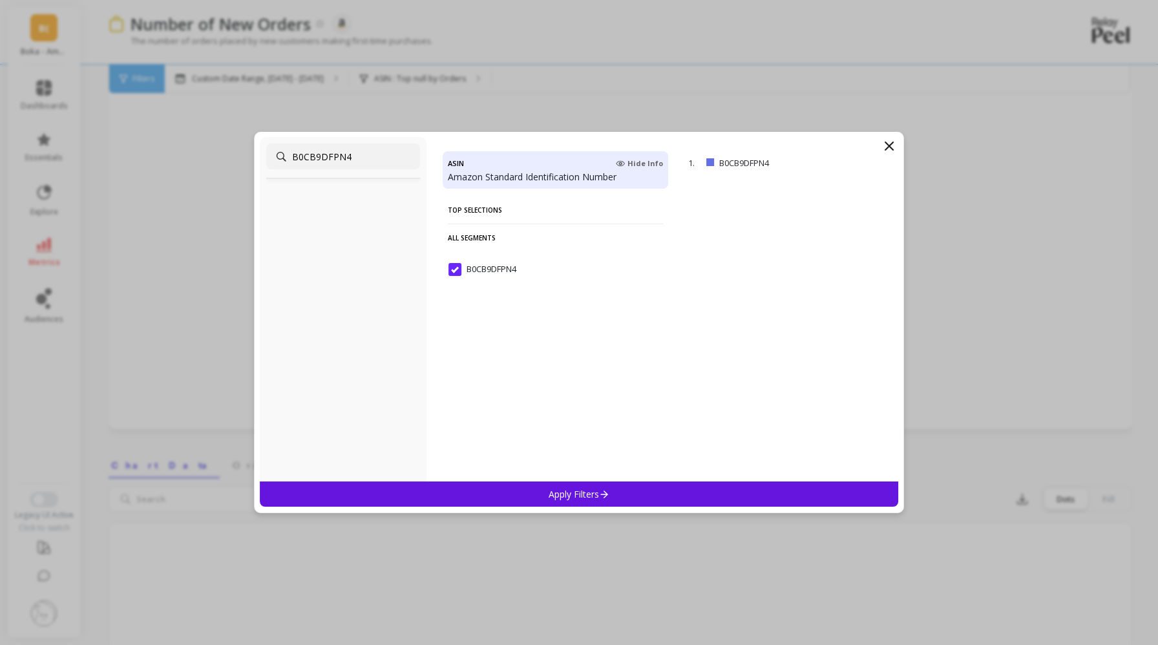
click at [620, 497] on div "Apply Filters" at bounding box center [579, 493] width 638 height 25
